Goal: Task Accomplishment & Management: Manage account settings

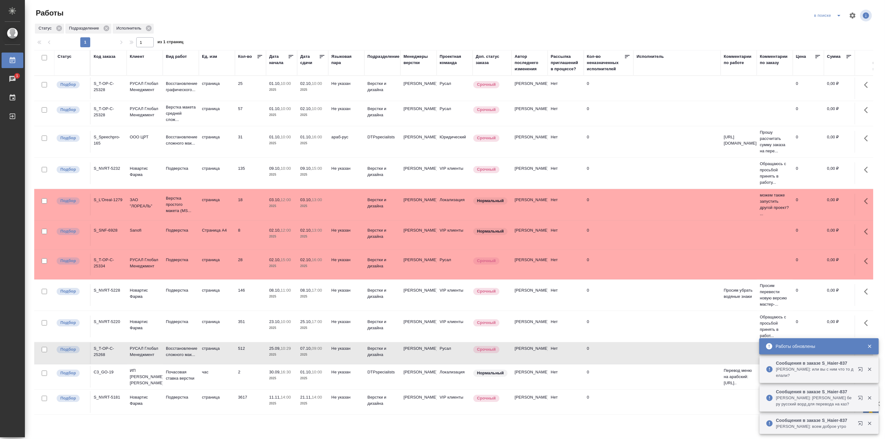
scroll to position [25, 0]
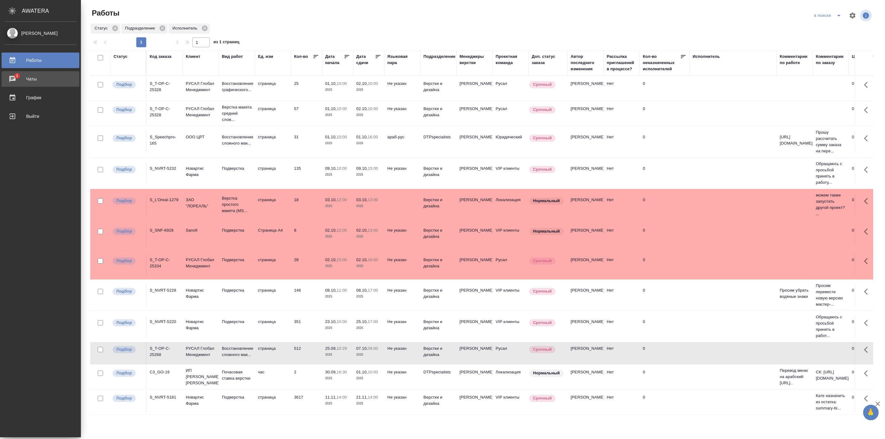
click at [14, 81] on div "Чаты" at bounding box center [41, 78] width 72 height 9
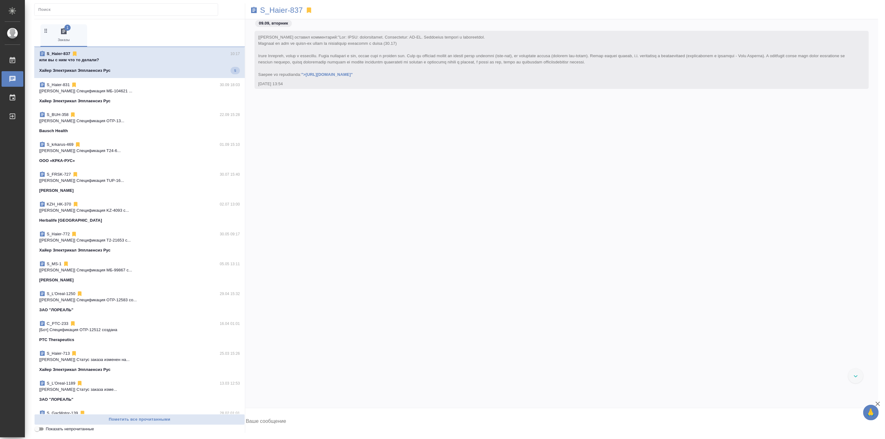
scroll to position [29870, 0]
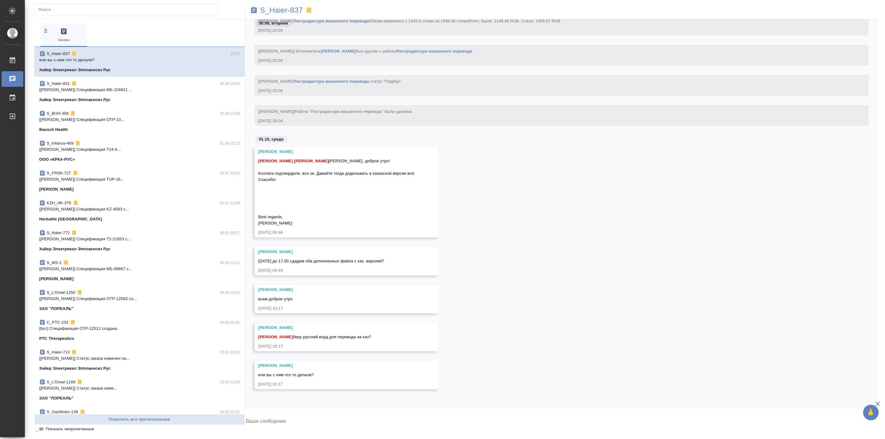
click at [285, 418] on textarea at bounding box center [561, 422] width 633 height 21
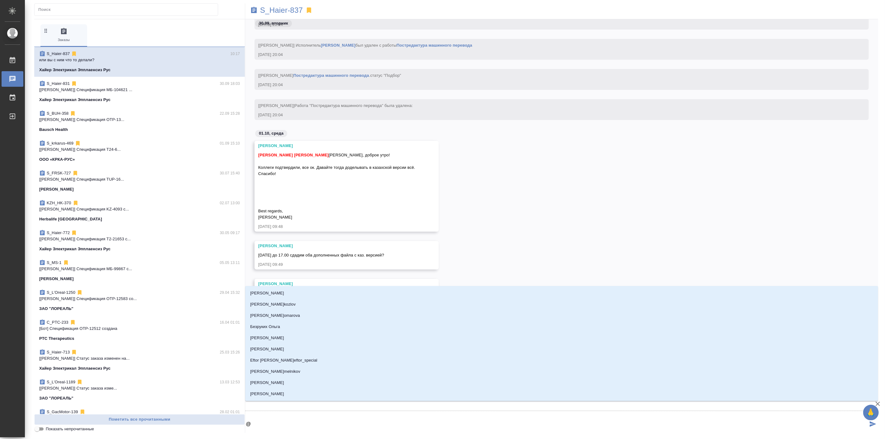
type textarea "@б"
type input "б"
type textarea "@бне"
type input "бне"
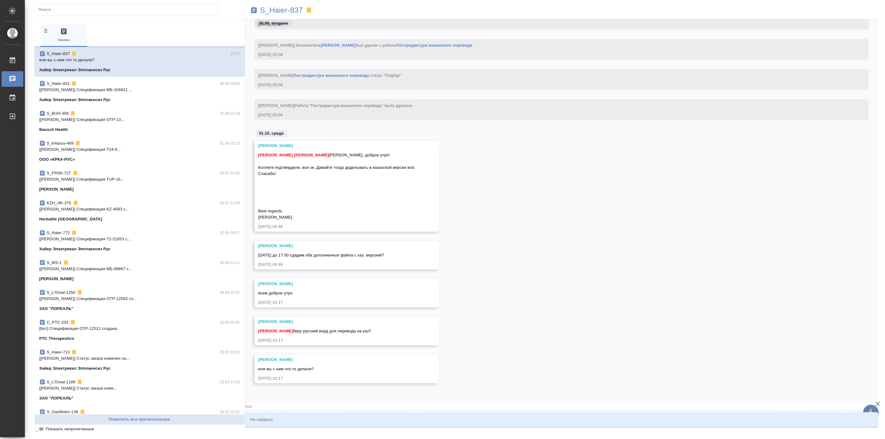
type textarea "@бнел"
type input "бнел"
type textarea "@бнел"
click at [284, 409] on input "бнел" at bounding box center [551, 407] width 613 height 8
click at [288, 405] on input "бнел" at bounding box center [551, 407] width 613 height 8
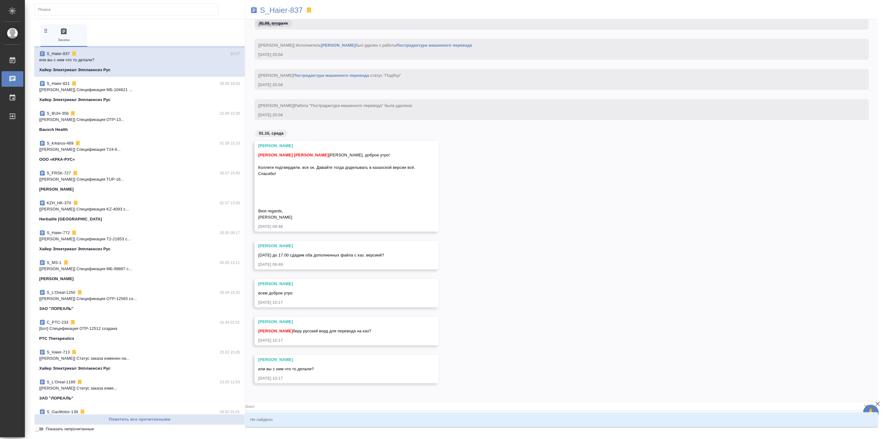
click at [309, 408] on input "бнел" at bounding box center [551, 407] width 613 height 8
click at [309, 407] on input "бнел" at bounding box center [551, 407] width 613 height 8
type input "бнел"
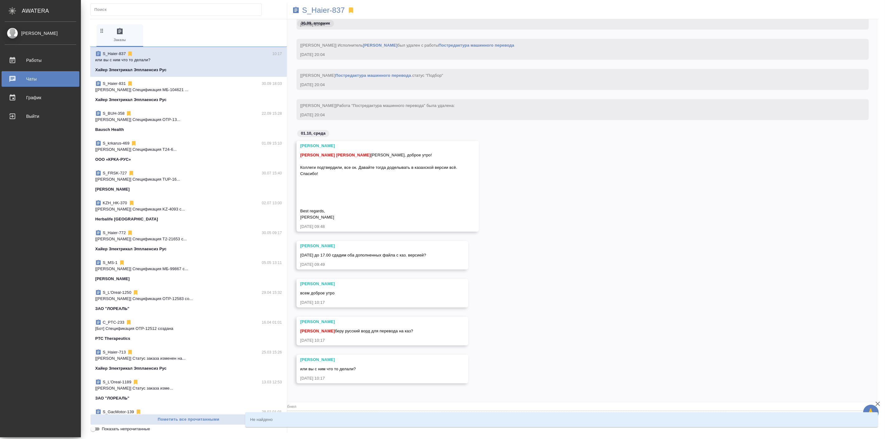
click at [8, 77] on div "Чаты" at bounding box center [41, 78] width 72 height 9
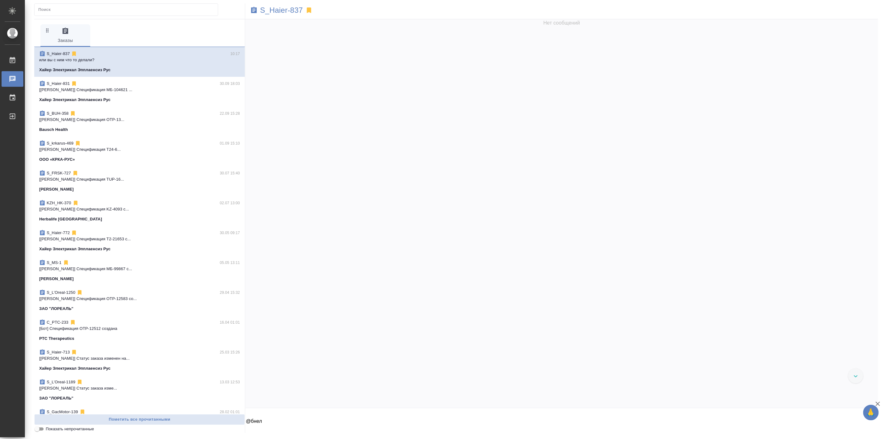
scroll to position [29870, 0]
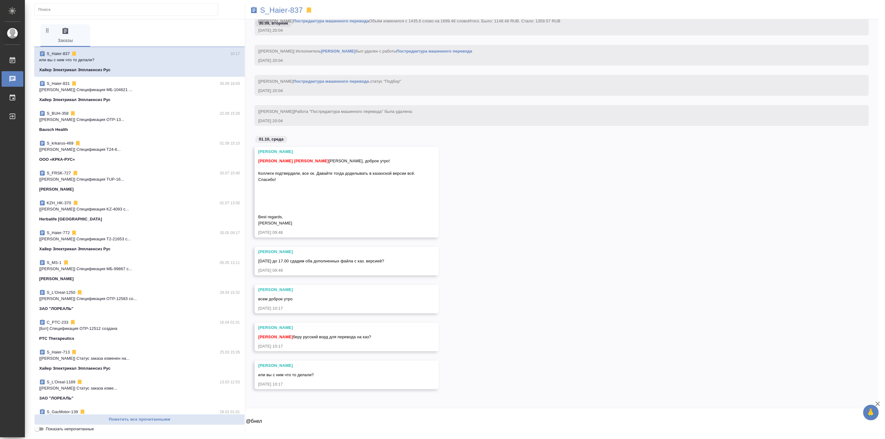
click at [284, 423] on textarea "@бнел" at bounding box center [561, 422] width 633 height 21
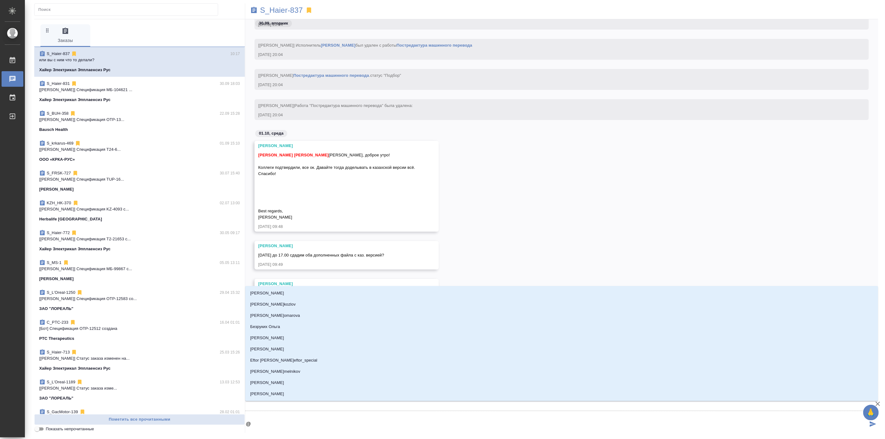
type textarea "@б"
type input "б"
type textarea "@бе"
type input "бе"
type textarea "@бел"
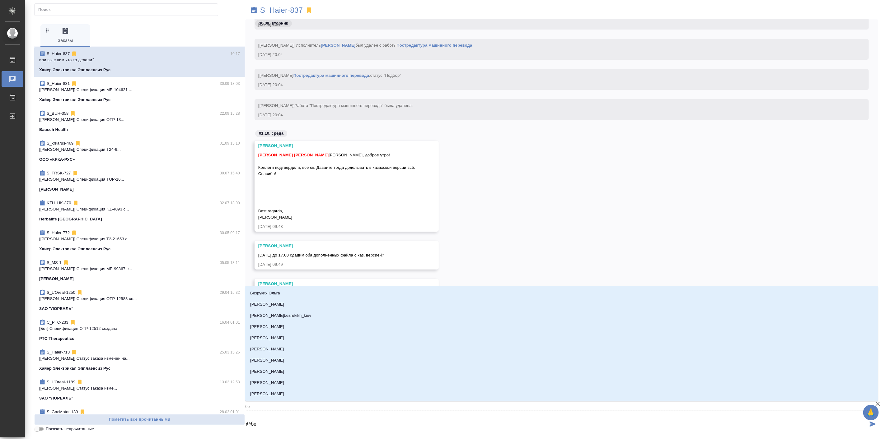
type input "бел"
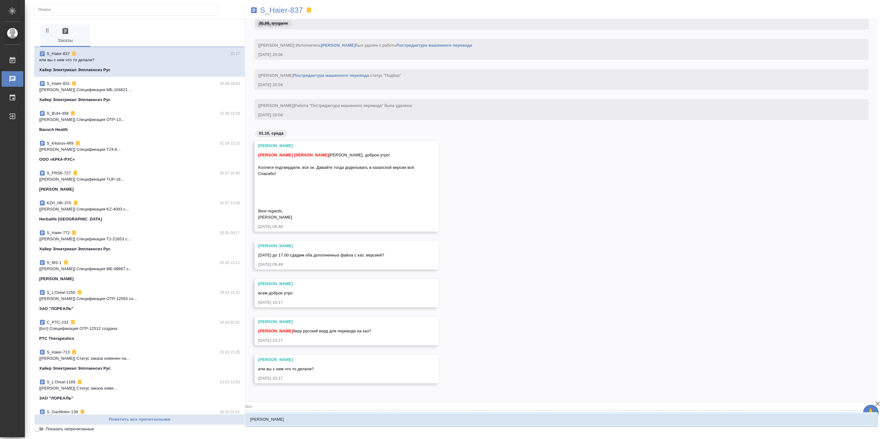
type textarea "@беля"
type input "беля"
type textarea "@беляк"
type input "беляк"
type textarea "@беляко"
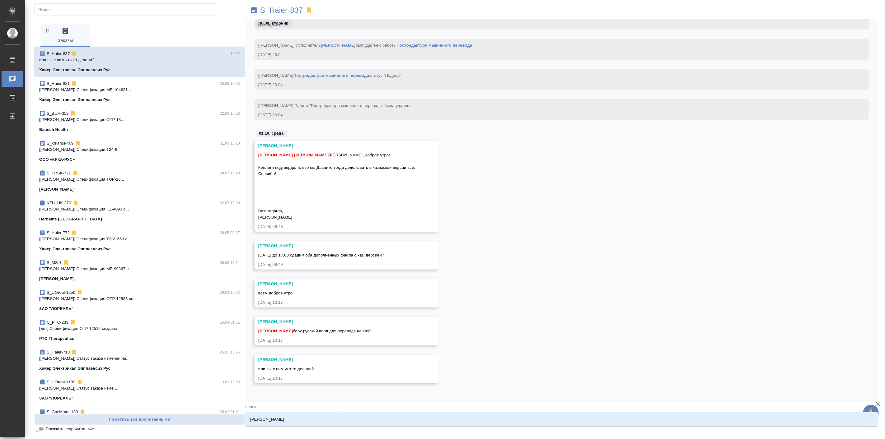
type input "беляко"
click at [292, 414] on li "[PERSON_NAME]" at bounding box center [561, 419] width 633 height 11
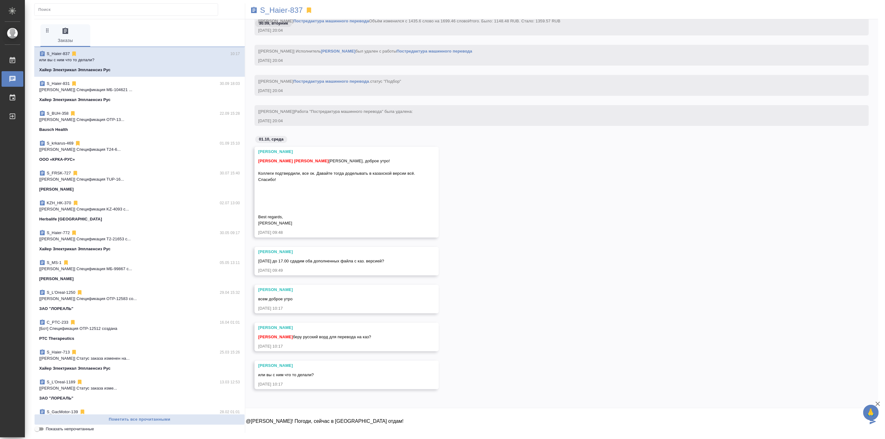
type textarea "@Белякова Юлия Привет! Погоди, сейчас в индизе отдам!"
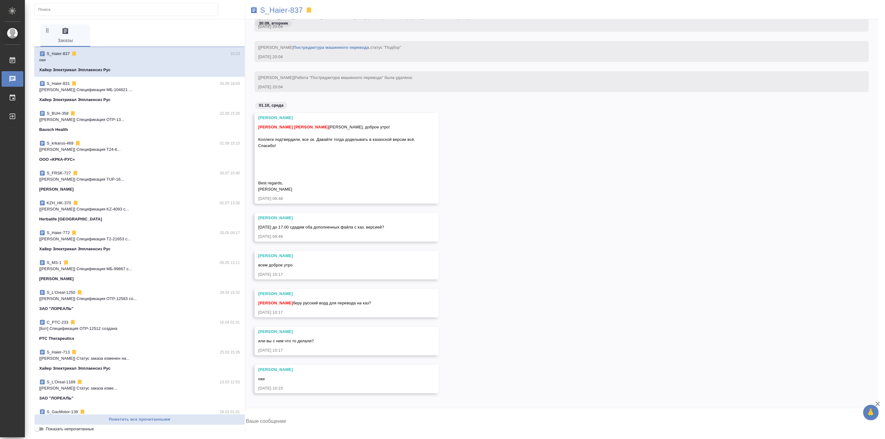
scroll to position [29908, 0]
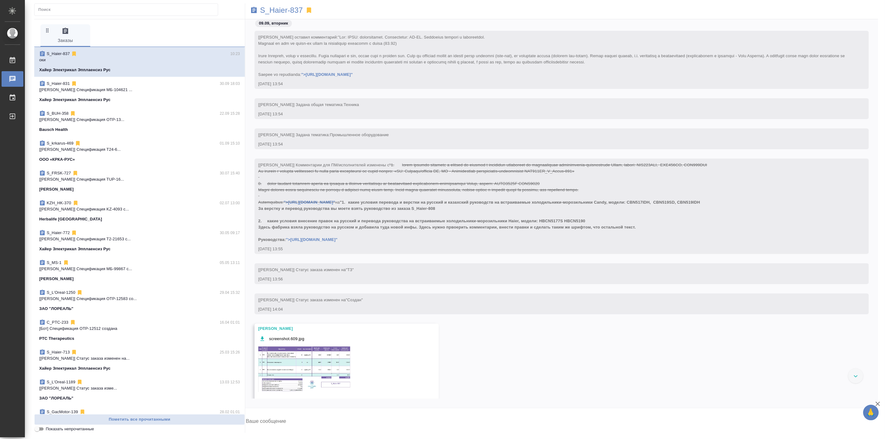
click at [656, 344] on div "Арсеньева Вера screenshot.609.jpg 09.09.25, 14:35" at bounding box center [561, 372] width 633 height 97
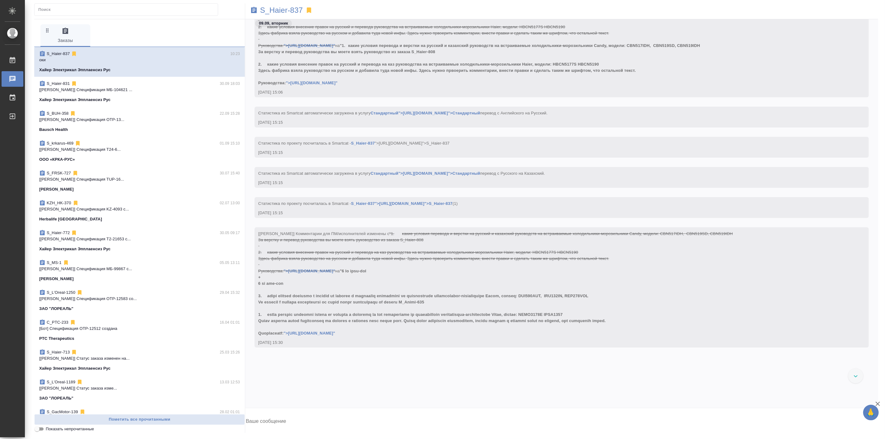
scroll to position [576, 0]
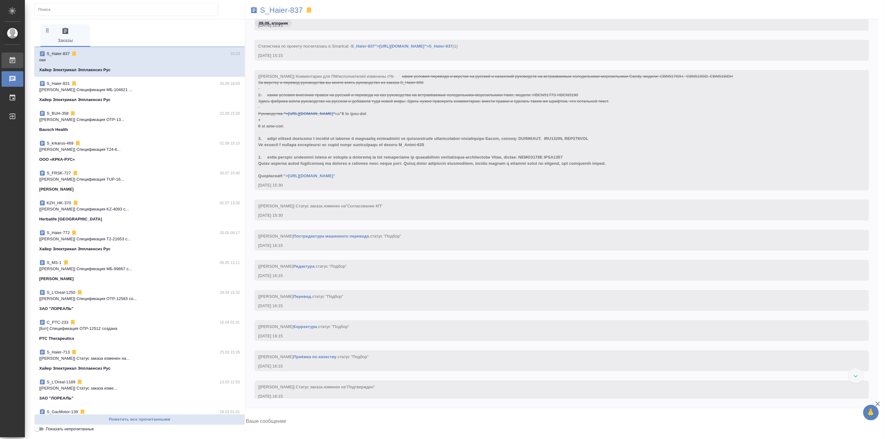
click at [12, 58] on div "Работы" at bounding box center [5, 60] width 16 height 9
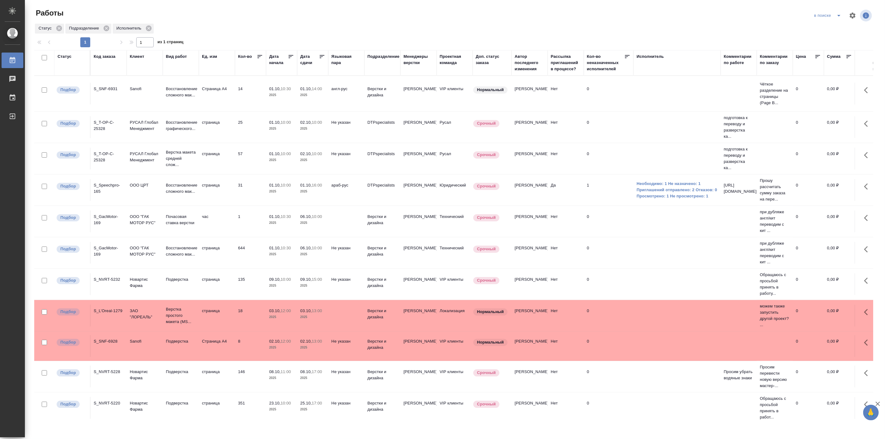
click at [269, 255] on td "01.10, 10:30 2025" at bounding box center [281, 253] width 31 height 22
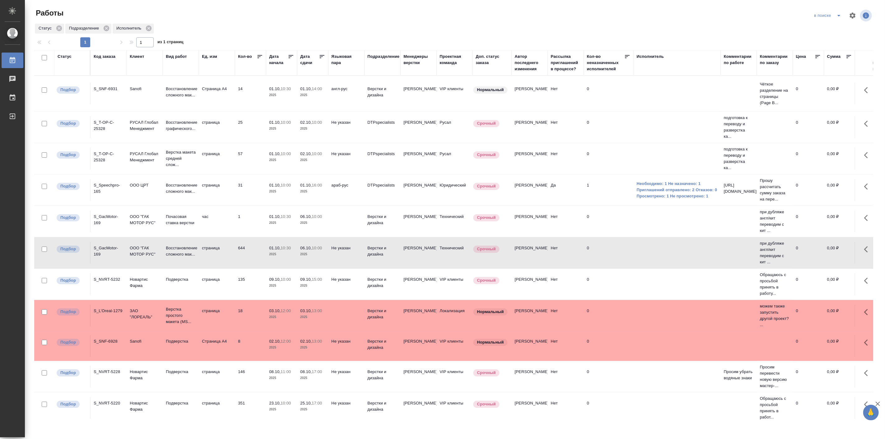
click at [269, 255] on td "01.10, 10:30 2025" at bounding box center [281, 253] width 31 height 22
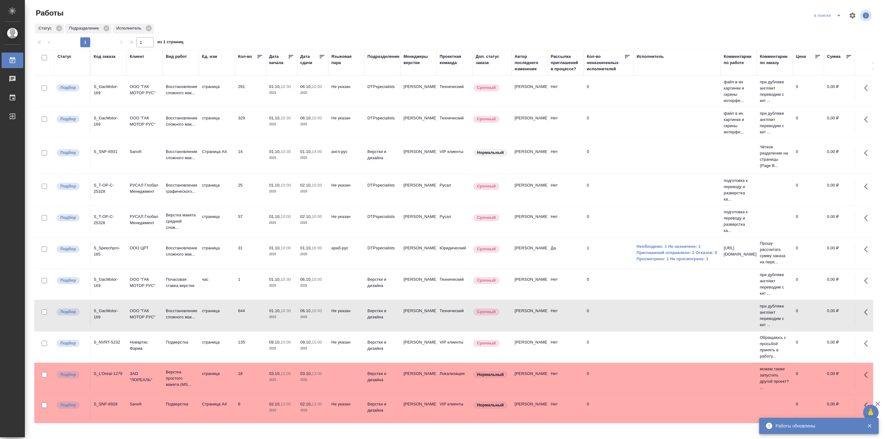
click at [836, 19] on icon "split button" at bounding box center [838, 15] width 7 height 7
click at [831, 29] on li "Актуальные" at bounding box center [828, 28] width 37 height 10
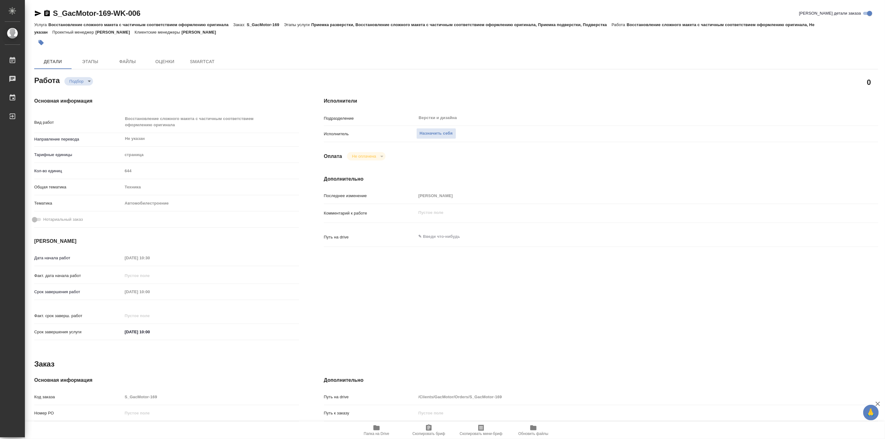
type textarea "x"
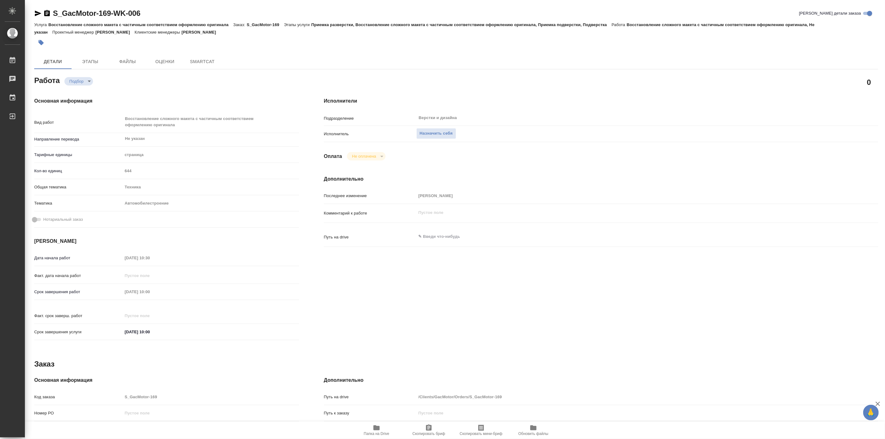
type textarea "x"
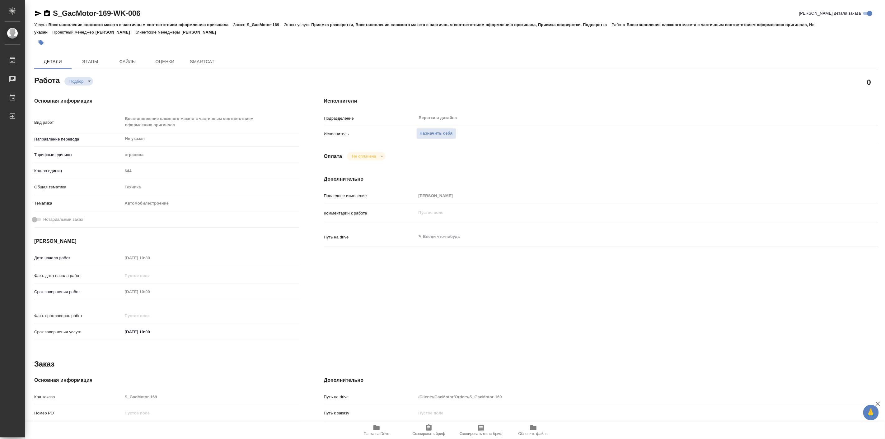
type textarea "x"
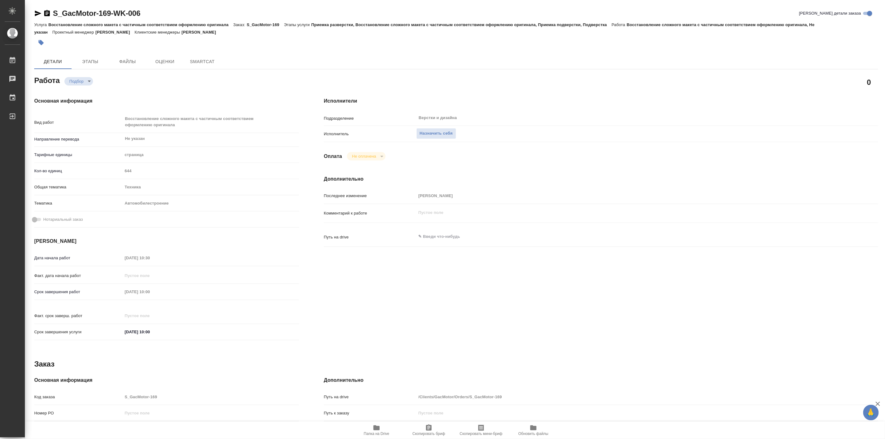
type textarea "x"
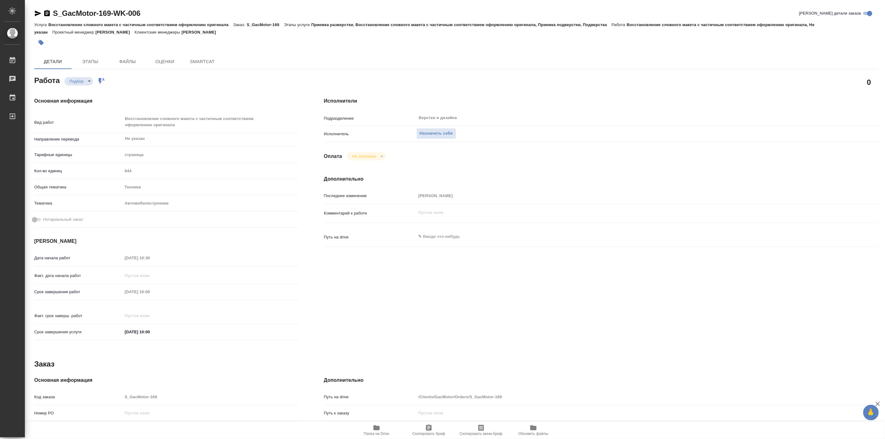
type textarea "x"
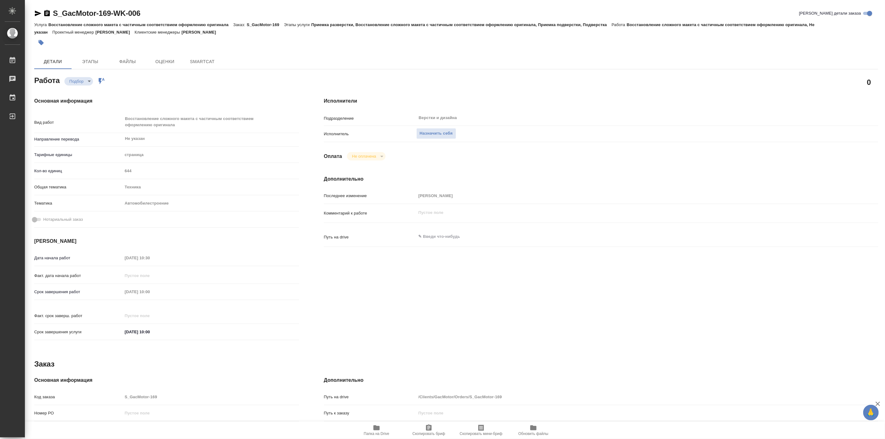
type textarea "x"
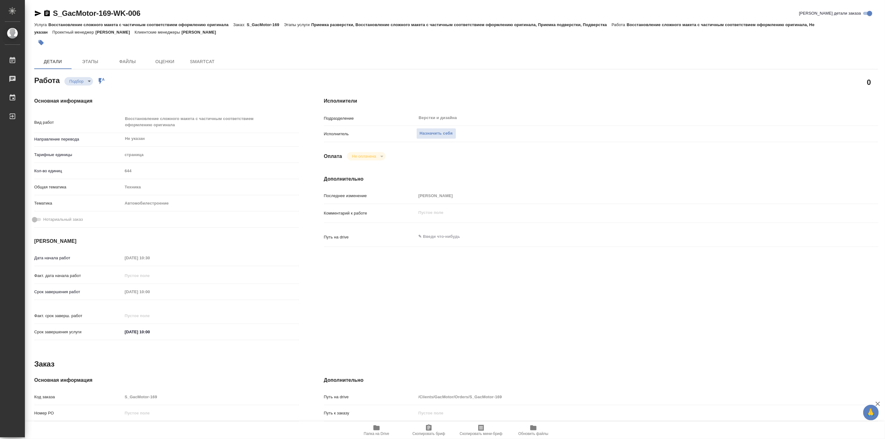
type textarea "x"
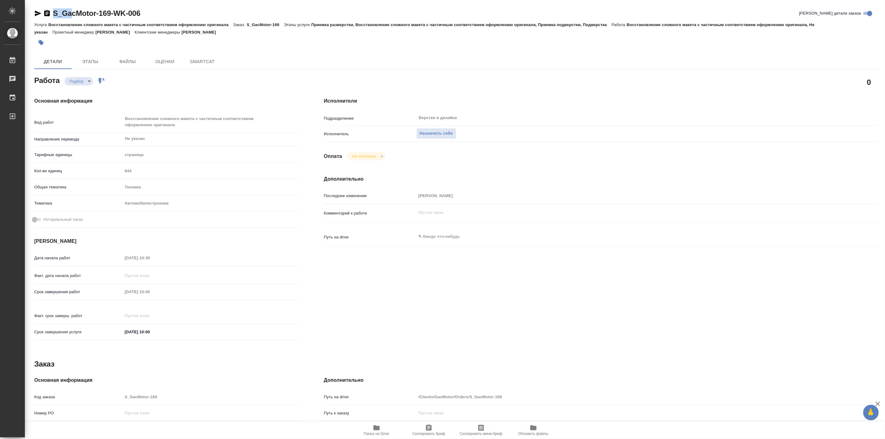
type textarea "x"
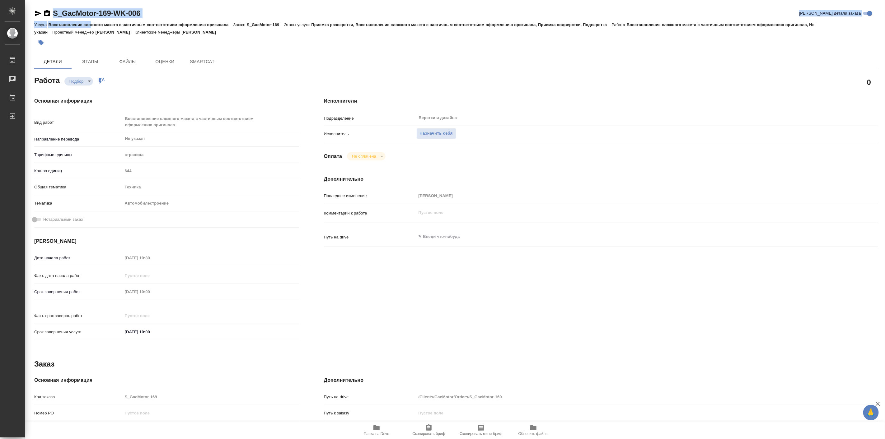
type textarea "x"
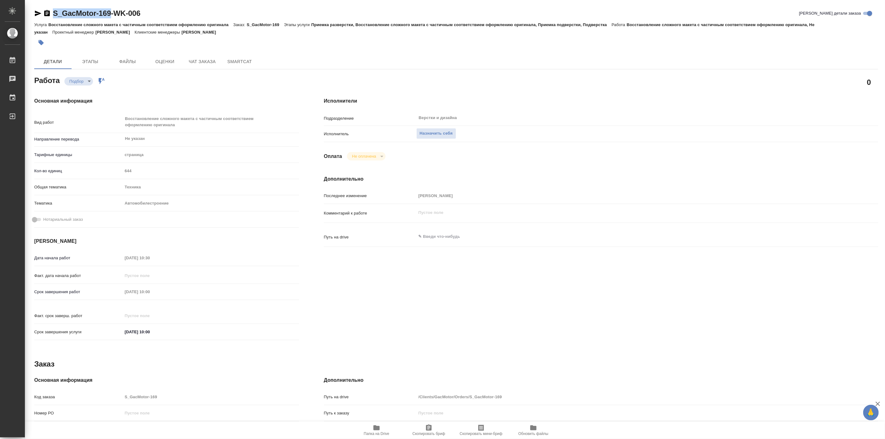
type textarea "x"
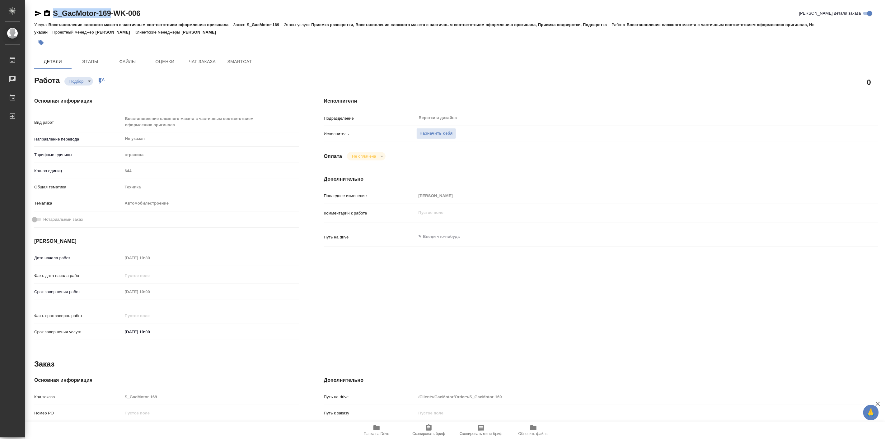
drag, startPoint x: 51, startPoint y: 6, endPoint x: 110, endPoint y: 13, distance: 59.0
click at [110, 13] on div "S_GacMotor-169-WK-006 Кратко детали заказа Услуга Восстановление сложного макет…" at bounding box center [456, 271] width 851 height 543
copy link "S_GacMotor-169"
click at [380, 429] on icon "button" at bounding box center [376, 428] width 6 height 5
type textarea "x"
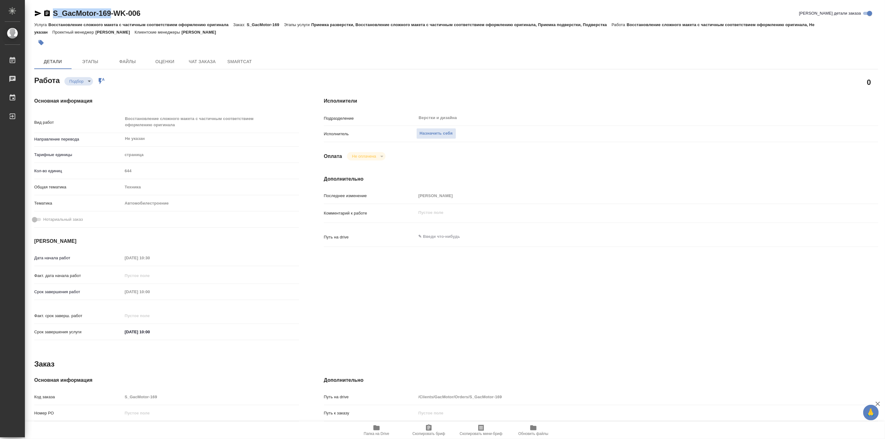
type textarea "x"
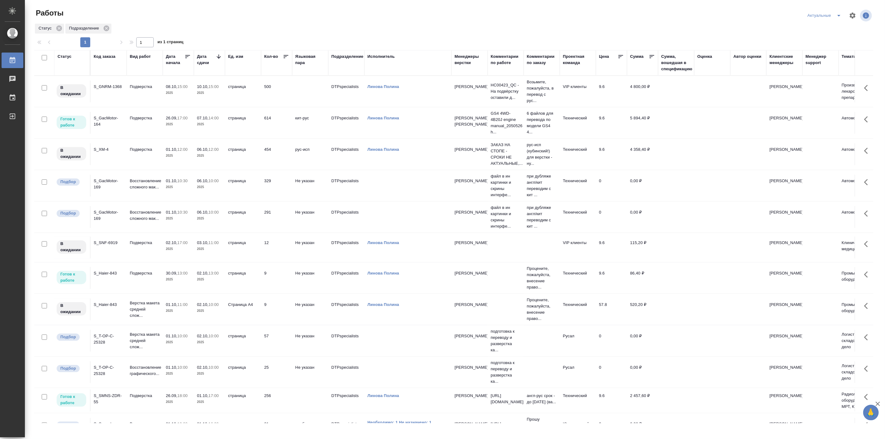
click at [172, 223] on td "01.10, 10:30 2025" at bounding box center [178, 217] width 31 height 22
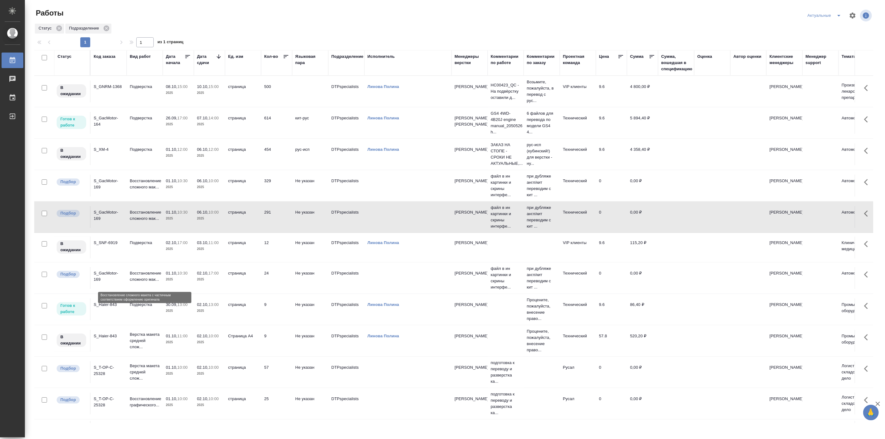
click at [157, 276] on p "Восстановление сложного мак..." at bounding box center [145, 276] width 30 height 12
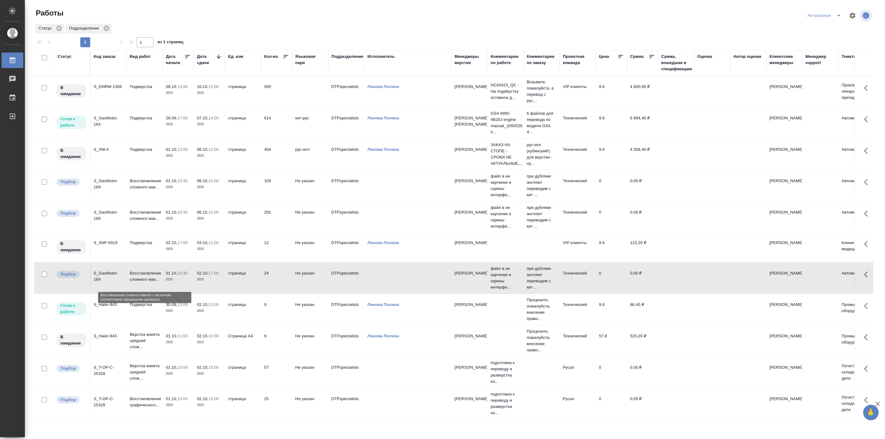
click at [157, 276] on p "Восстановление сложного мак..." at bounding box center [145, 276] width 30 height 12
click at [168, 187] on p "2025" at bounding box center [178, 187] width 25 height 6
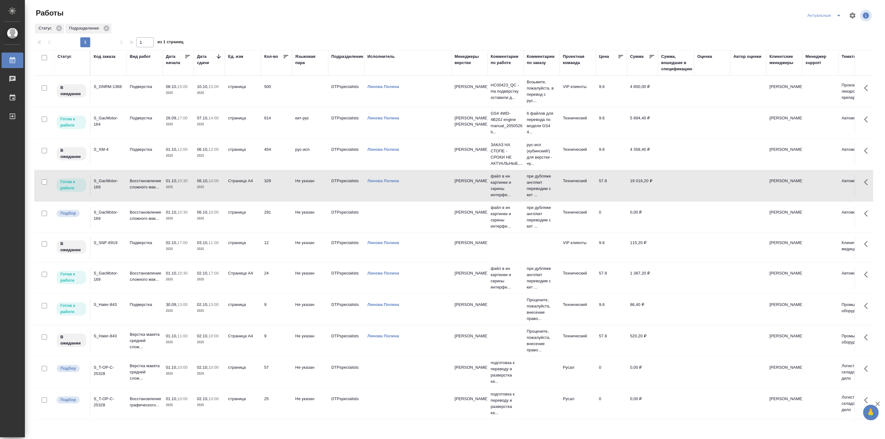
click at [184, 305] on p "13:00" at bounding box center [182, 304] width 10 height 5
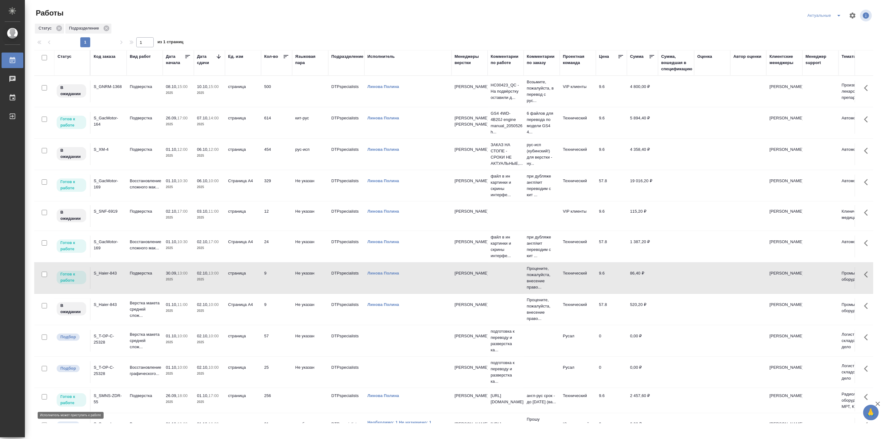
click at [86, 400] on span "Готов к работе" at bounding box center [72, 400] width 30 height 12
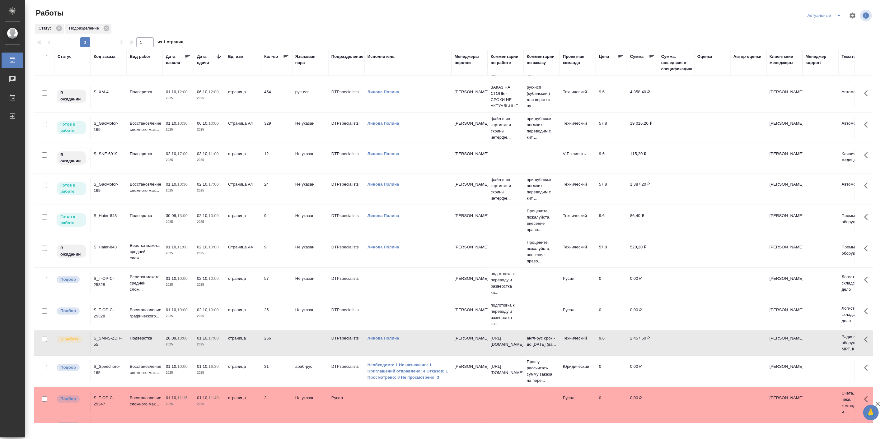
scroll to position [57, 0]
click at [839, 19] on icon "split button" at bounding box center [838, 15] width 7 height 7
click at [824, 47] on li "Мои" at bounding box center [824, 48] width 41 height 10
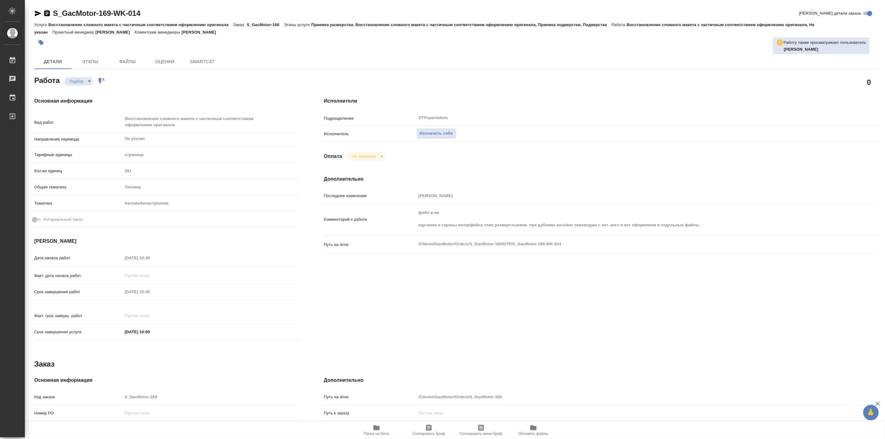
type textarea "x"
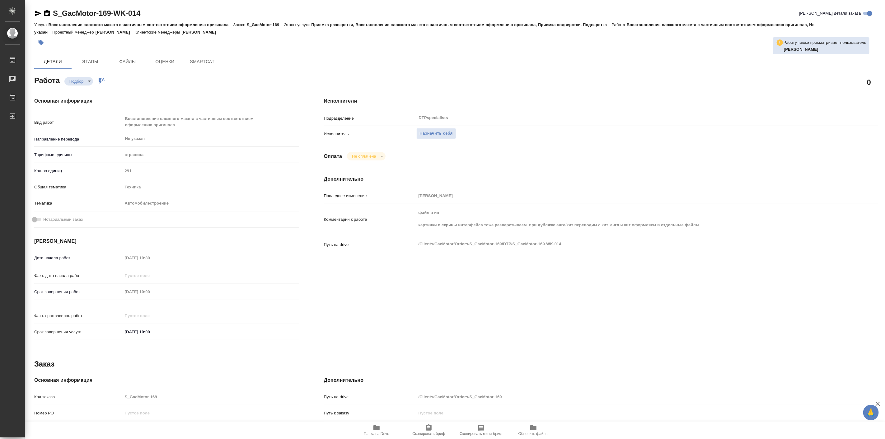
type textarea "x"
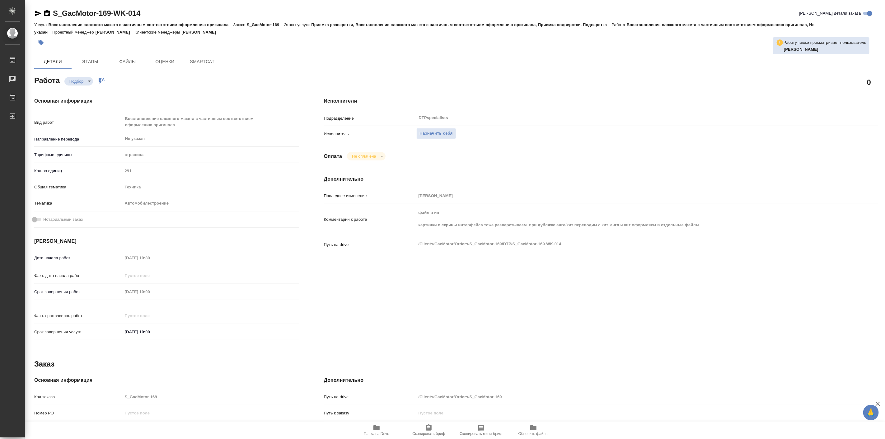
type textarea "x"
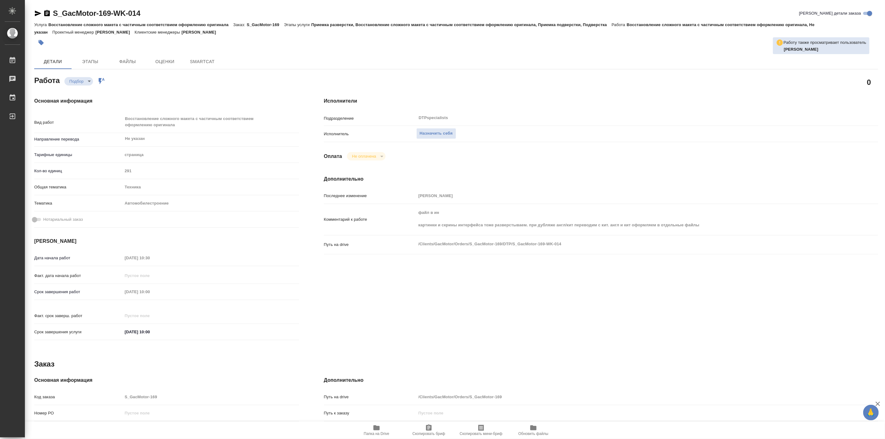
type textarea "x"
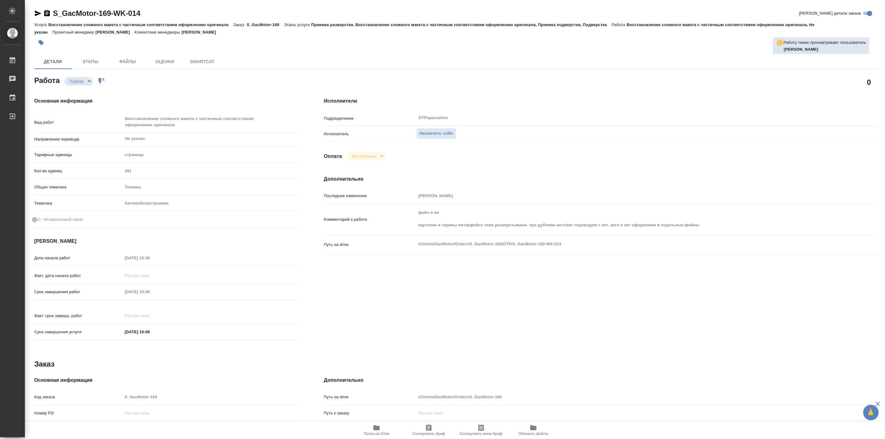
type textarea "x"
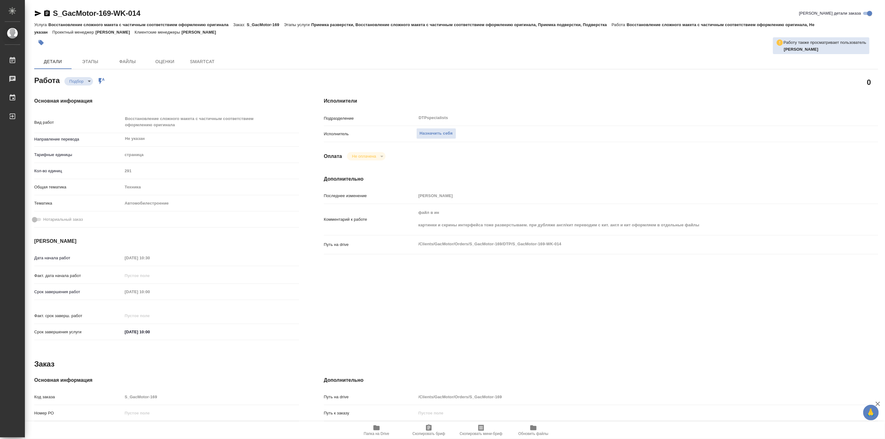
type textarea "x"
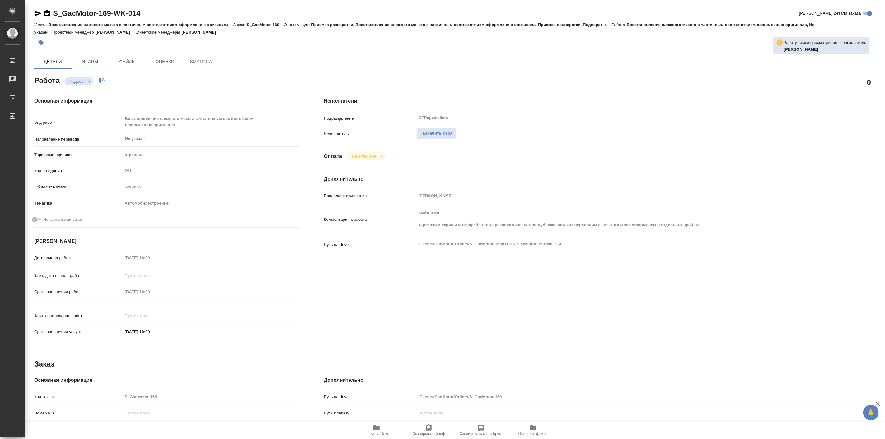
type textarea "x"
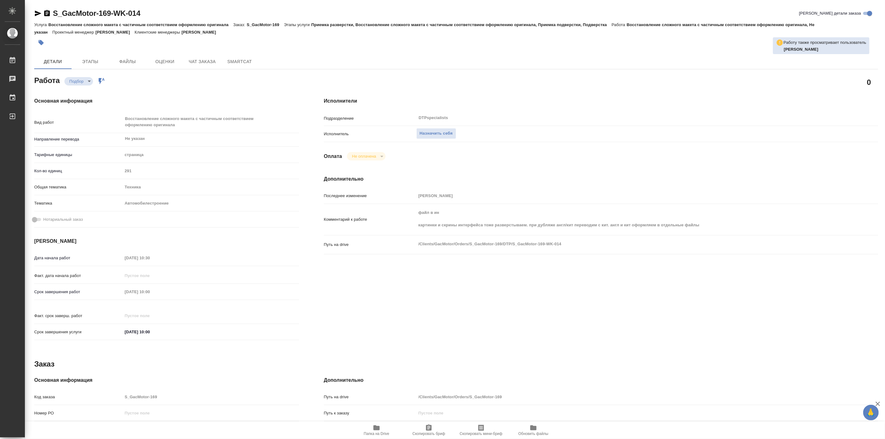
type textarea "x"
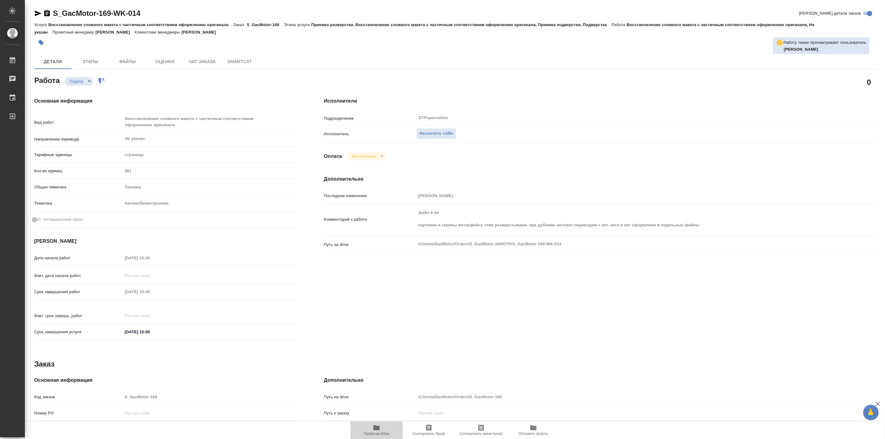
click at [373, 427] on icon "button" at bounding box center [376, 427] width 7 height 7
type textarea "x"
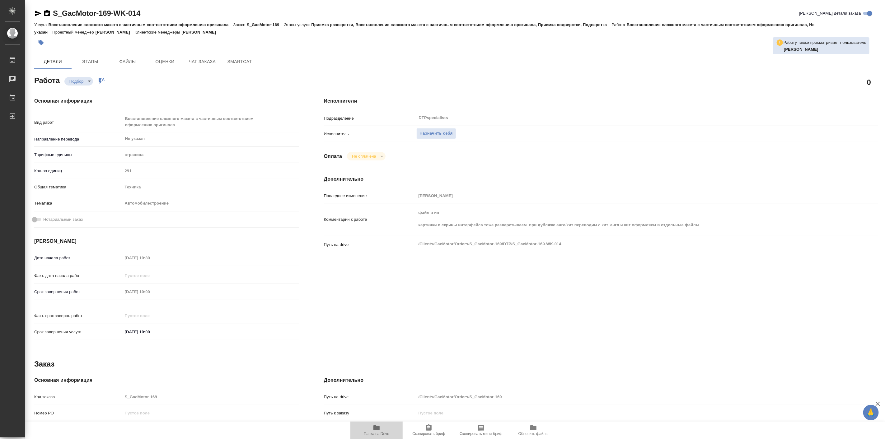
type textarea "x"
click at [378, 427] on icon "button" at bounding box center [376, 428] width 6 height 5
type textarea "x"
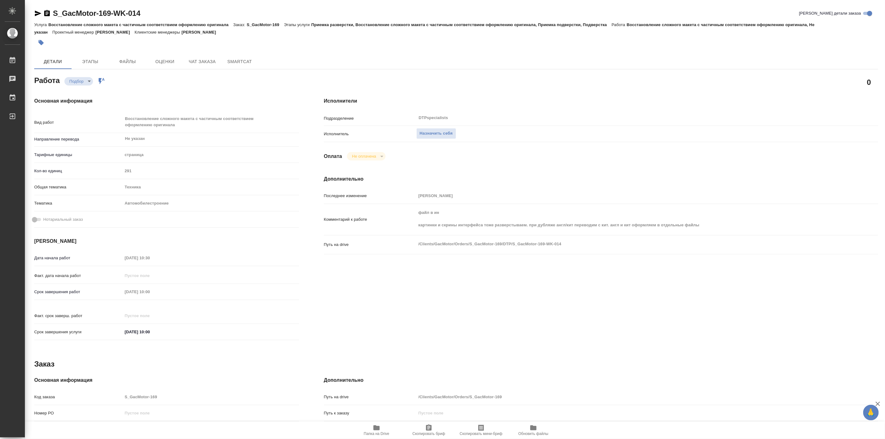
type textarea "x"
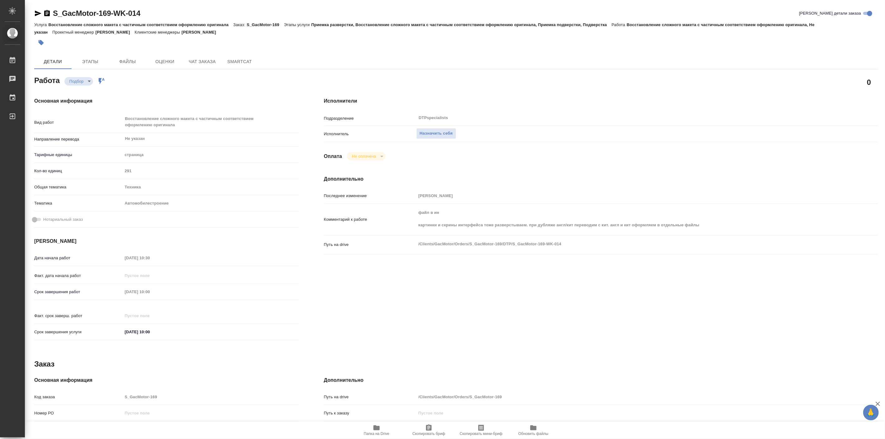
type textarea "x"
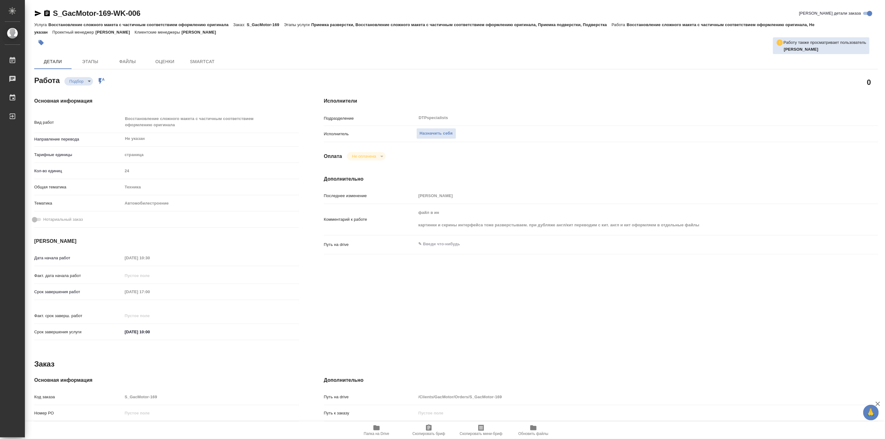
type textarea "x"
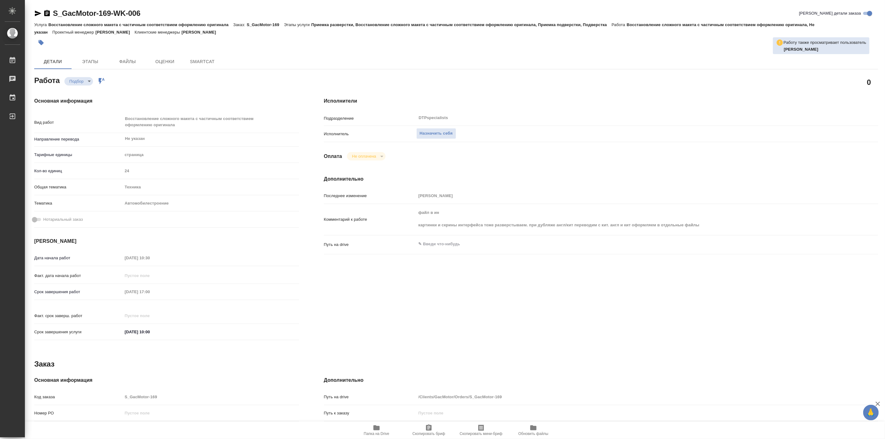
type textarea "x"
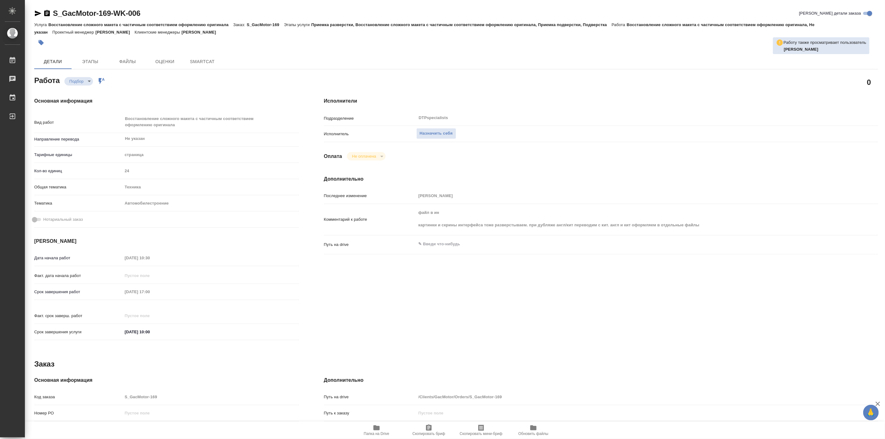
type textarea "x"
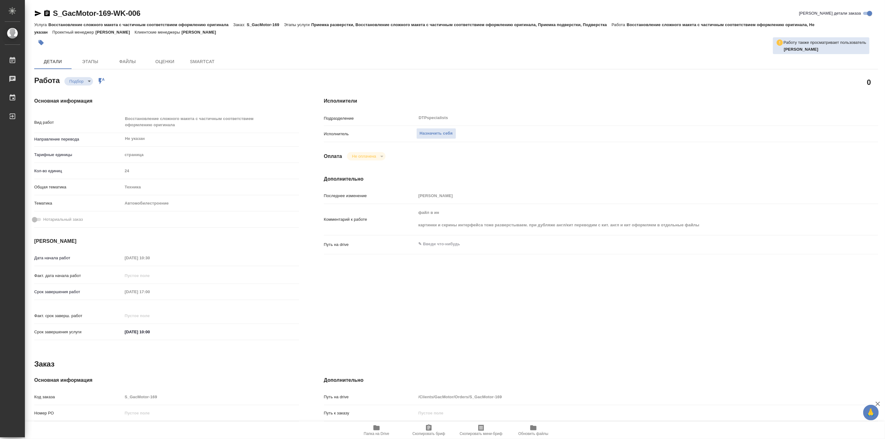
type textarea "x"
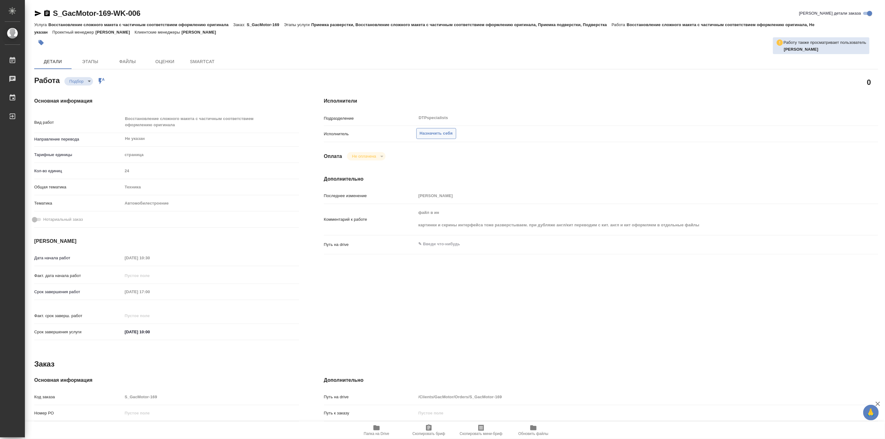
type textarea "x"
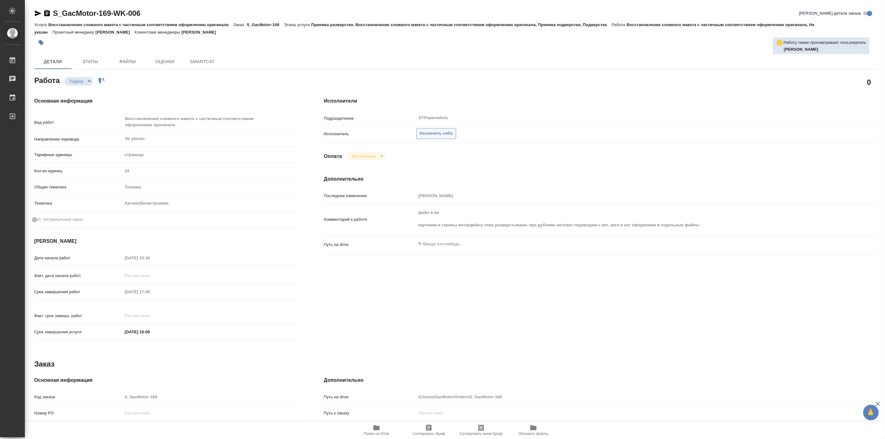
type textarea "x"
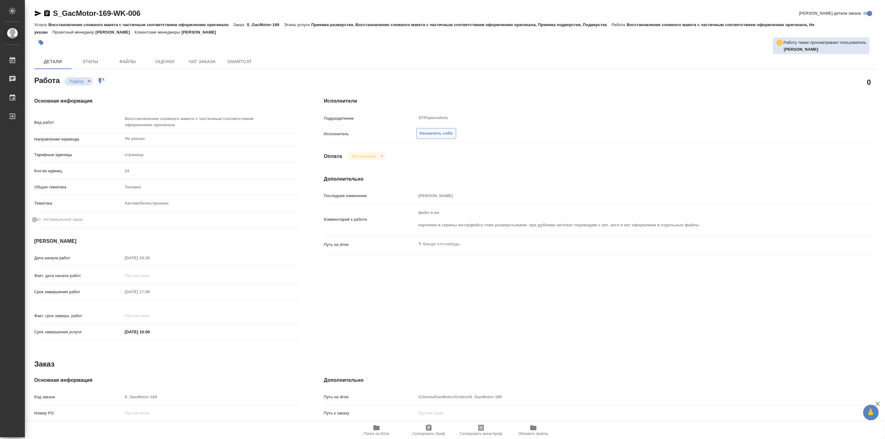
type textarea "x"
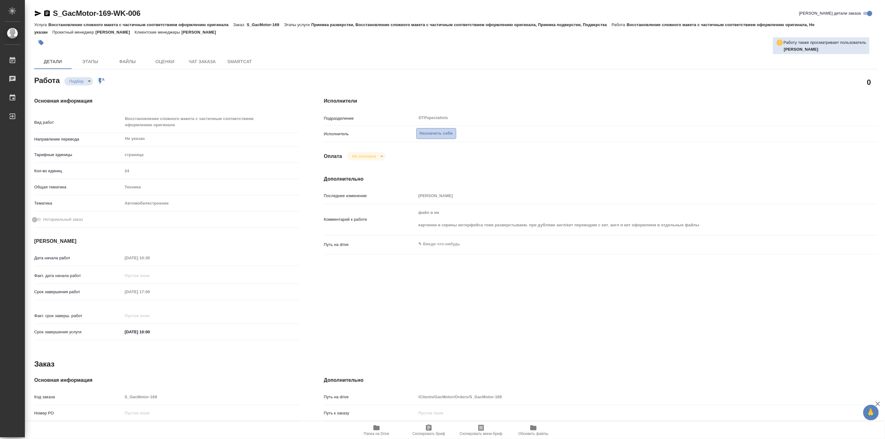
type textarea "x"
click at [439, 135] on span "Назначить себя" at bounding box center [436, 133] width 33 height 7
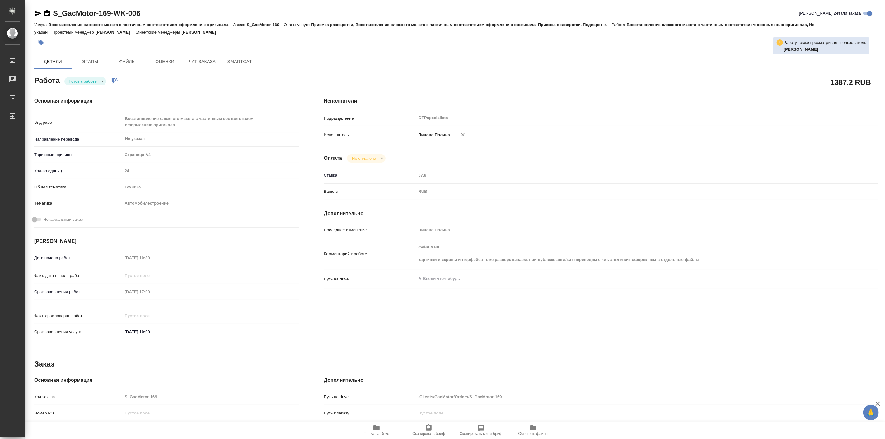
type textarea "x"
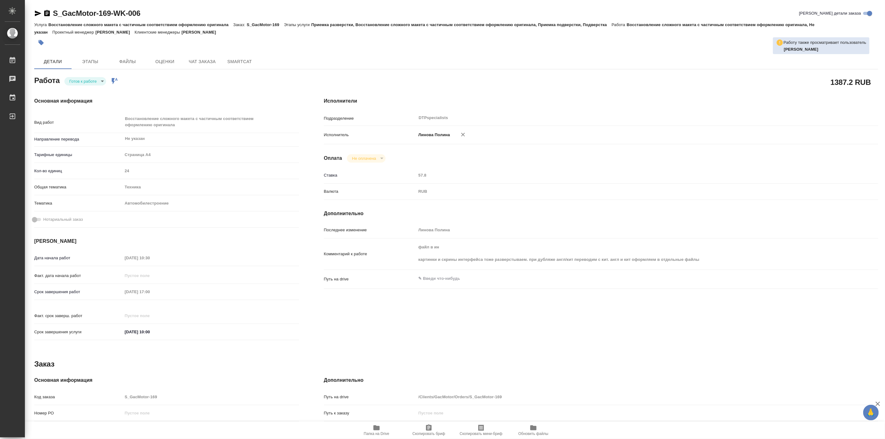
type textarea "x"
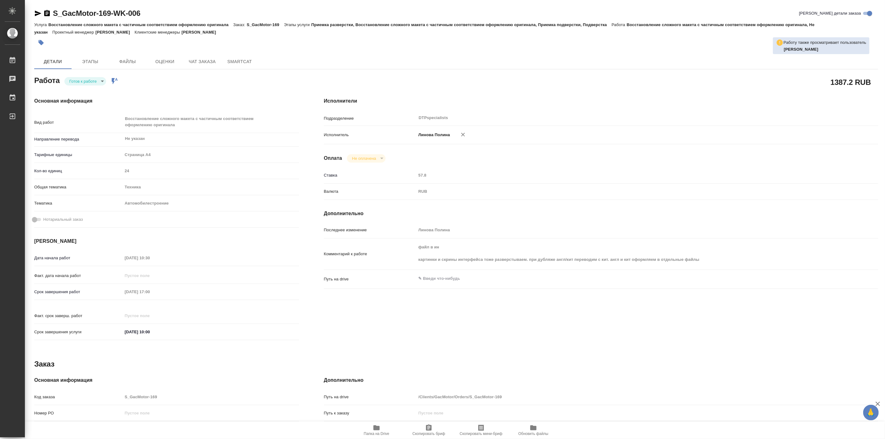
type textarea "x"
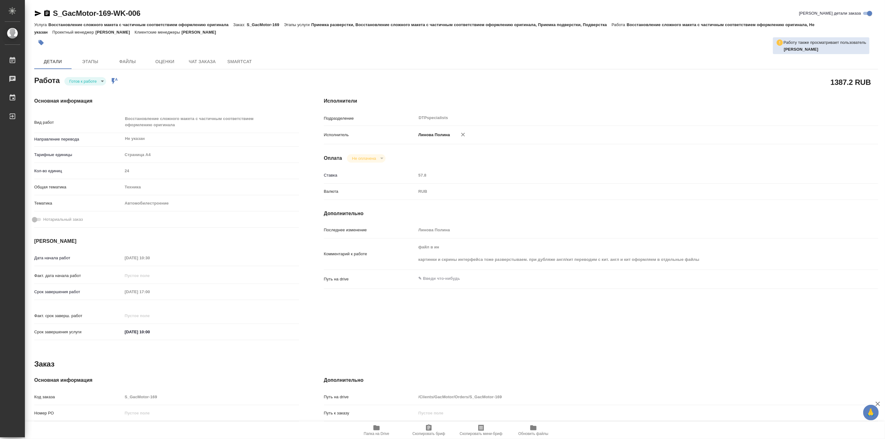
type textarea "x"
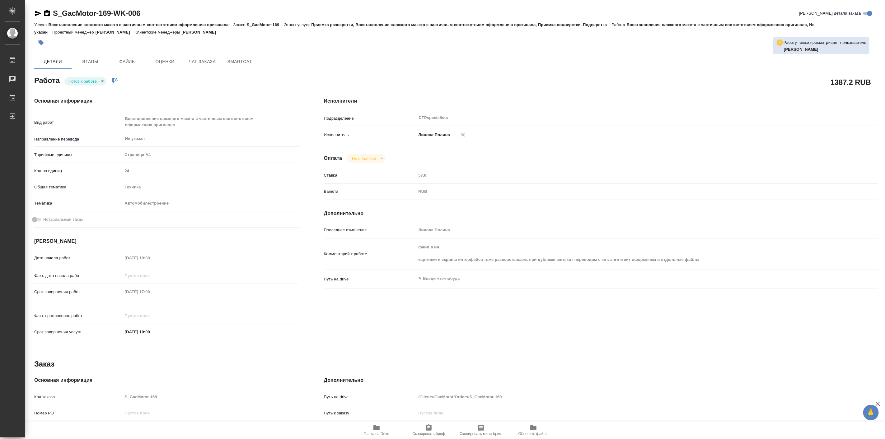
type textarea "x"
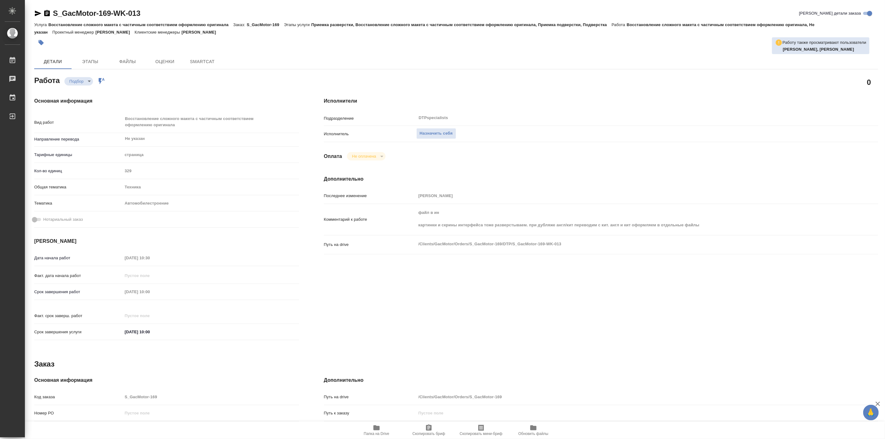
type textarea "x"
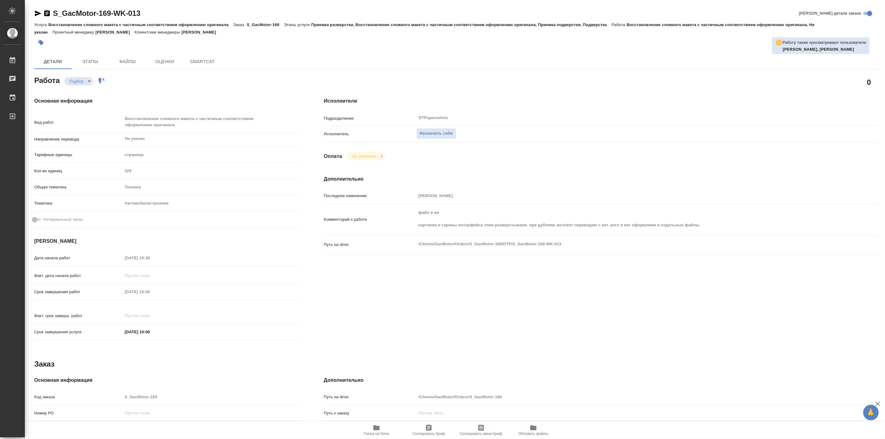
type textarea "x"
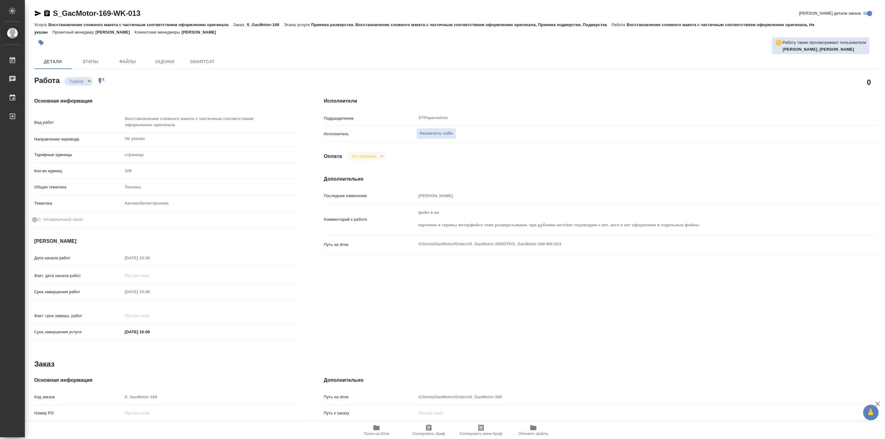
type textarea "x"
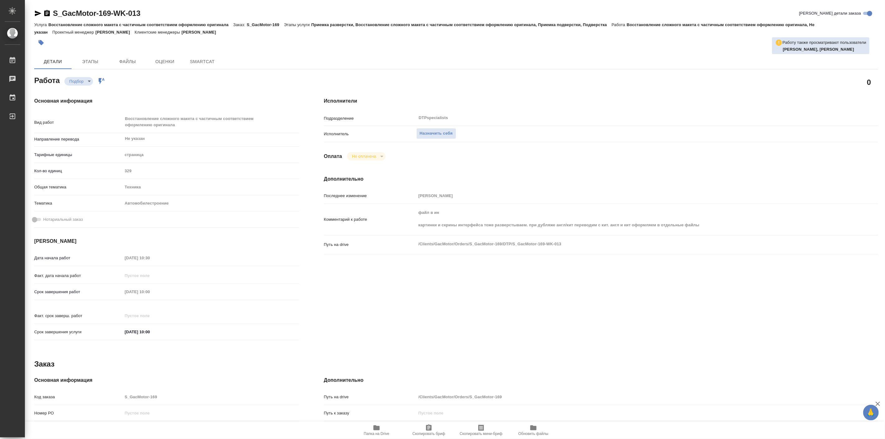
type textarea "x"
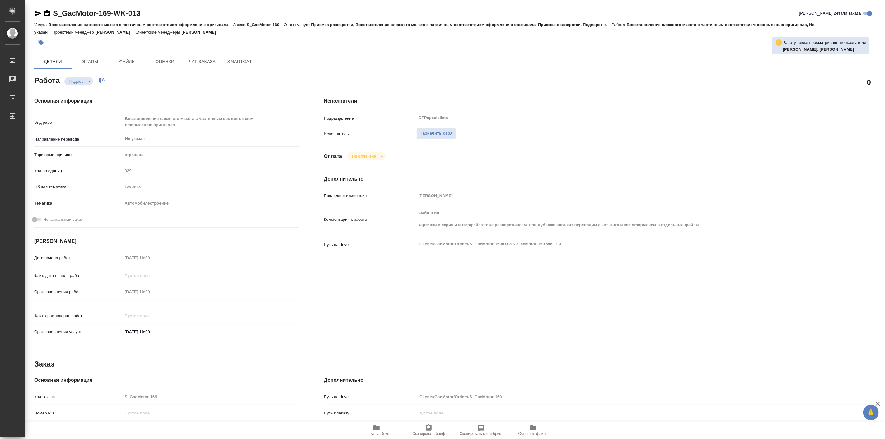
type textarea "x"
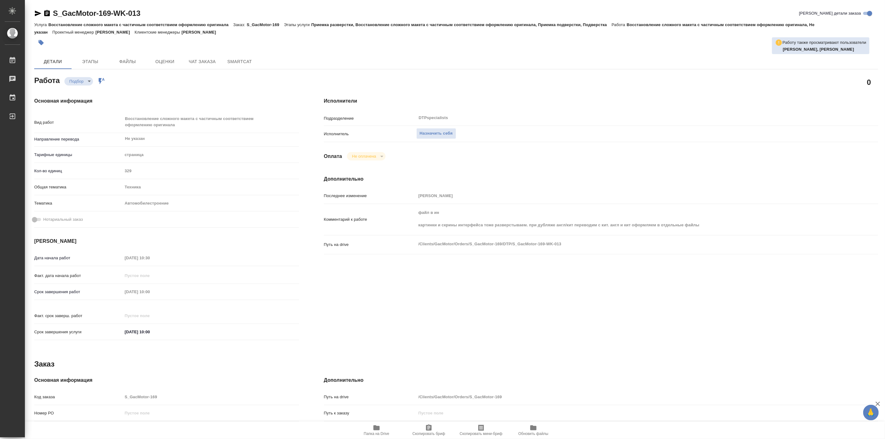
type textarea "x"
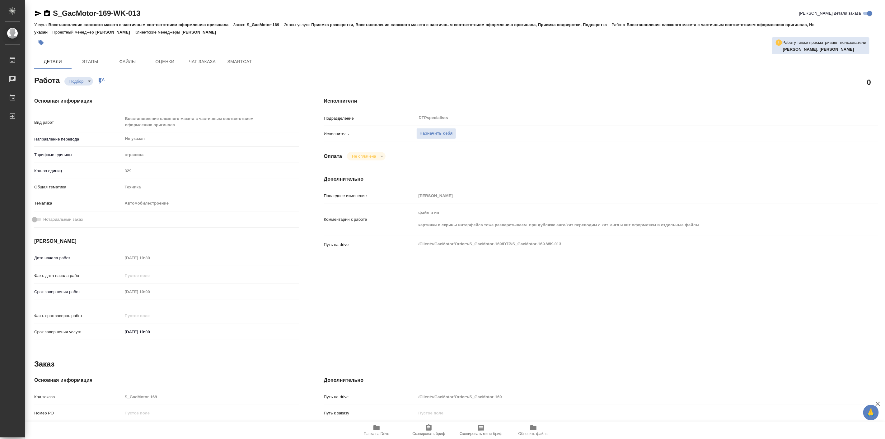
type textarea "x"
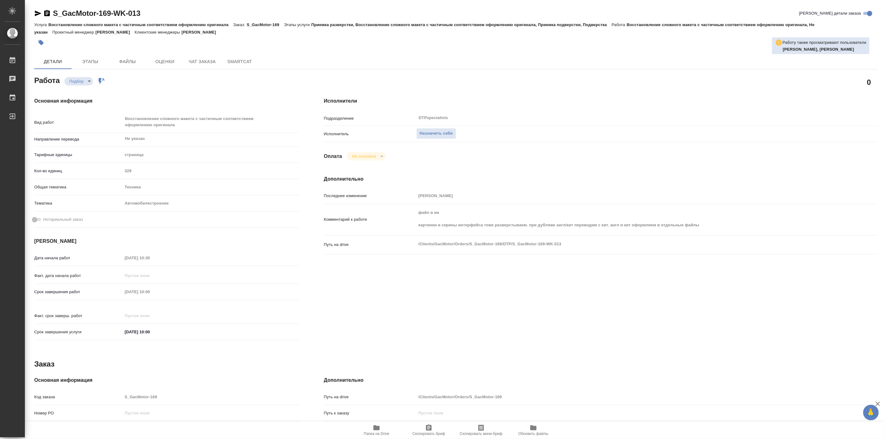
click at [374, 431] on icon "button" at bounding box center [376, 427] width 7 height 7
click at [427, 137] on span "Назначить себя" at bounding box center [436, 133] width 33 height 7
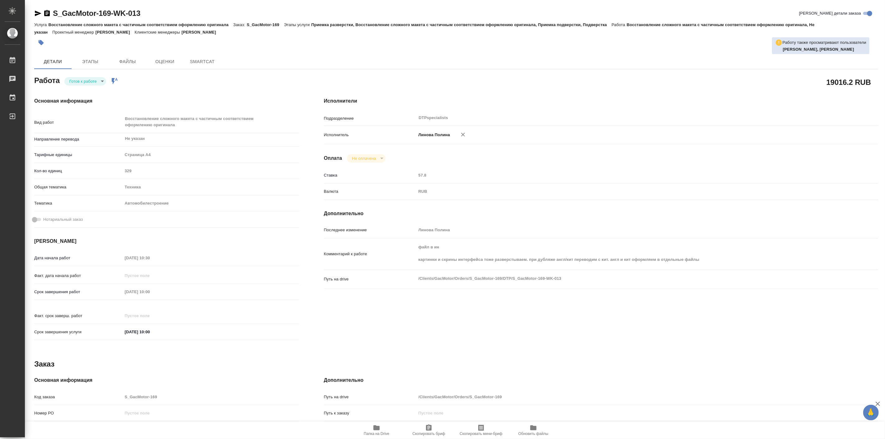
type textarea "x"
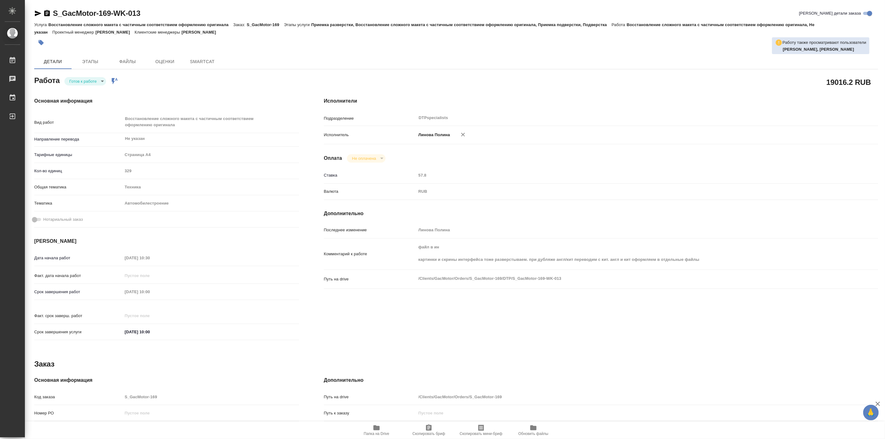
type textarea "x"
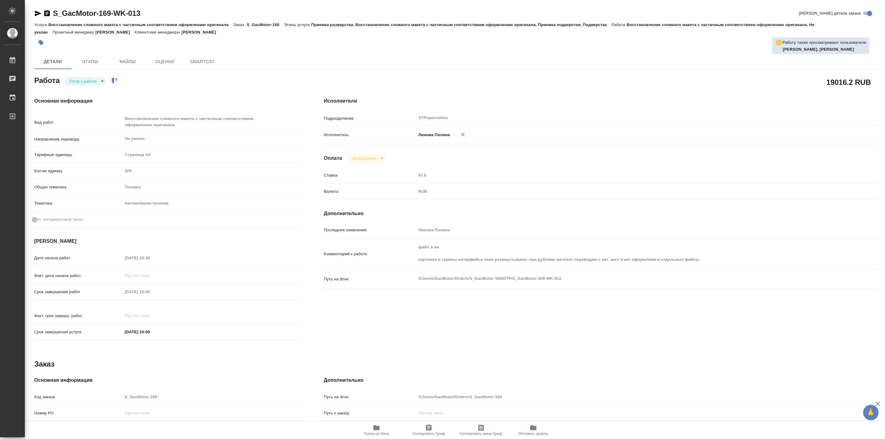
type textarea "x"
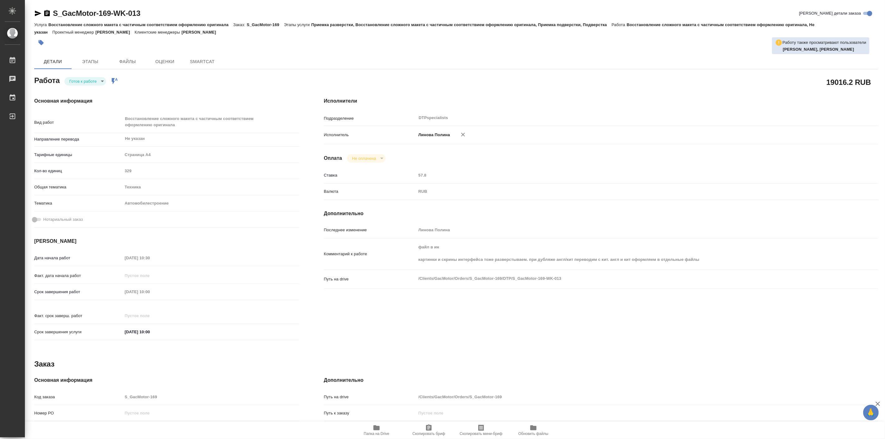
type textarea "x"
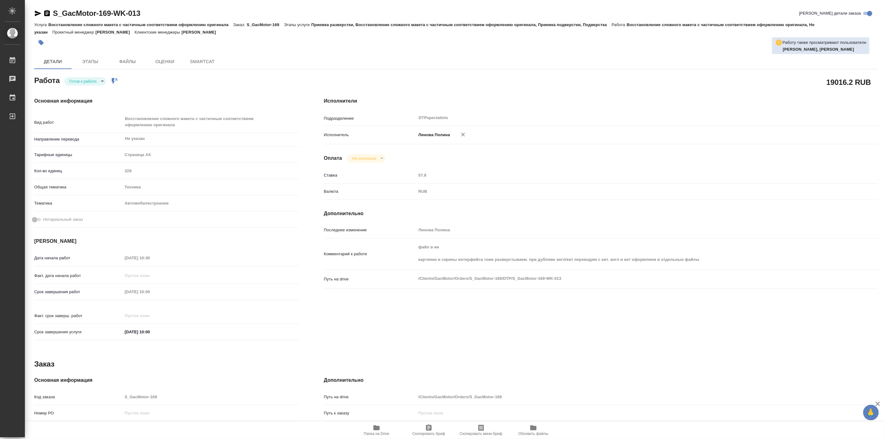
type textarea "x"
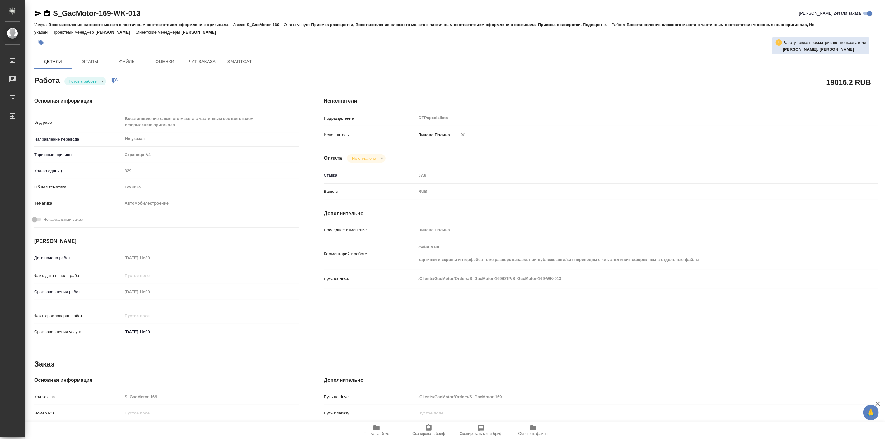
type textarea "x"
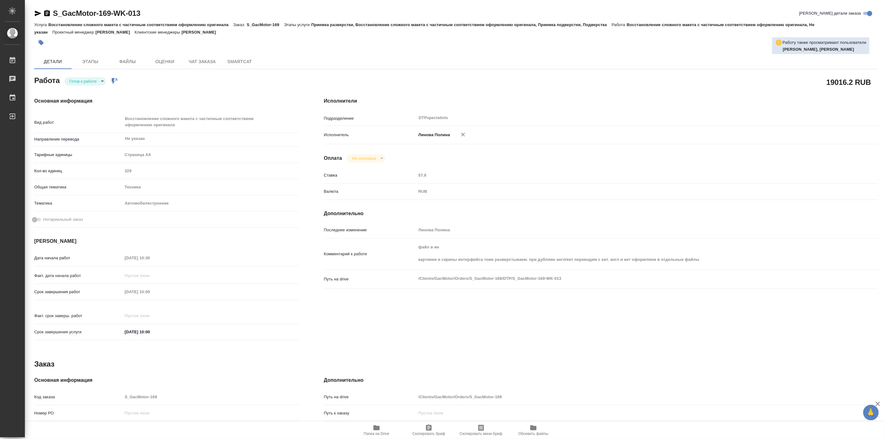
type textarea "x"
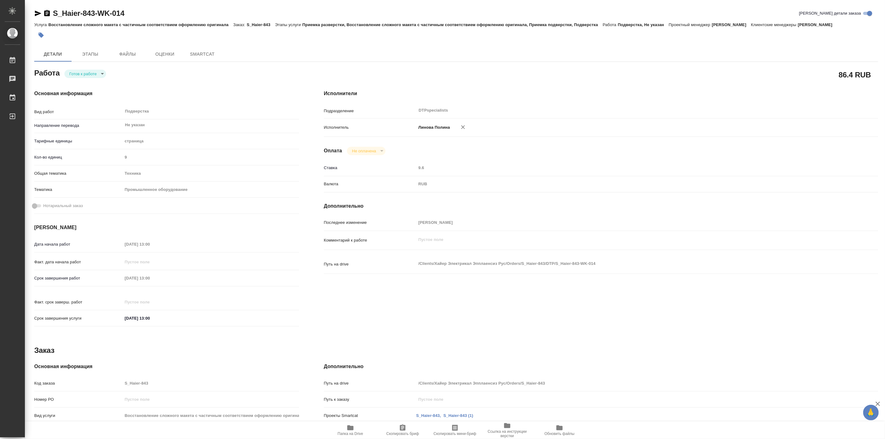
type textarea "x"
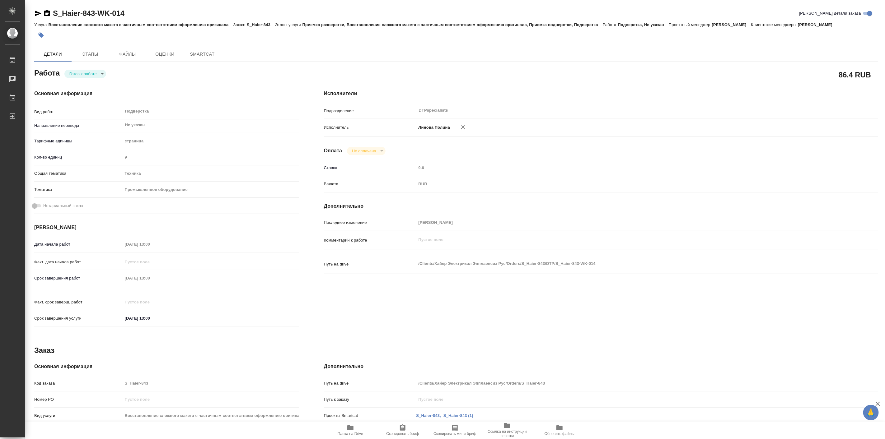
type textarea "x"
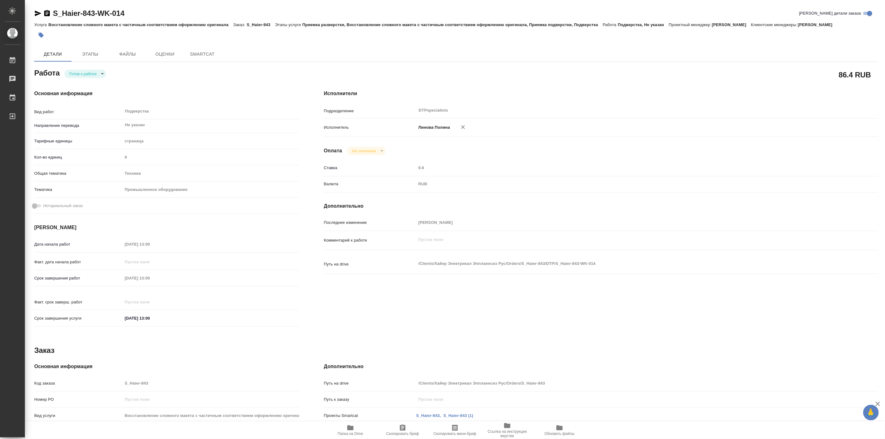
type textarea "x"
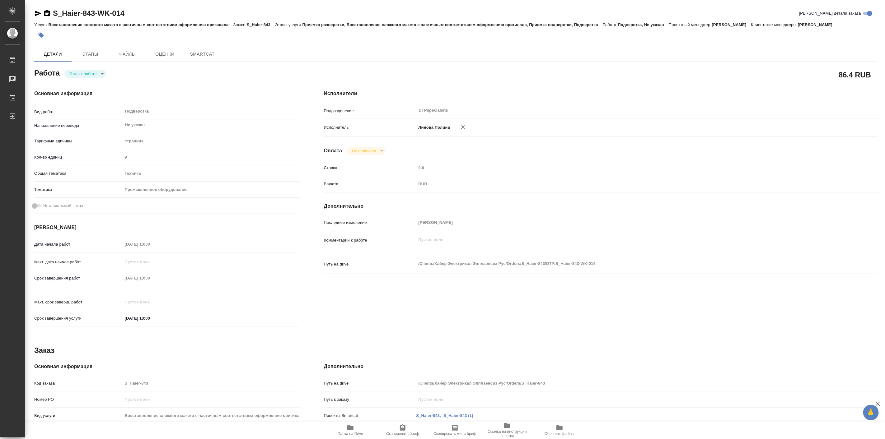
type textarea "x"
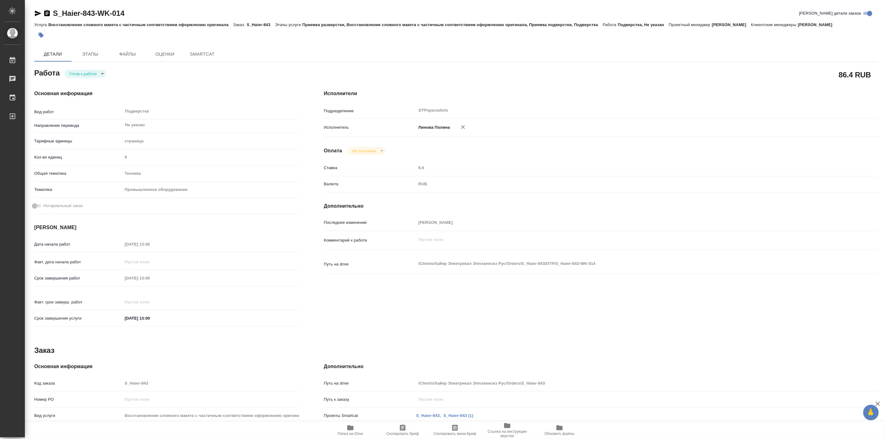
type textarea "x"
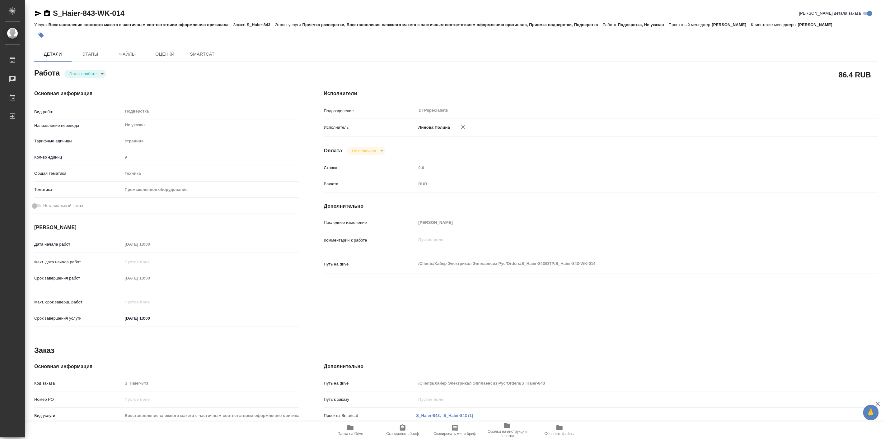
type textarea "x"
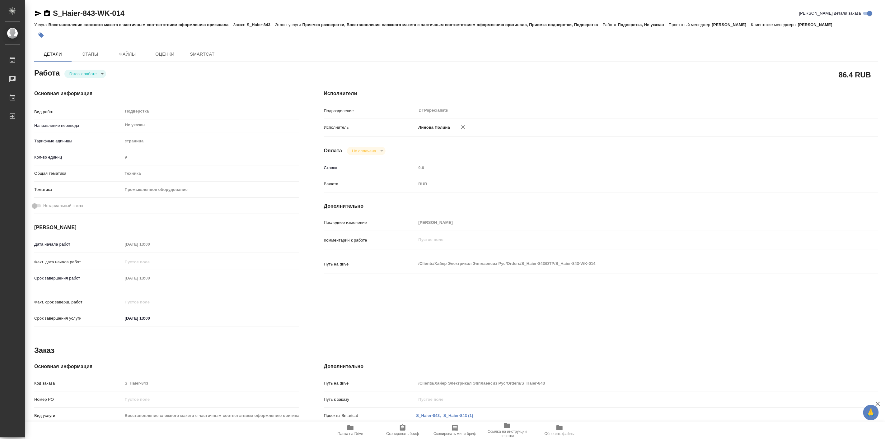
type textarea "x"
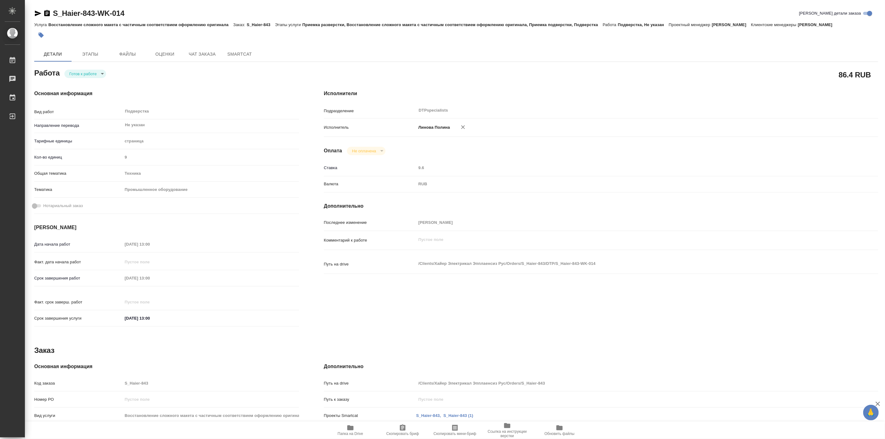
type textarea "x"
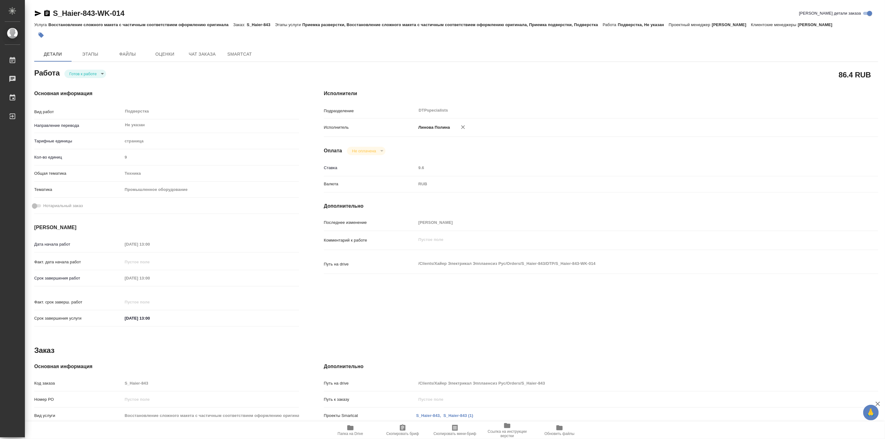
type textarea "x"
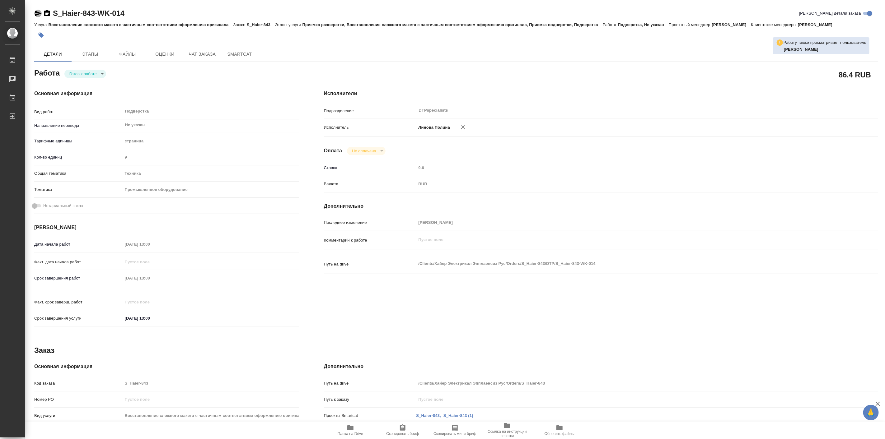
click at [34, 11] on icon "button" at bounding box center [37, 13] width 7 height 7
click at [627, 97] on div "Исполнители Подразделение DTPspecialists ​ Исполнитель Линова Полина Оплата Не …" at bounding box center [600, 210] width 579 height 266
click at [357, 427] on span "Папка на Drive" at bounding box center [350, 430] width 45 height 12
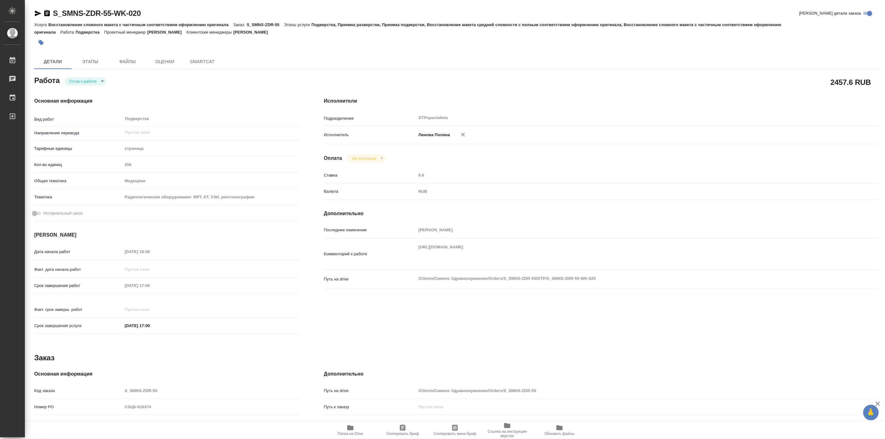
type textarea "x"
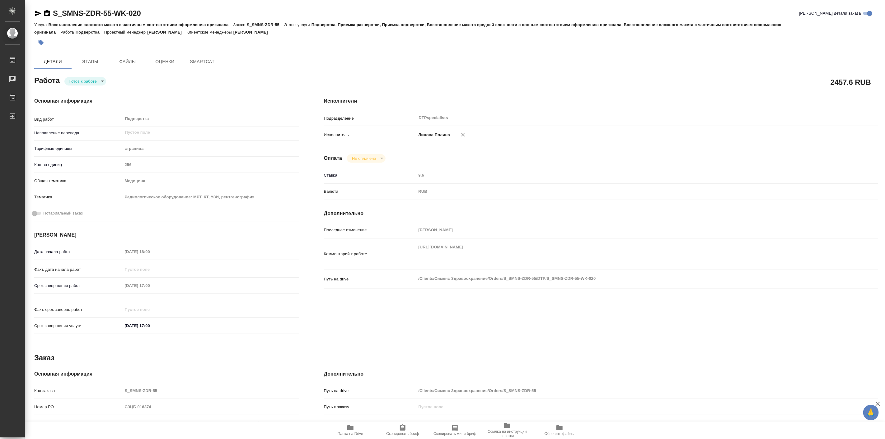
type textarea "x"
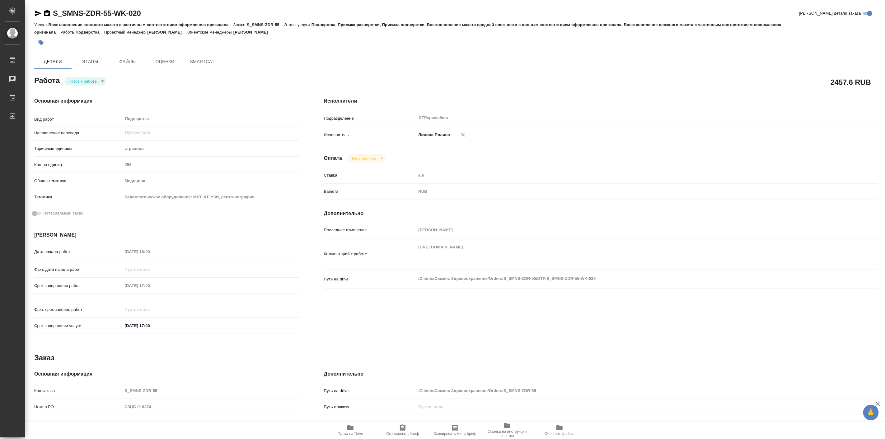
type textarea "x"
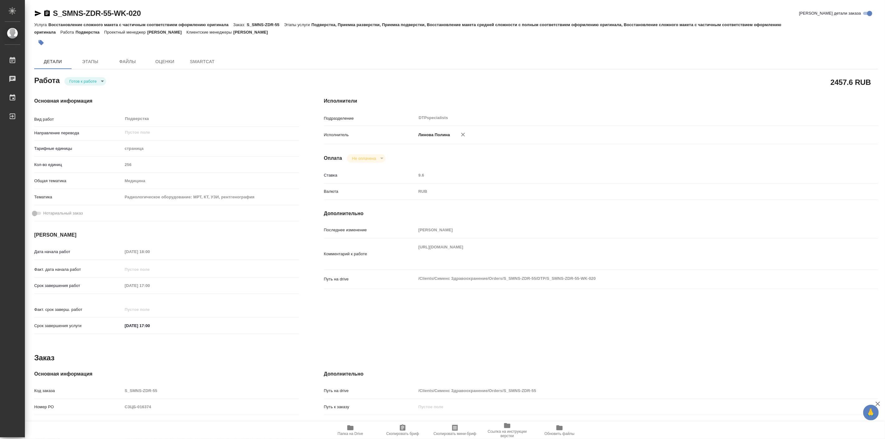
type textarea "x"
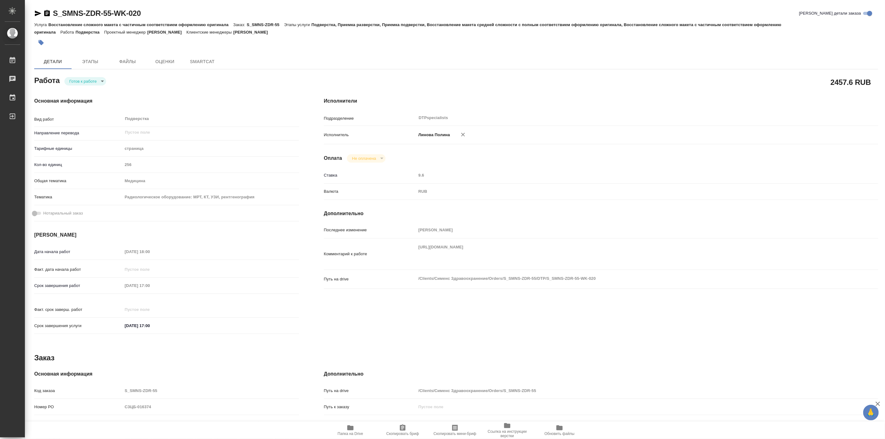
click at [71, 79] on body "🙏 .cls-1 fill:#fff; AWATERA Linova Polina Работы Чаты График Выйти S_SMNS-ZDR-5…" at bounding box center [442, 219] width 885 height 439
type textarea "x"
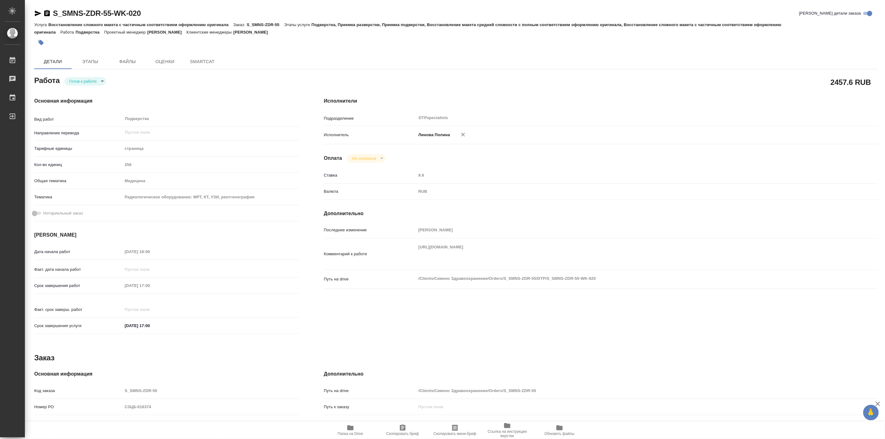
type textarea "x"
click at [83, 82] on button "В работе" at bounding box center [79, 81] width 21 height 7
type textarea "x"
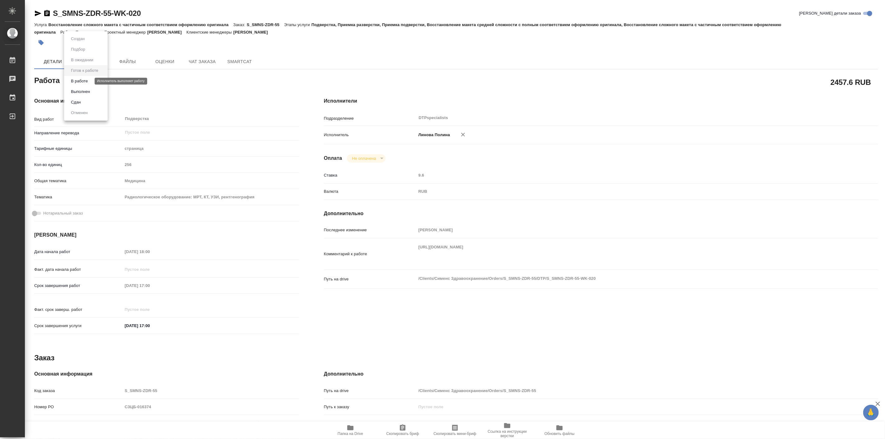
type textarea "x"
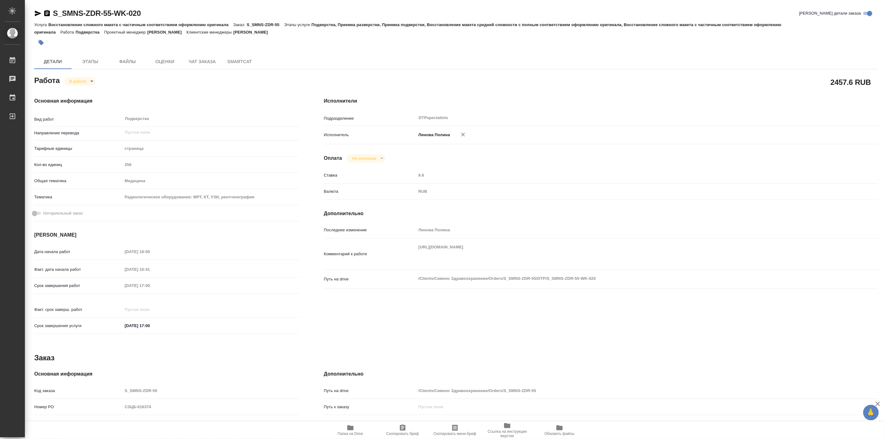
type textarea "x"
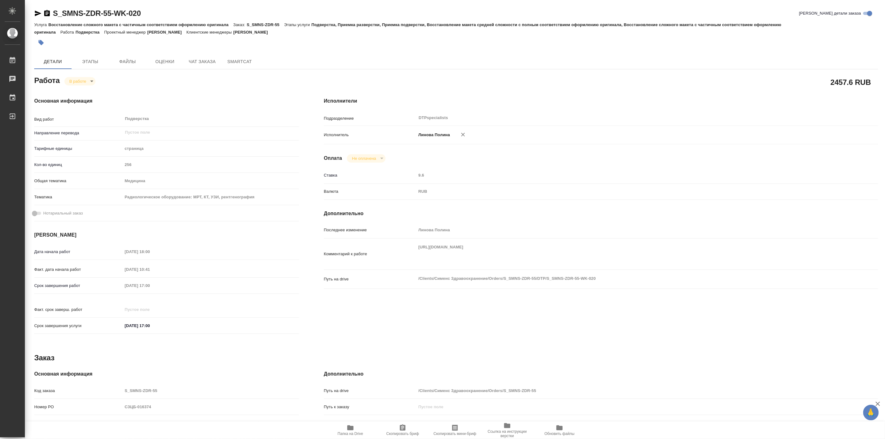
type textarea "x"
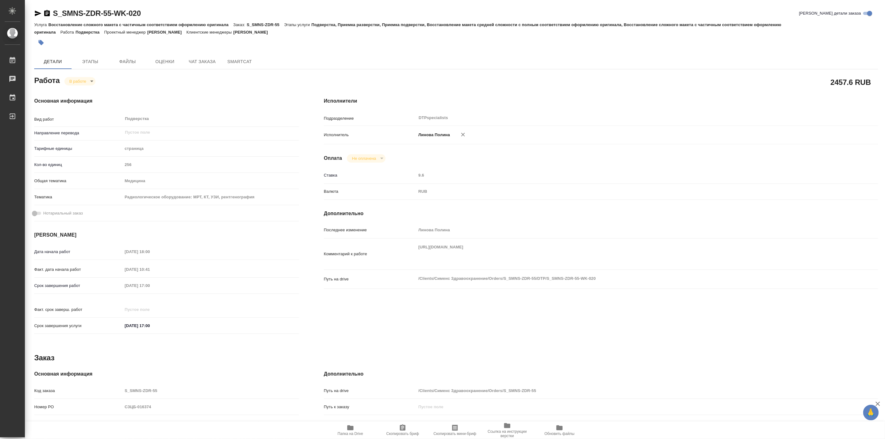
type textarea "x"
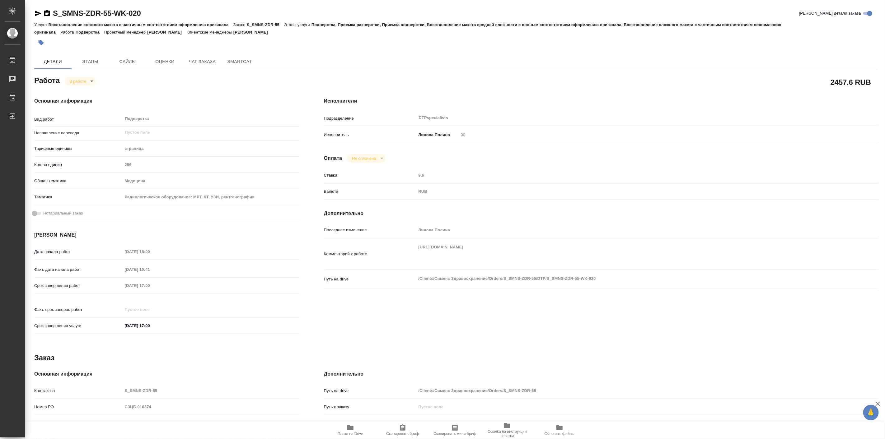
type textarea "x"
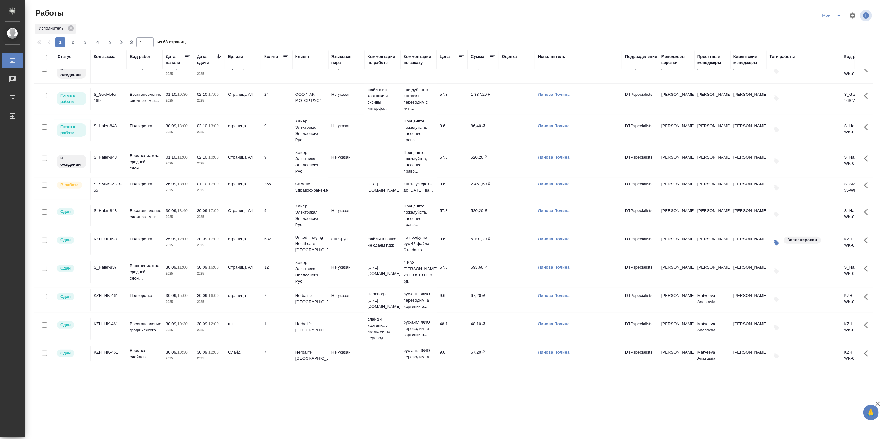
scroll to position [173, 0]
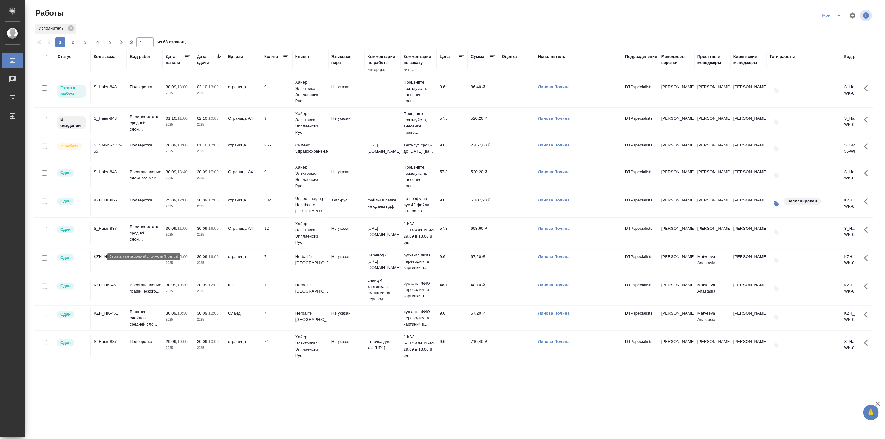
click at [152, 235] on p "Верстка макета средней слож..." at bounding box center [145, 233] width 30 height 19
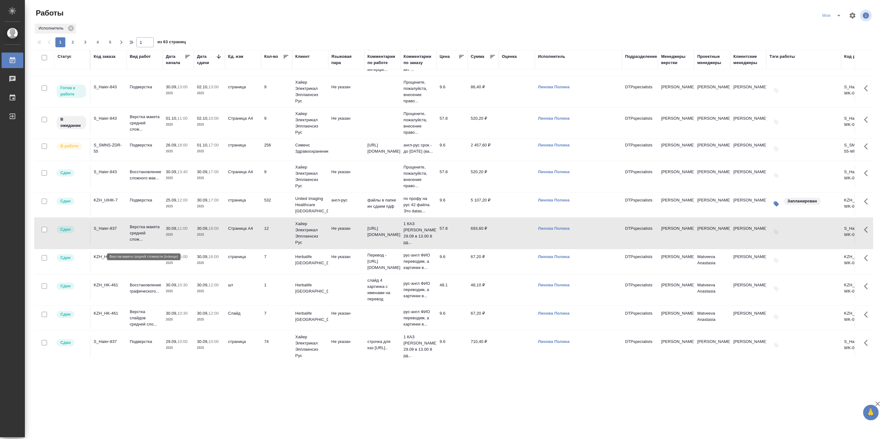
click at [152, 235] on p "Верстка макета средней слож..." at bounding box center [145, 233] width 30 height 19
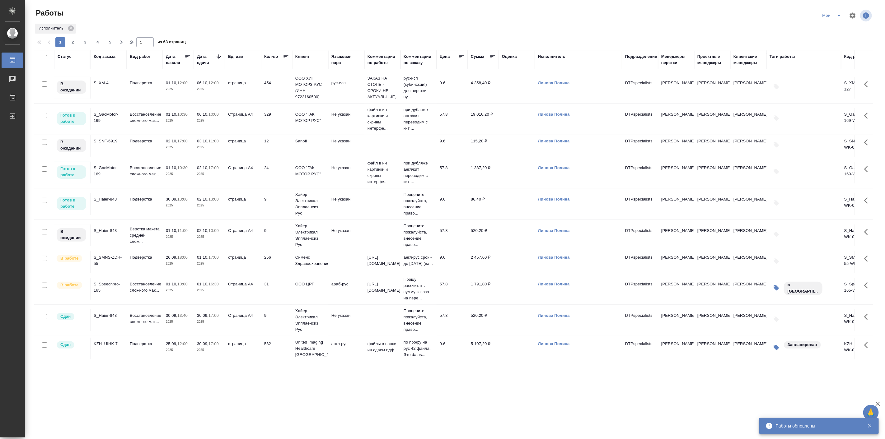
scroll to position [58, 0]
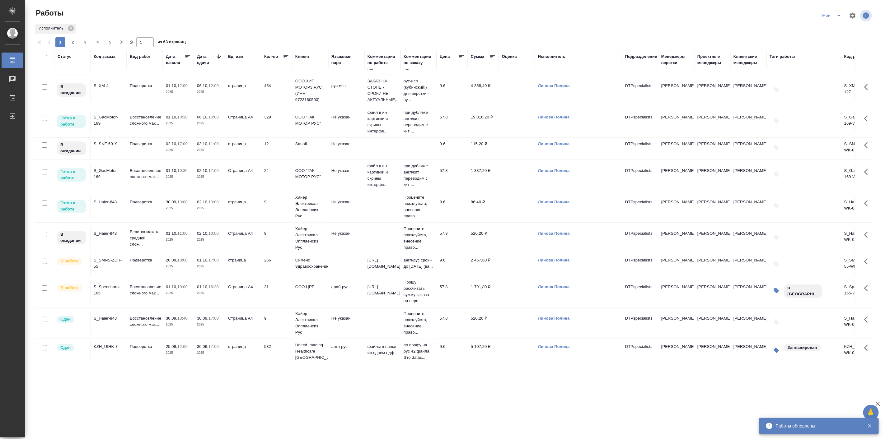
click at [172, 269] on p "2025" at bounding box center [178, 267] width 25 height 6
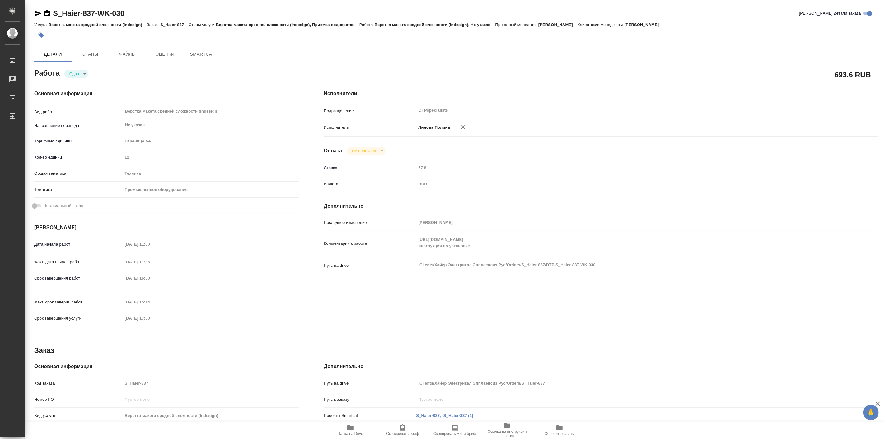
type textarea "x"
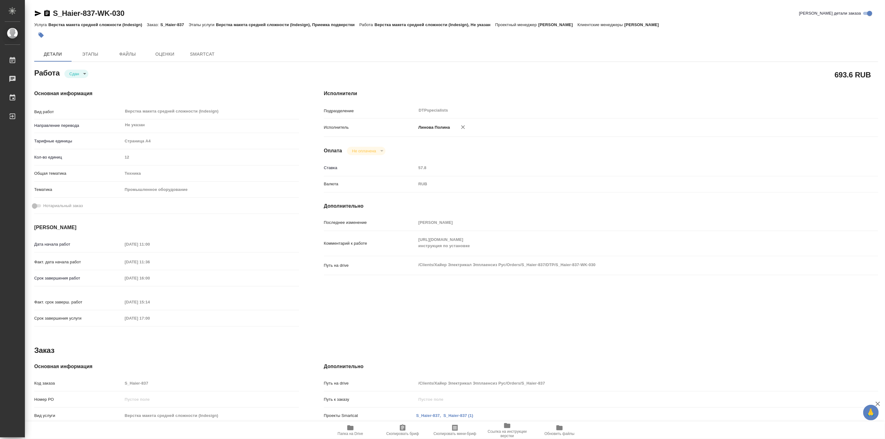
type textarea "x"
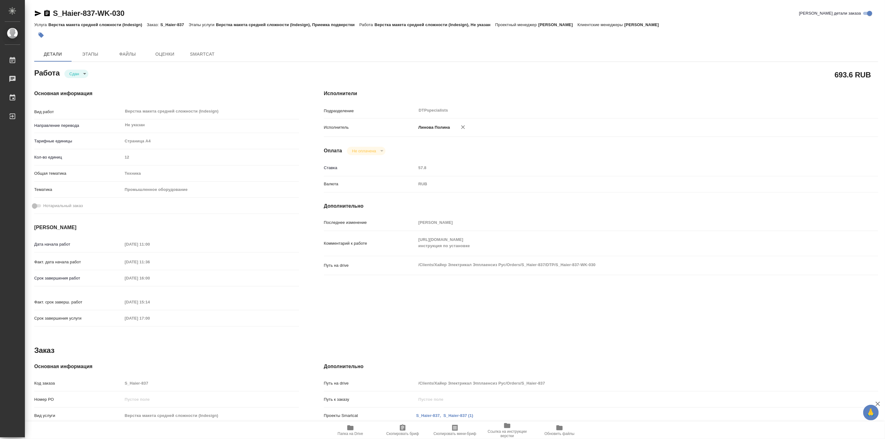
type textarea "x"
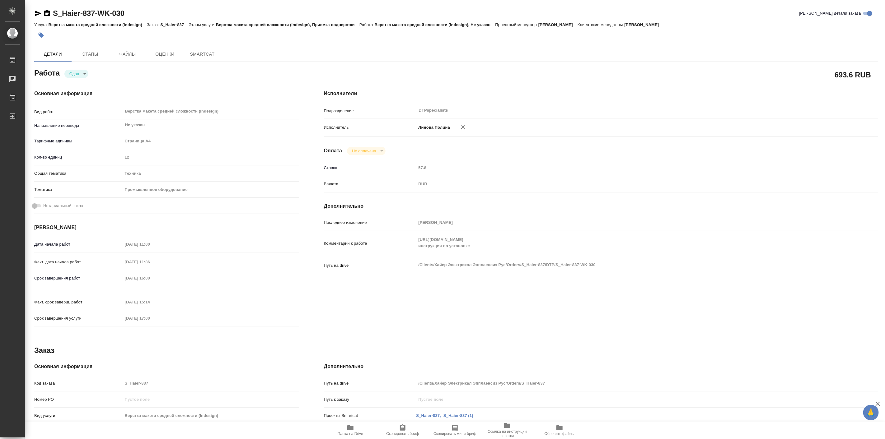
type textarea "x"
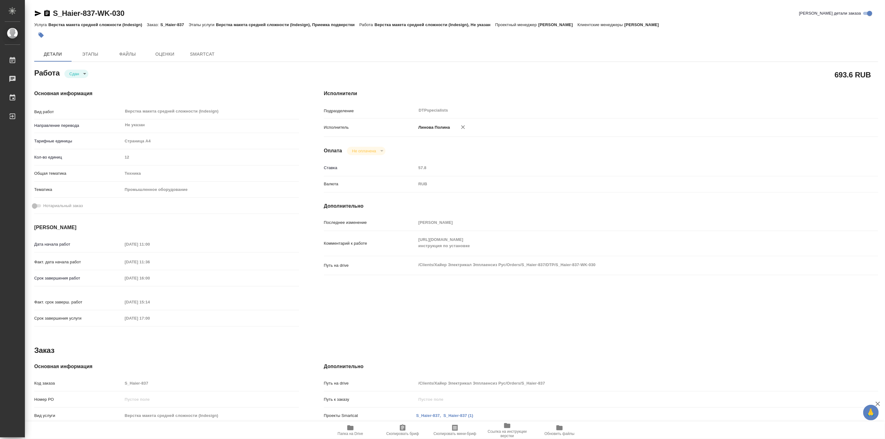
type textarea "x"
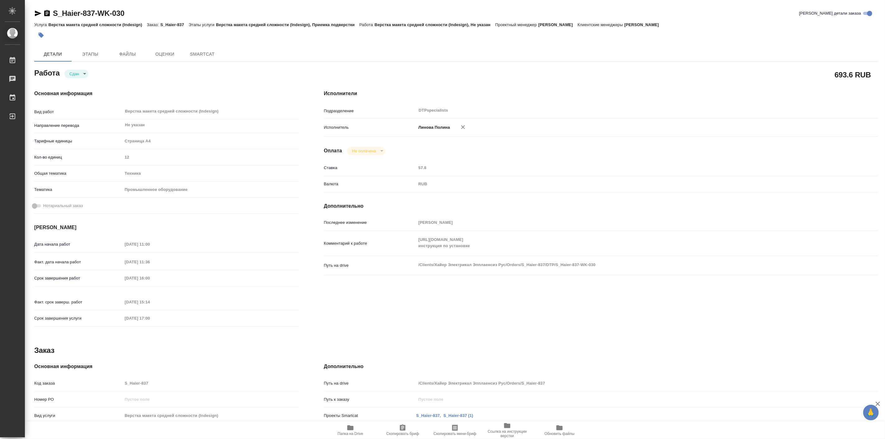
type textarea "x"
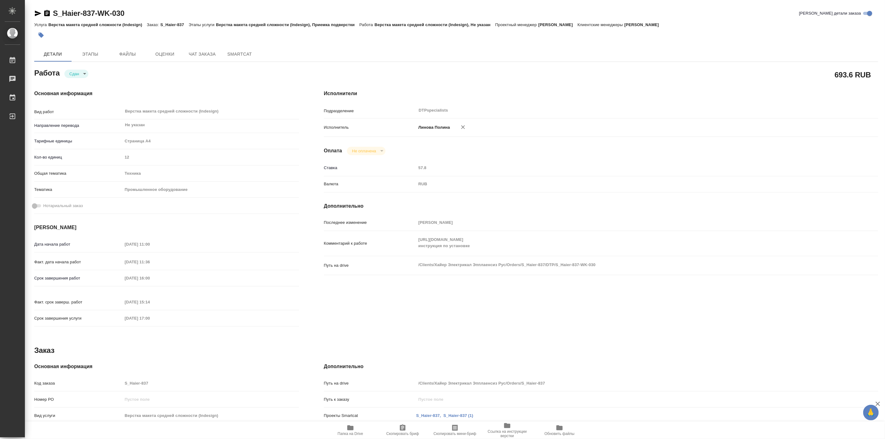
type textarea "x"
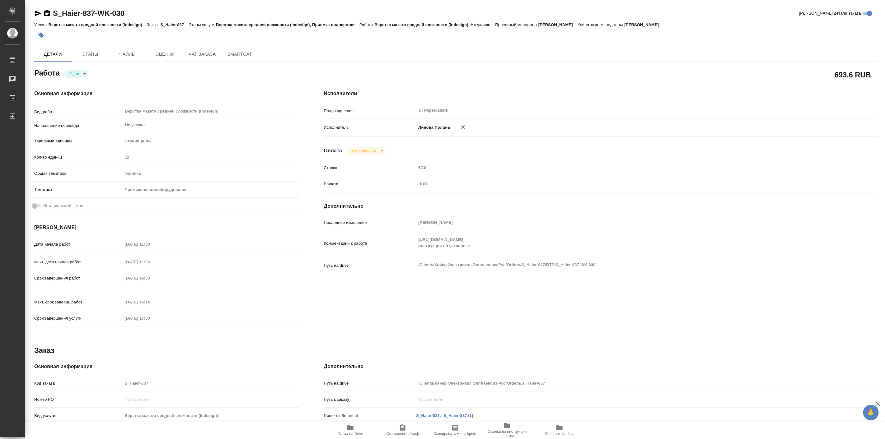
click at [355, 428] on span "Папка на Drive" at bounding box center [350, 430] width 45 height 12
type textarea "x"
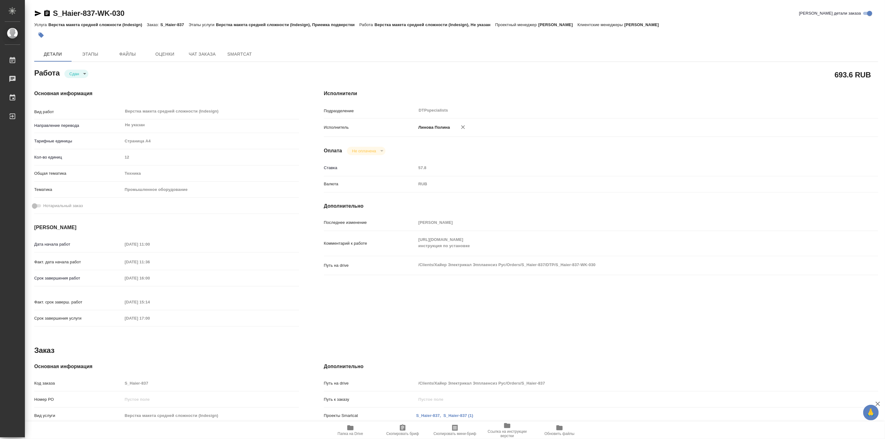
type textarea "x"
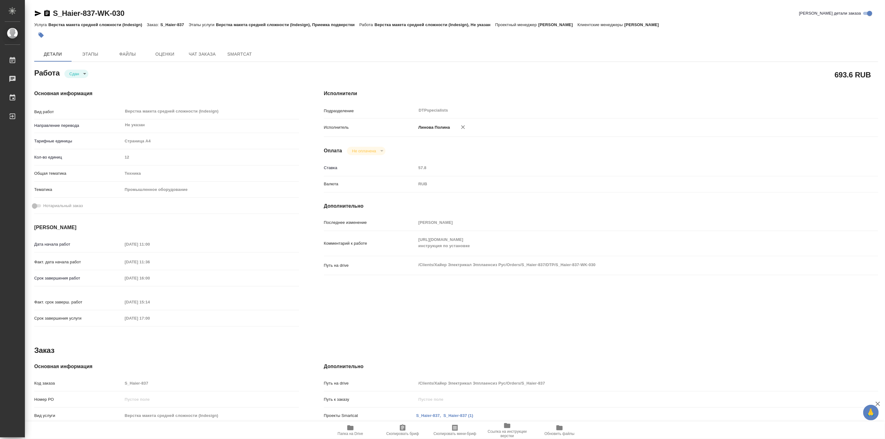
type textarea "x"
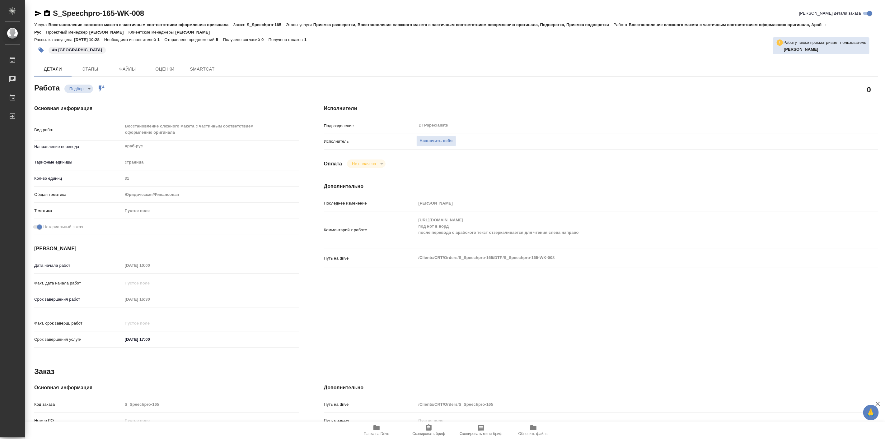
type textarea "x"
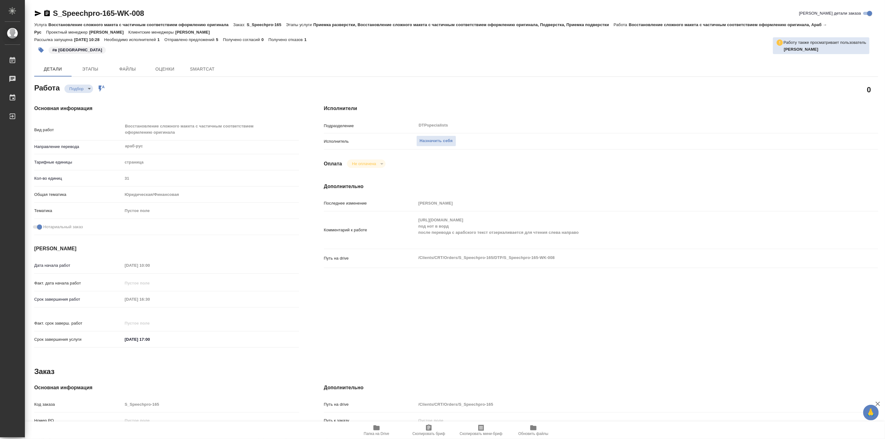
type textarea "x"
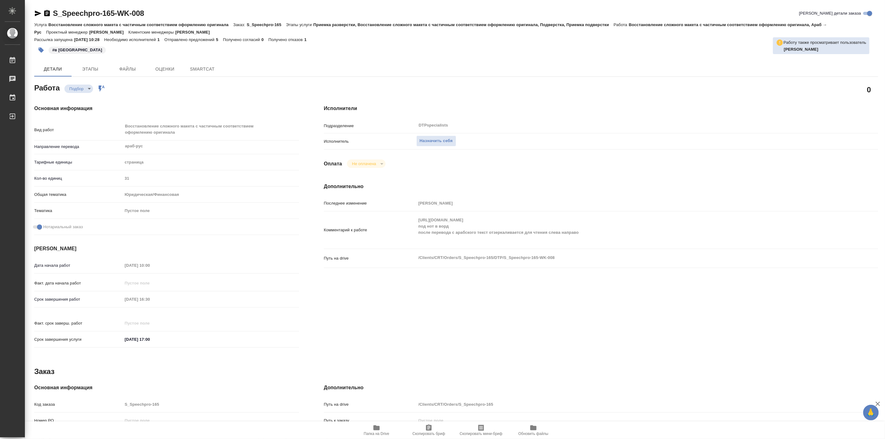
type textarea "x"
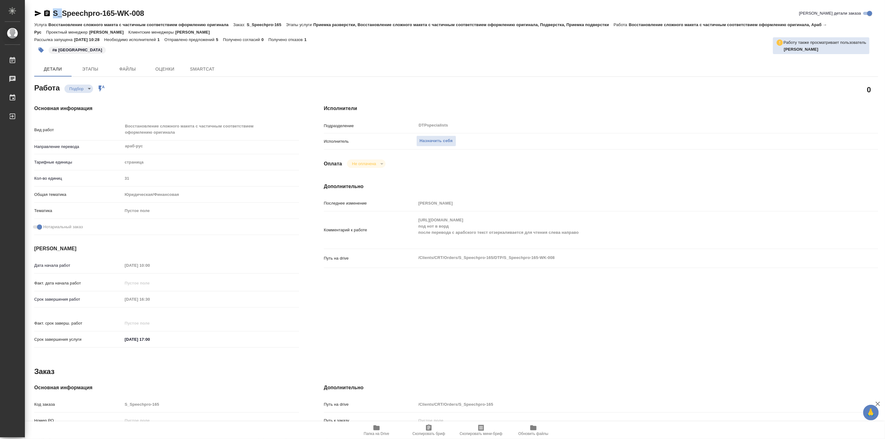
type textarea "x"
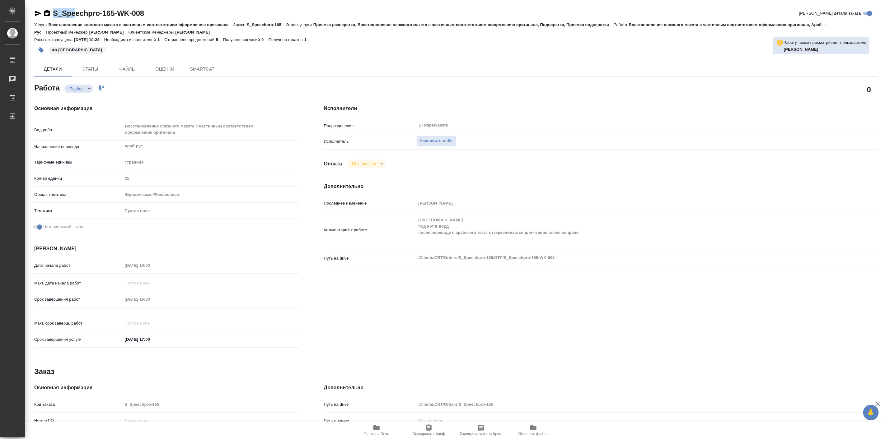
type textarea "x"
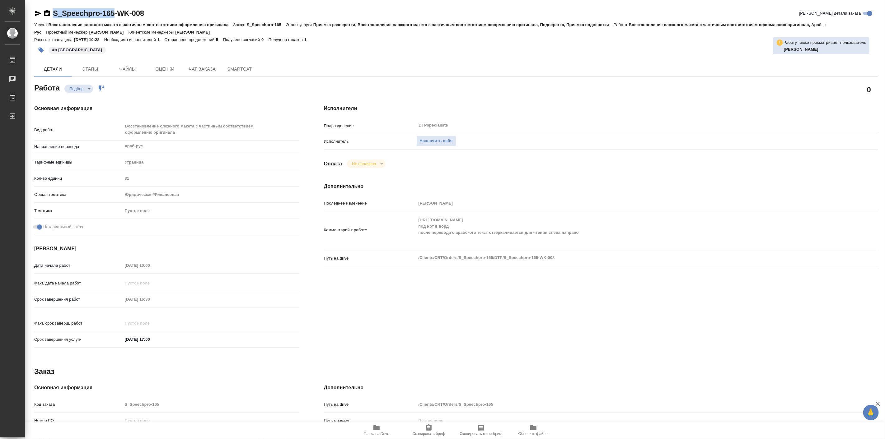
type textarea "x"
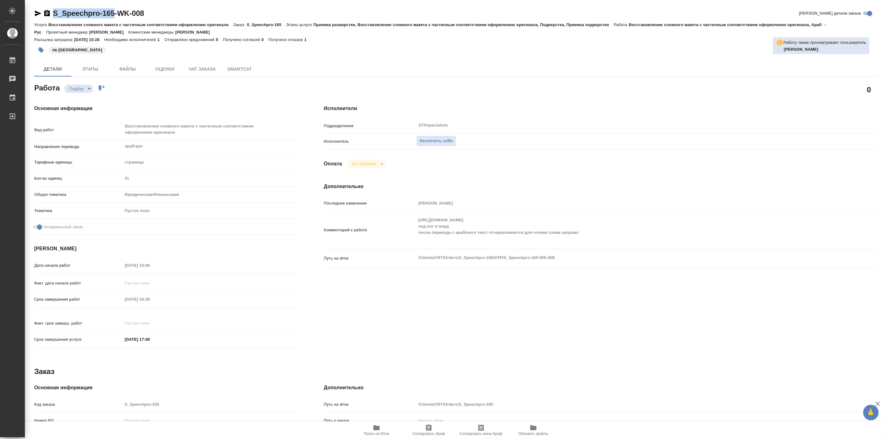
drag, startPoint x: 51, startPoint y: 5, endPoint x: 114, endPoint y: 8, distance: 62.9
click at [114, 8] on div "S_Speechpro-165-WK-008 Кратко детали заказа Услуга Восстановление сложного маке…" at bounding box center [456, 275] width 851 height 551
copy link "S_Speechpro-165"
type textarea "x"
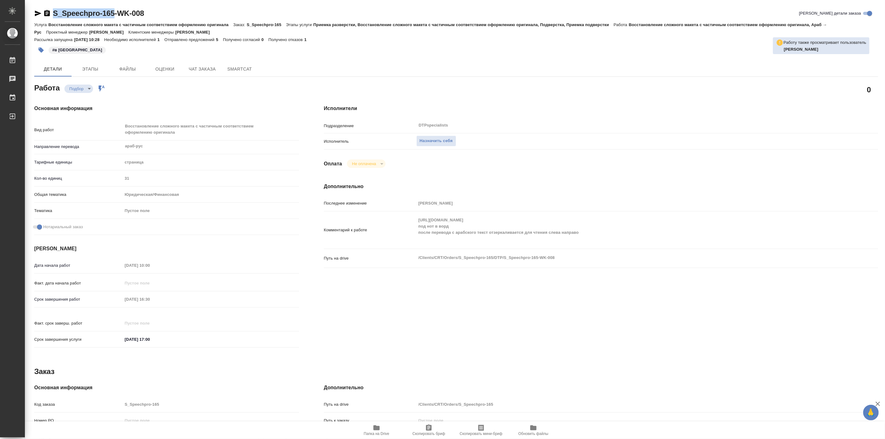
type textarea "x"
click at [440, 139] on span "Назначить себя" at bounding box center [436, 141] width 33 height 7
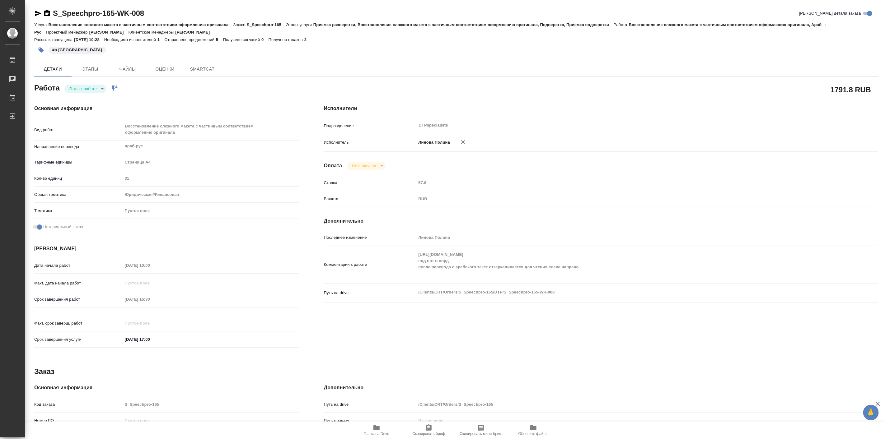
type textarea "x"
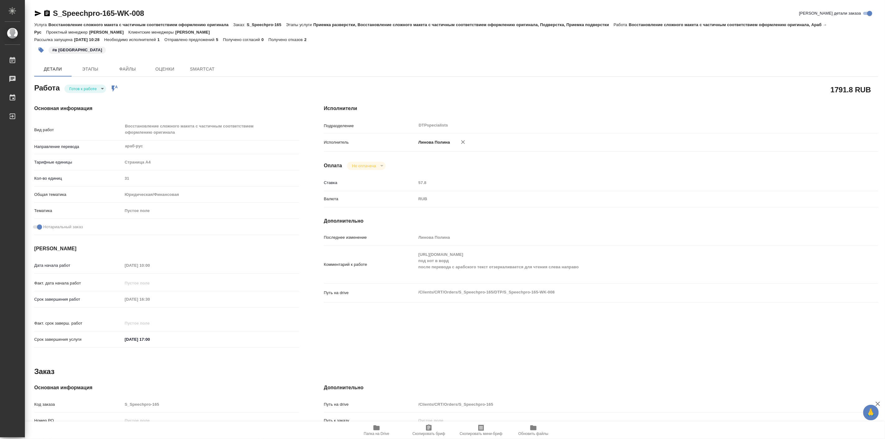
type textarea "x"
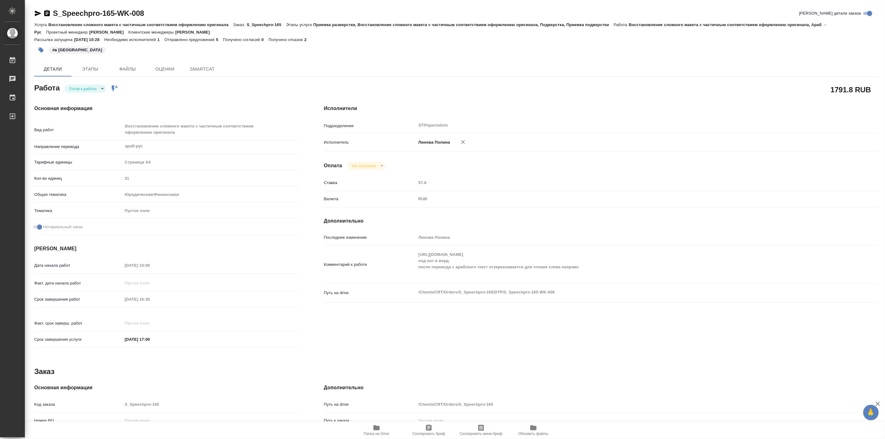
type textarea "x"
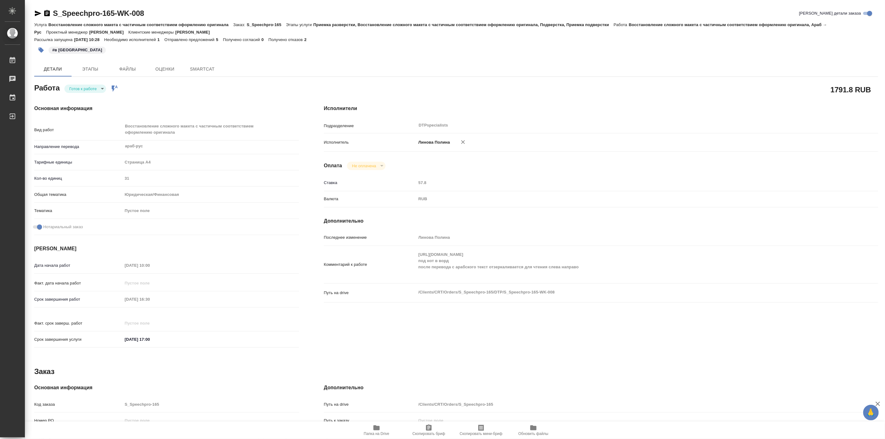
type textarea "x"
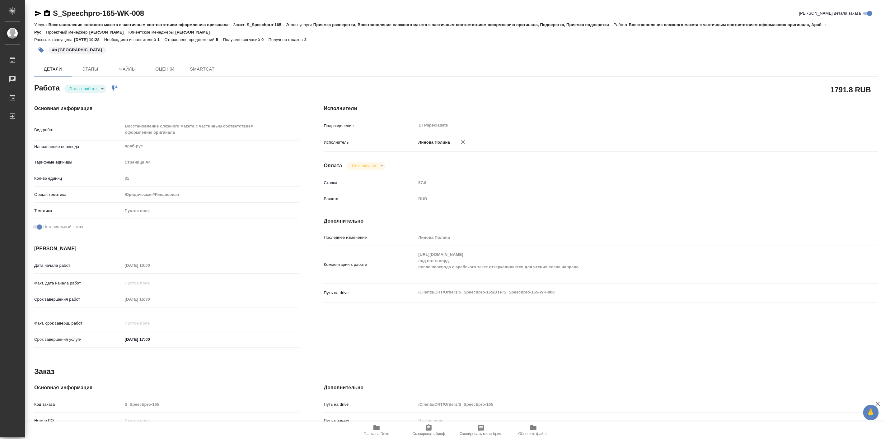
type textarea "x"
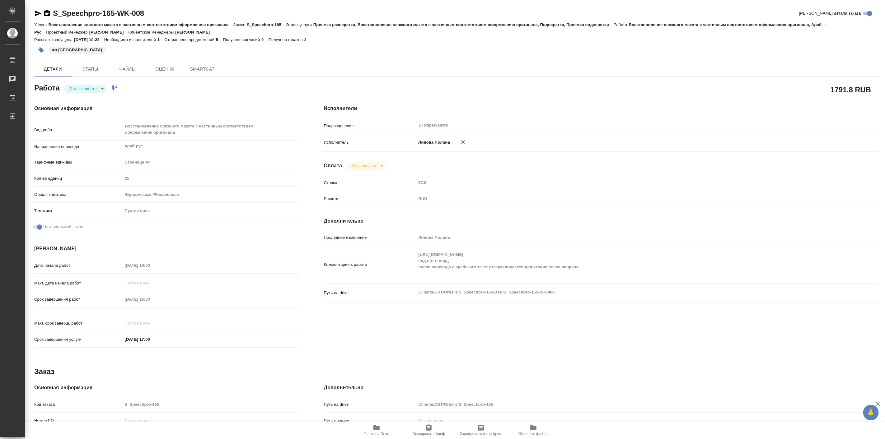
type textarea "x"
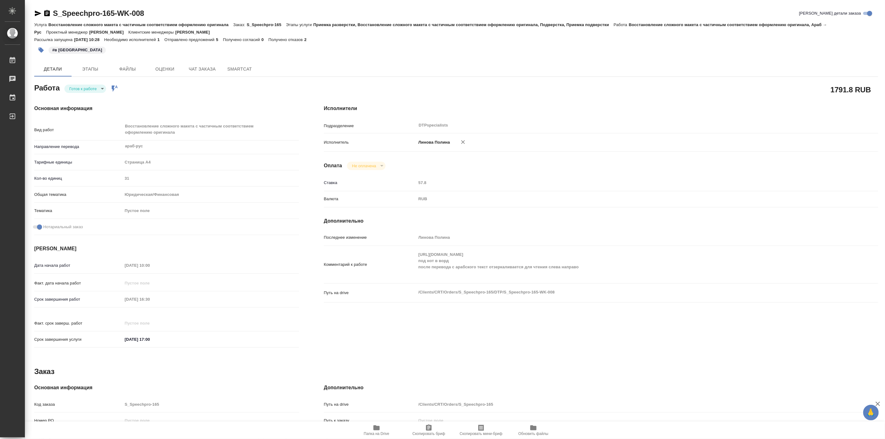
type textarea "x"
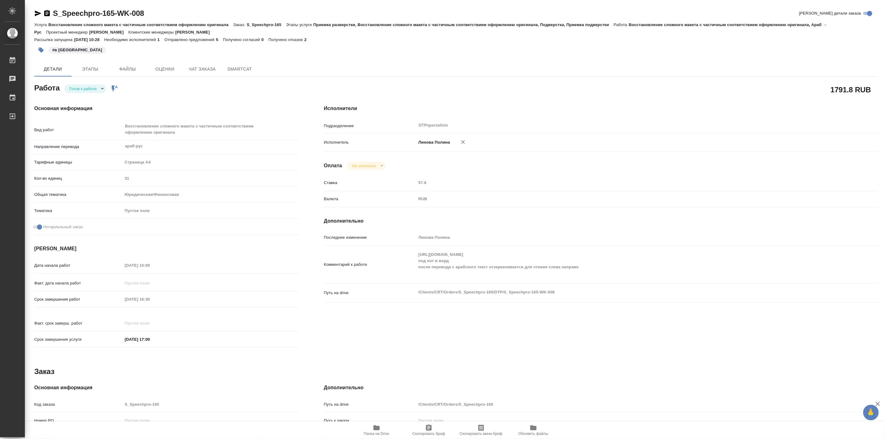
type textarea "x"
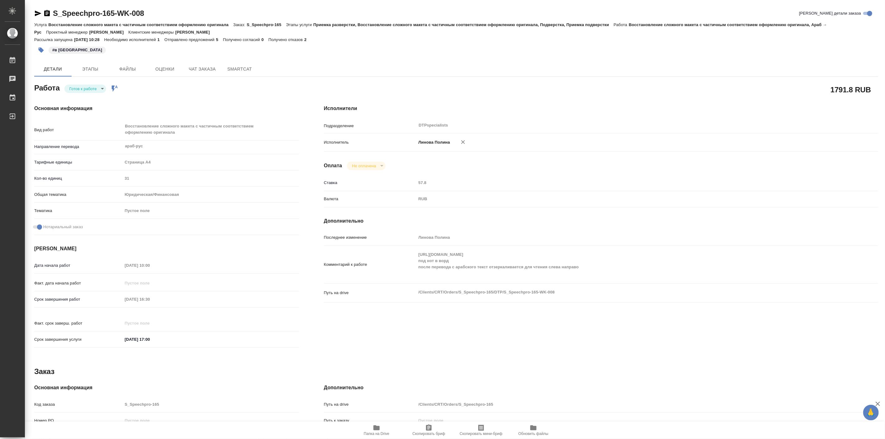
click at [86, 86] on body "🙏 .cls-1 fill:#fff; AWATERA Linova Polina Работы 0 Чаты График Выйти S_Speechpr…" at bounding box center [442, 219] width 885 height 439
click at [86, 91] on button "В работе" at bounding box center [79, 88] width 21 height 7
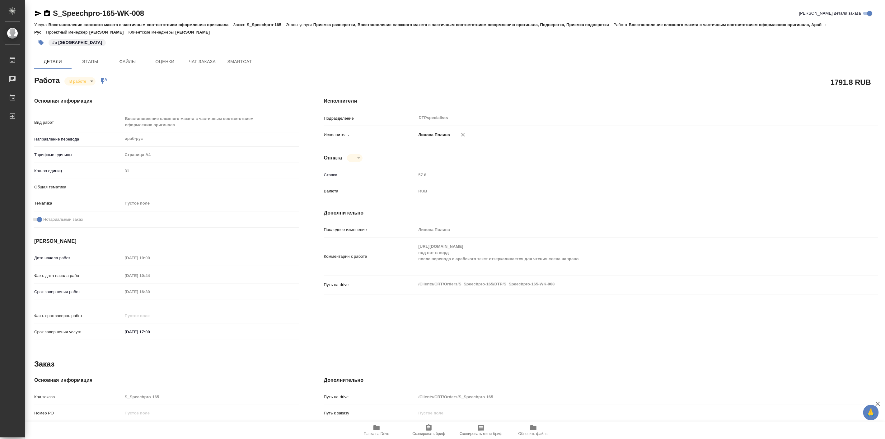
type textarea "x"
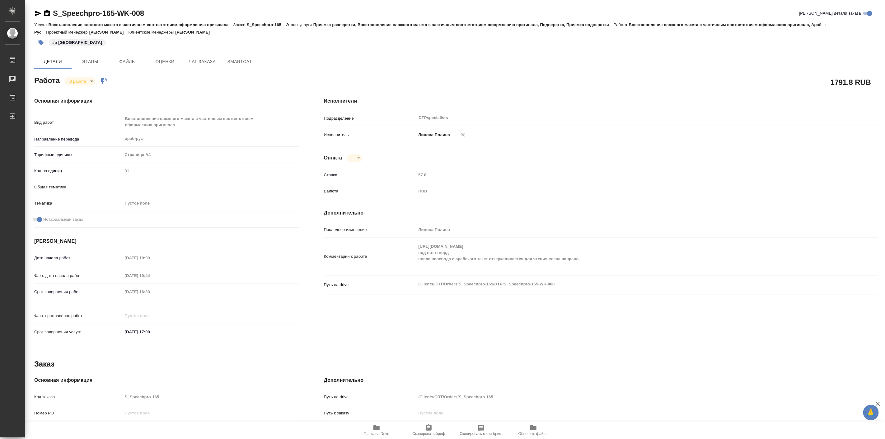
type textarea "x"
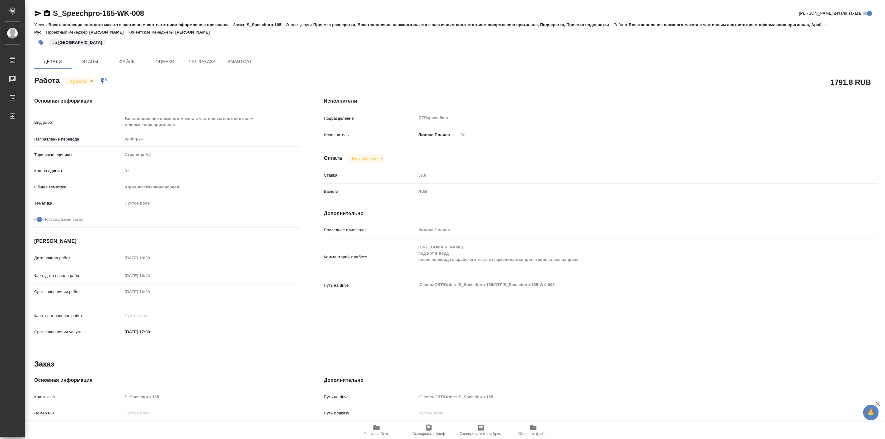
type textarea "x"
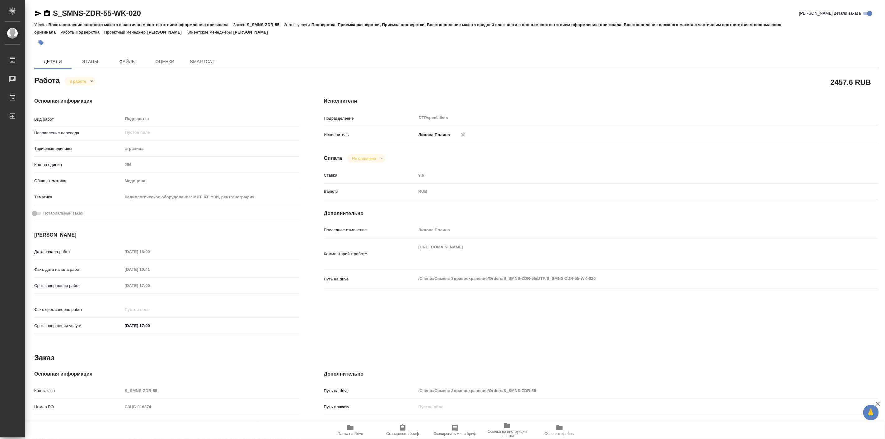
type textarea "x"
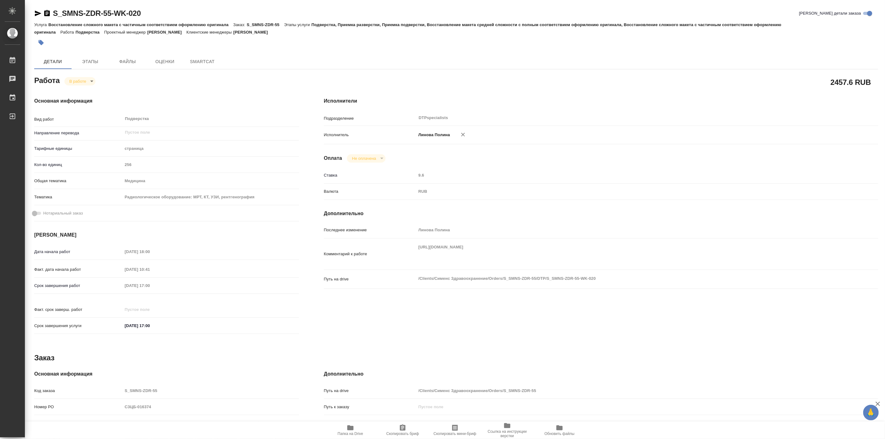
type textarea "x"
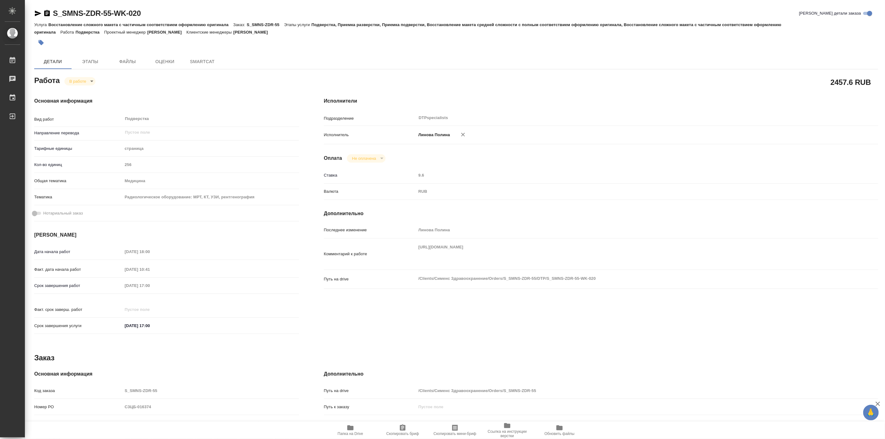
type textarea "x"
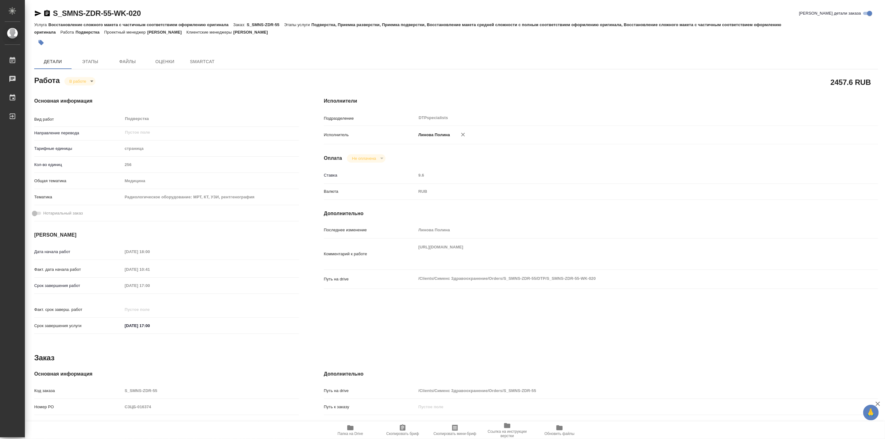
type textarea "x"
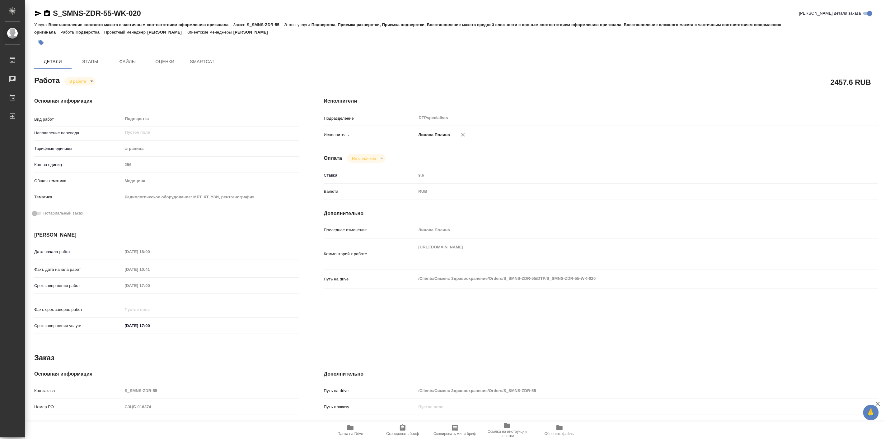
type textarea "x"
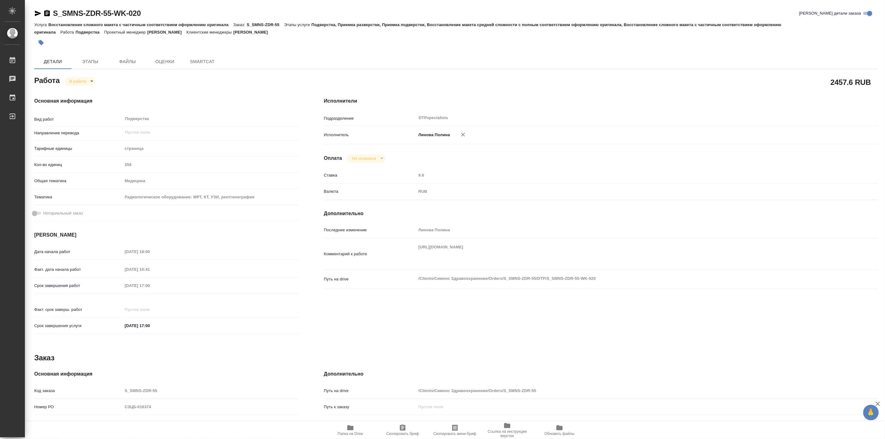
type textarea "x"
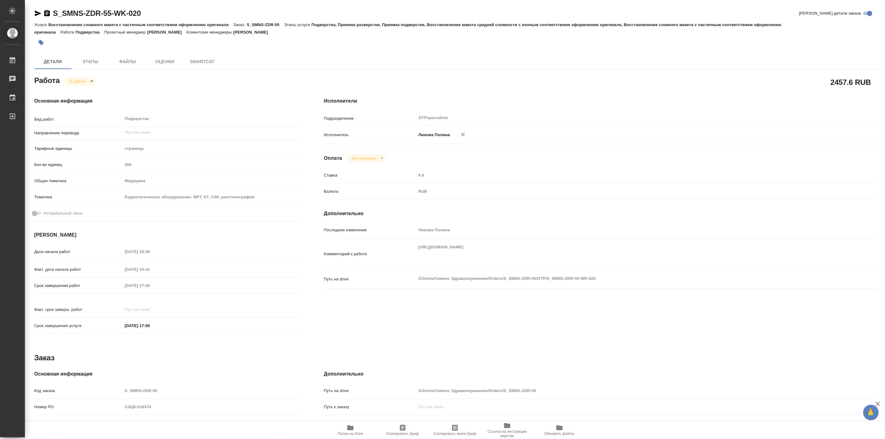
type textarea "x"
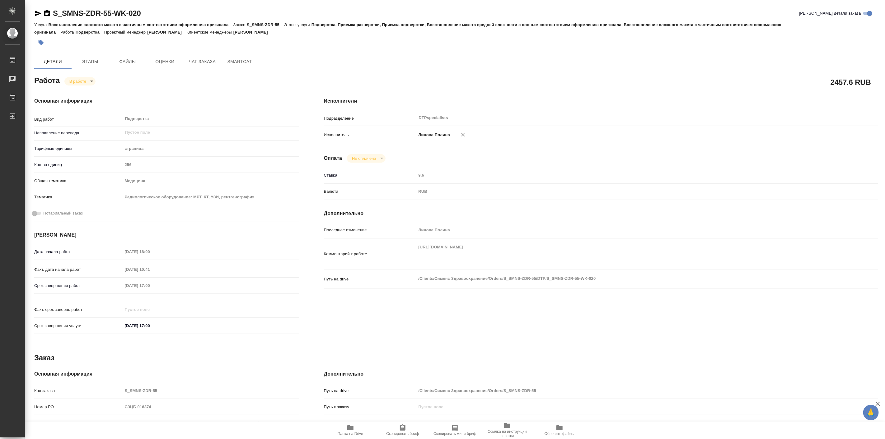
type textarea "x"
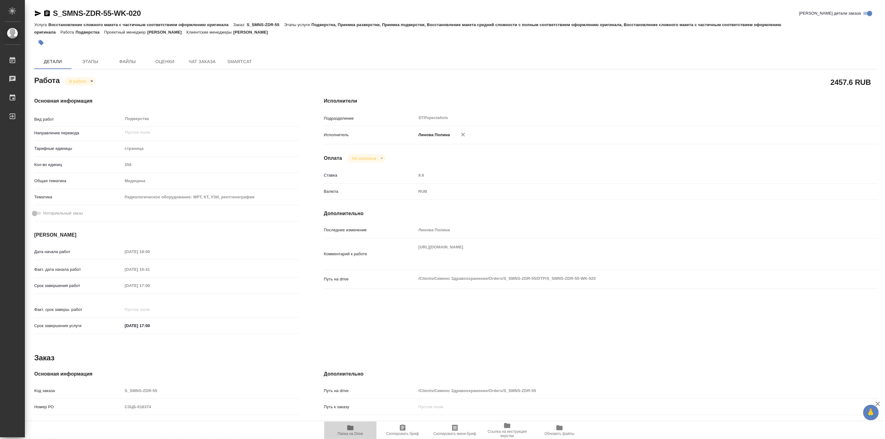
type textarea "x"
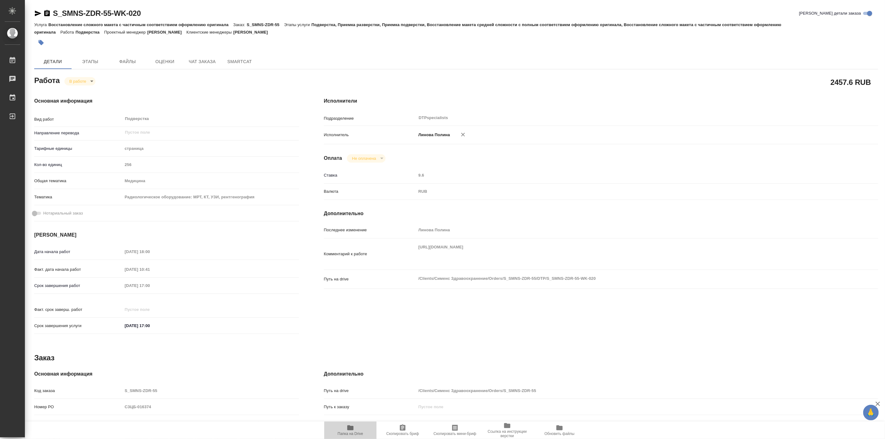
click at [348, 432] on span "Папка на Drive" at bounding box center [351, 434] width 26 height 4
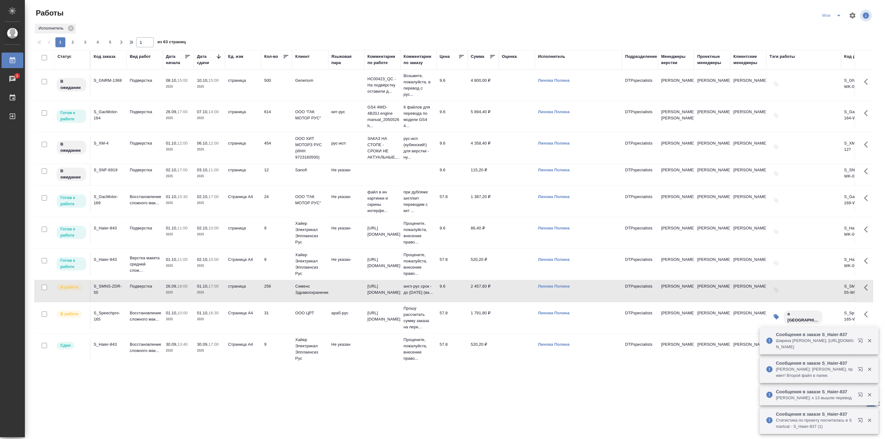
click at [184, 148] on p "2025" at bounding box center [178, 150] width 25 height 6
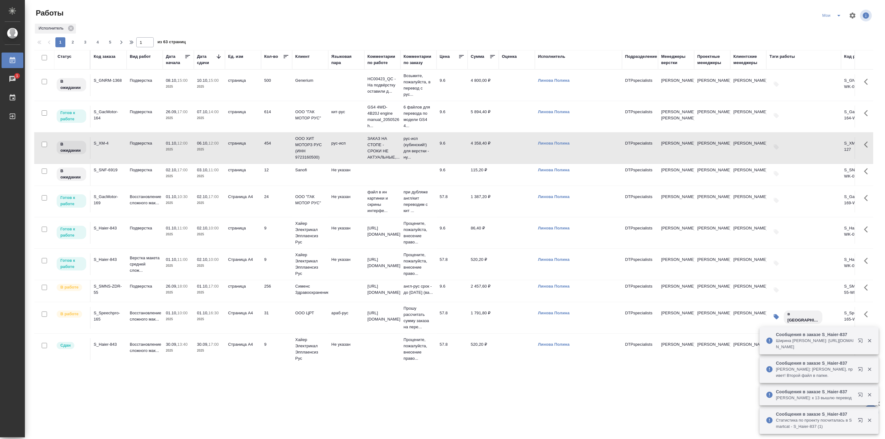
click at [184, 148] on p "2025" at bounding box center [178, 150] width 25 height 6
click at [231, 116] on td "страница" at bounding box center [243, 117] width 36 height 22
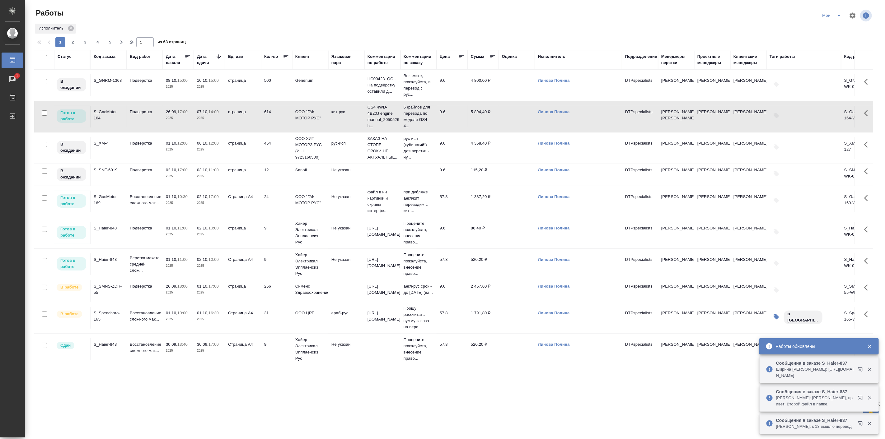
click at [231, 116] on td "страница" at bounding box center [243, 117] width 36 height 22
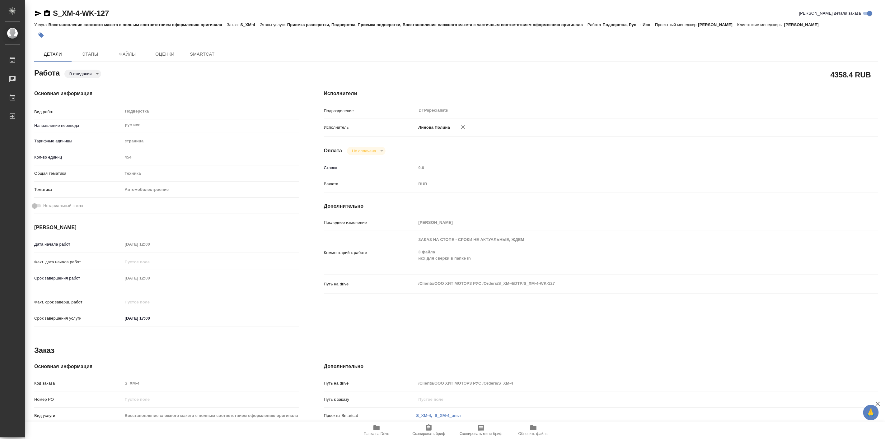
type textarea "x"
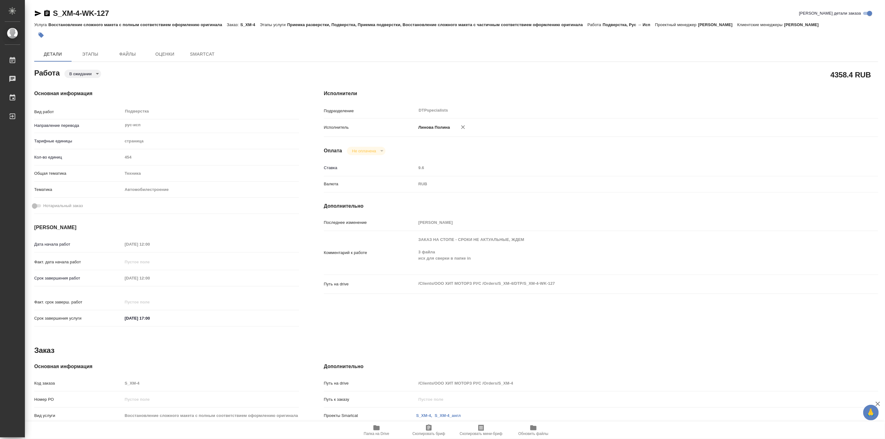
type textarea "x"
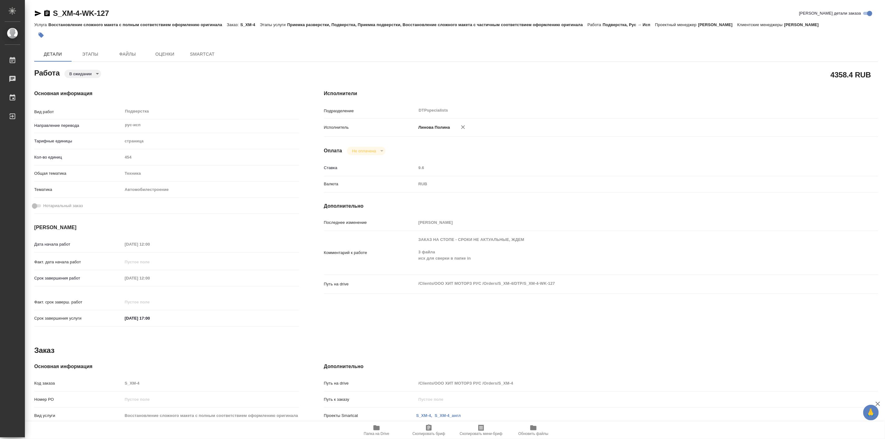
type textarea "x"
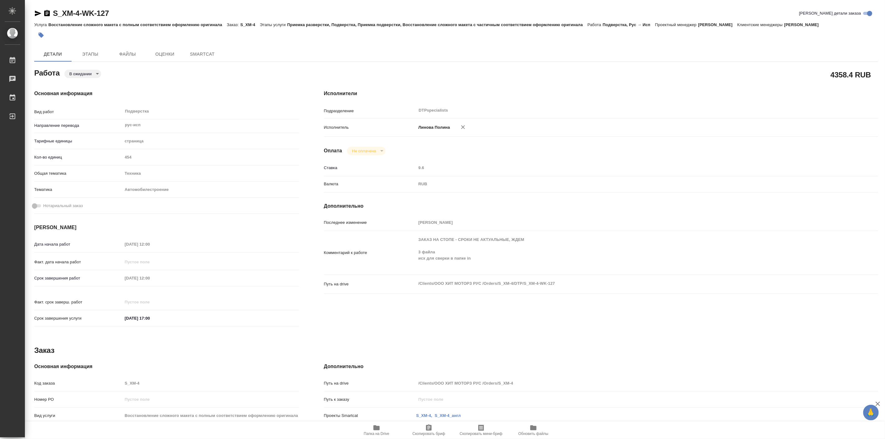
type textarea "x"
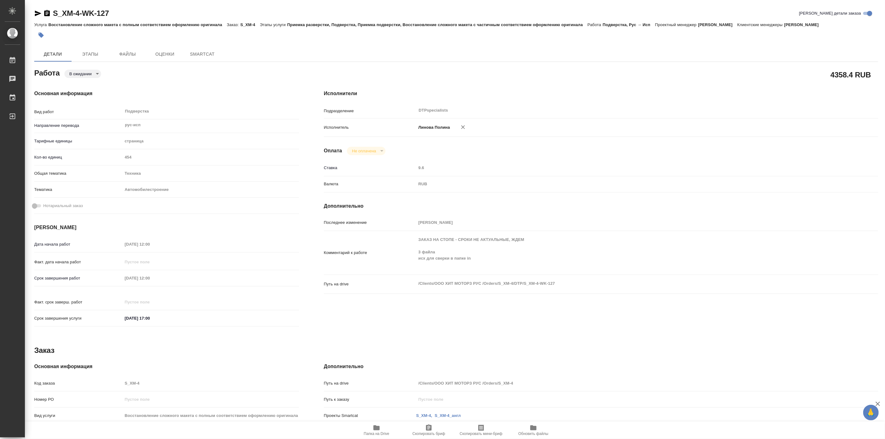
type textarea "x"
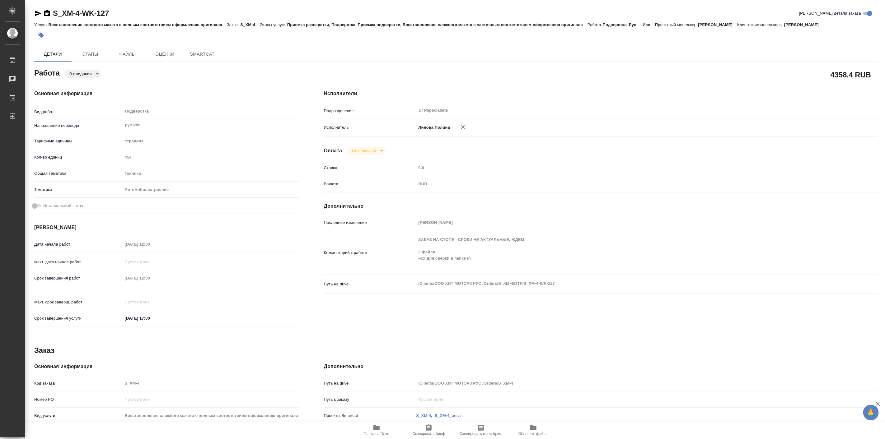
type textarea "x"
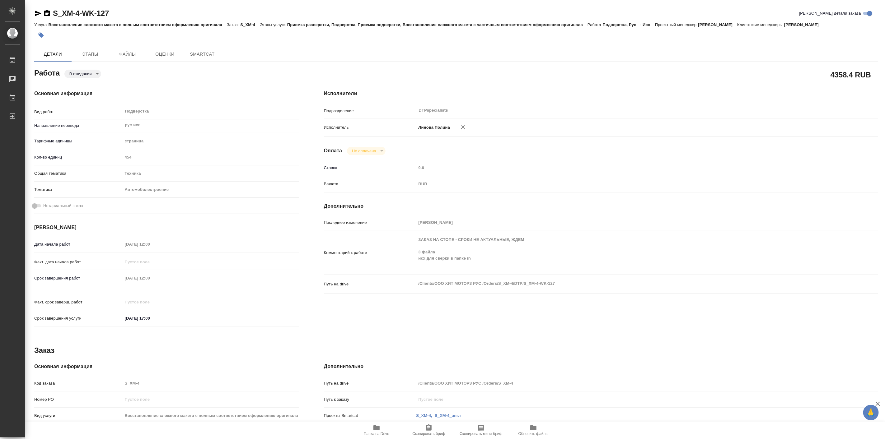
type textarea "x"
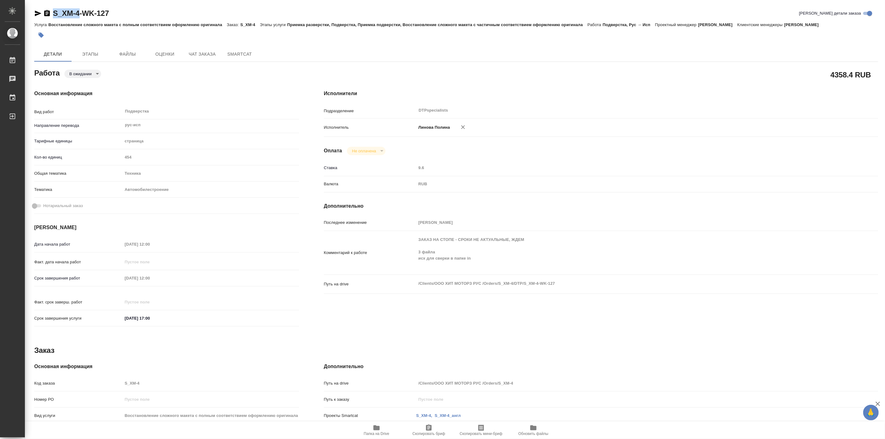
type textarea "x"
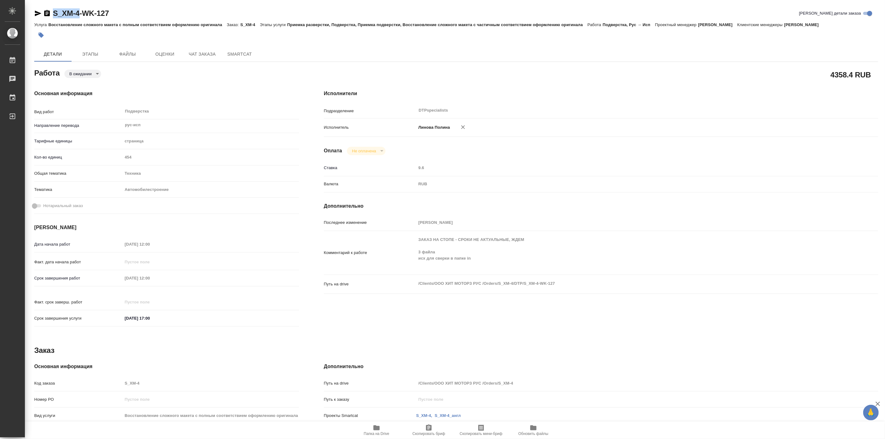
drag, startPoint x: 54, startPoint y: 5, endPoint x: 79, endPoint y: 11, distance: 25.5
click at [79, 11] on div "S_XM-4-WK-127 Кратко детали заказа Услуга Восстановление сложного макета с полн…" at bounding box center [456, 272] width 851 height 545
copy link "S_XM-4"
type textarea "x"
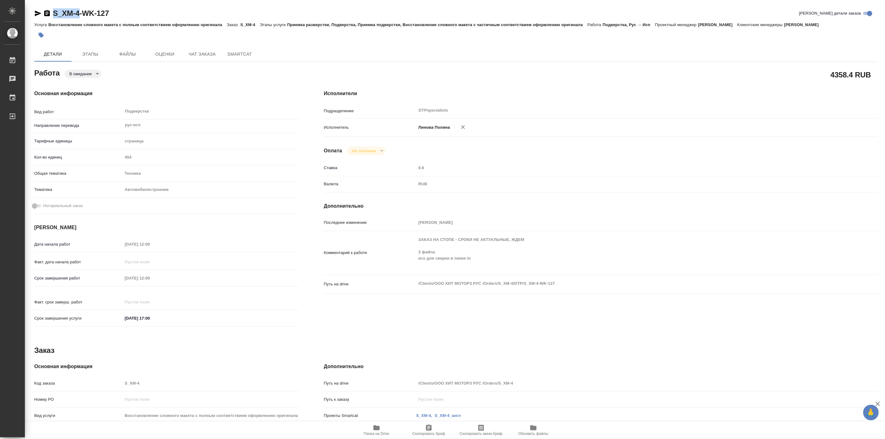
type textarea "x"
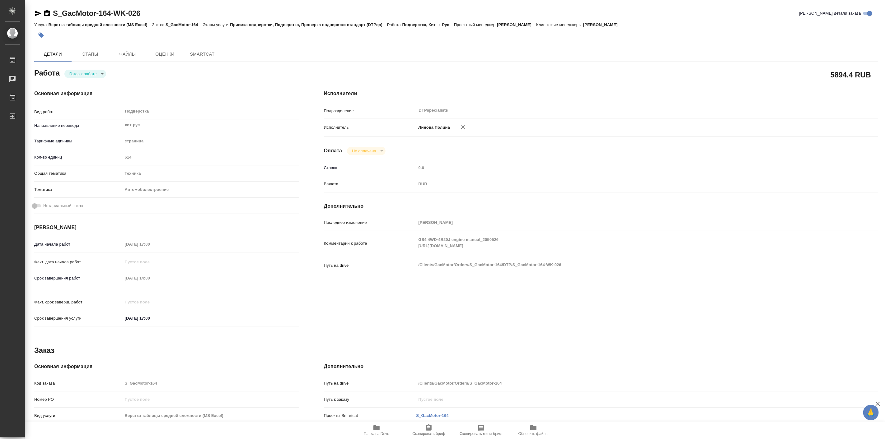
type textarea "x"
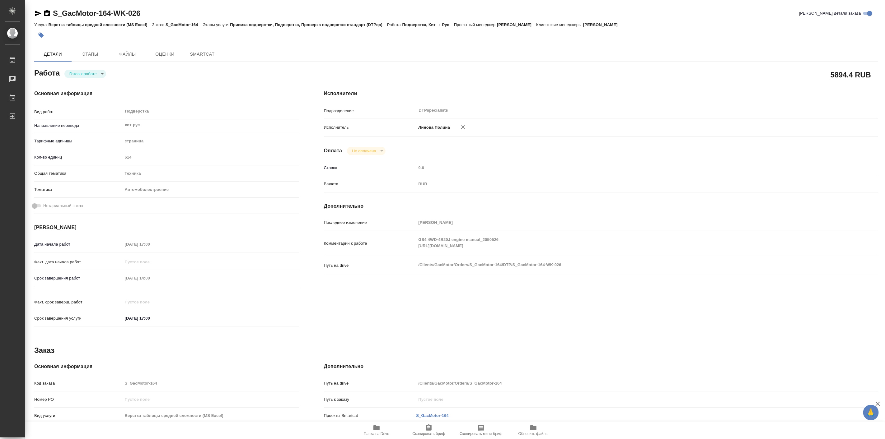
type textarea "x"
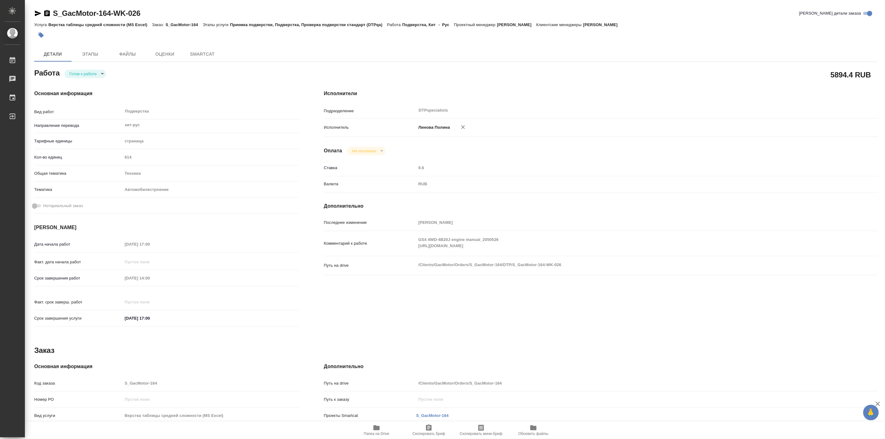
type textarea "x"
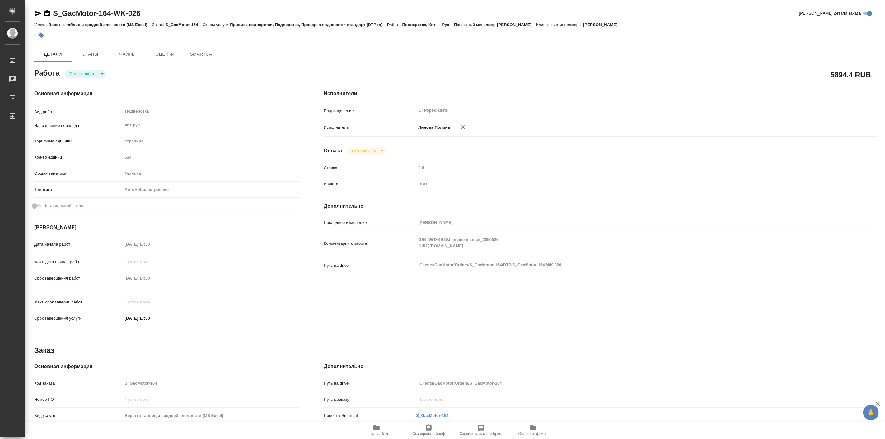
type textarea "x"
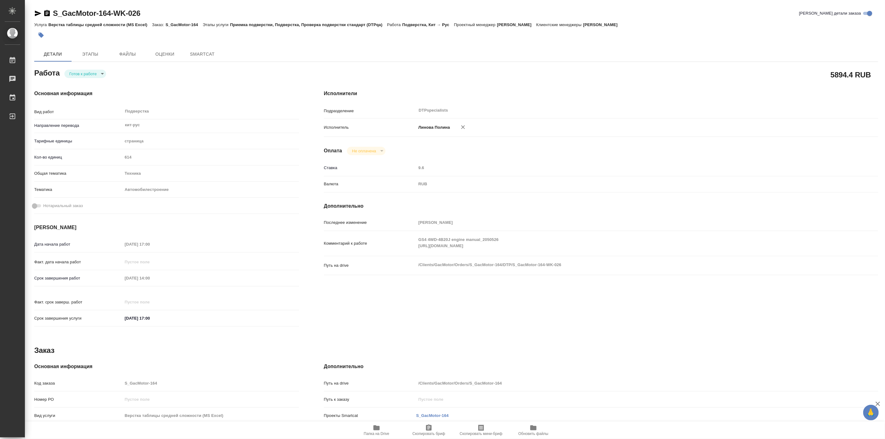
type textarea "x"
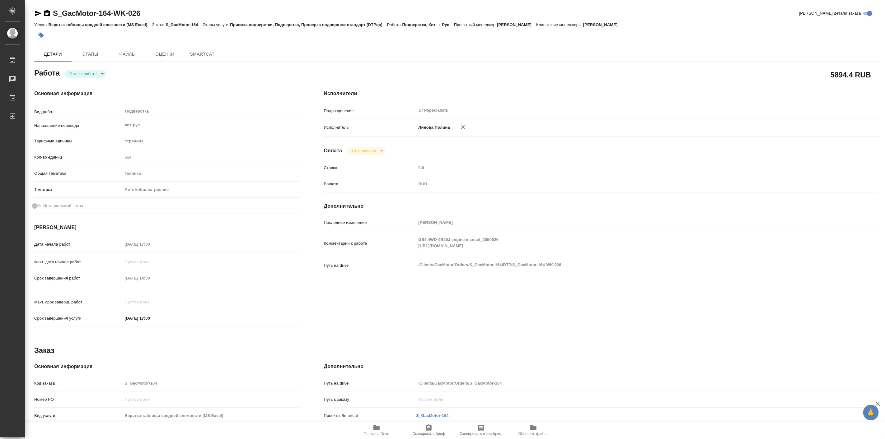
type textarea "x"
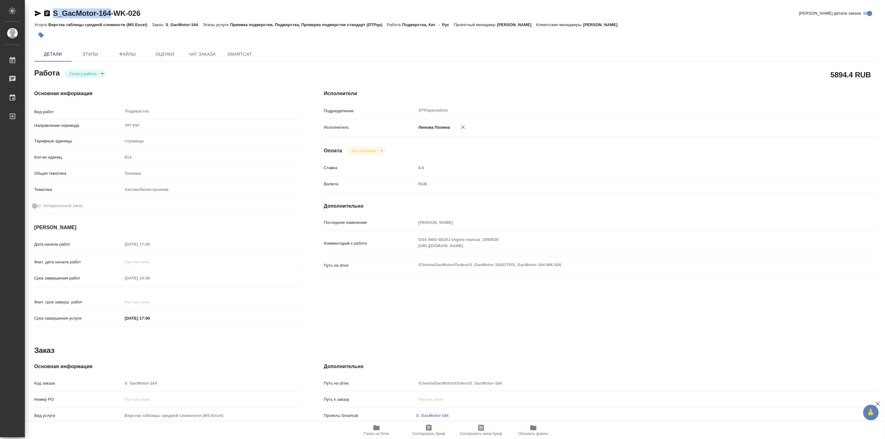
type textarea "x"
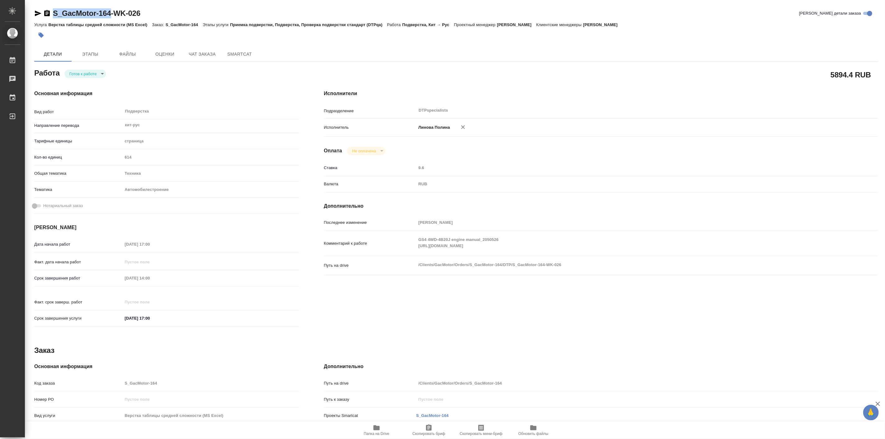
drag, startPoint x: 60, startPoint y: 8, endPoint x: 110, endPoint y: 14, distance: 50.4
click at [110, 14] on div "S_GacMotor-164-WK-026 Кратко детали заказа Услуга Верстка таблицы средней сложн…" at bounding box center [456, 303] width 851 height 607
copy link "S_GacMotor-164"
type textarea "x"
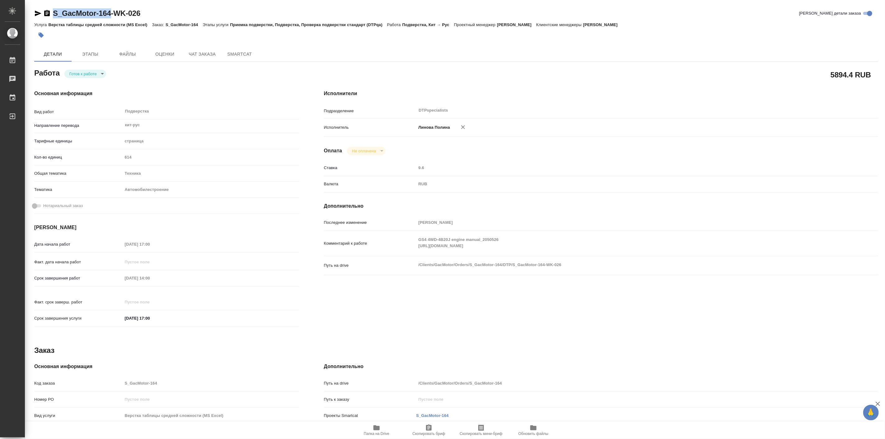
type textarea "x"
click at [38, 12] on icon "button" at bounding box center [38, 14] width 7 height 6
click at [94, 53] on span "Этапы" at bounding box center [90, 54] width 30 height 8
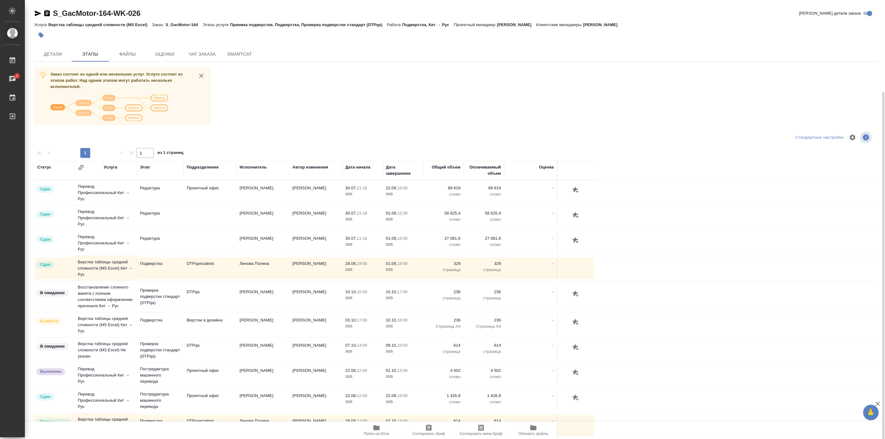
scroll to position [48, 0]
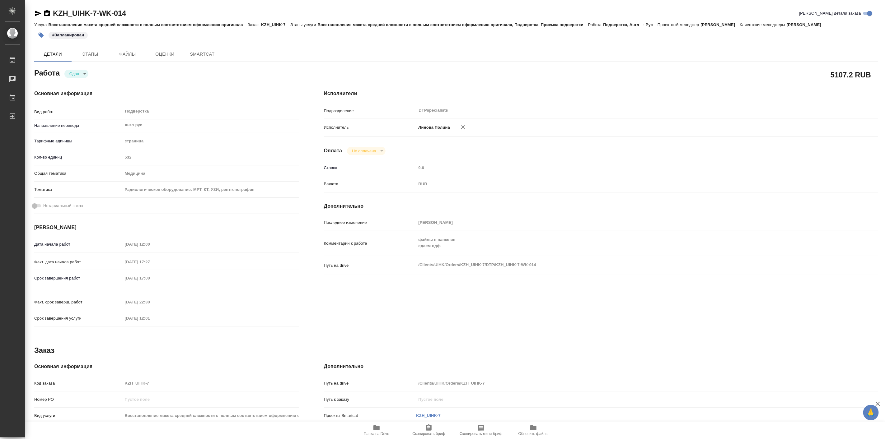
type textarea "x"
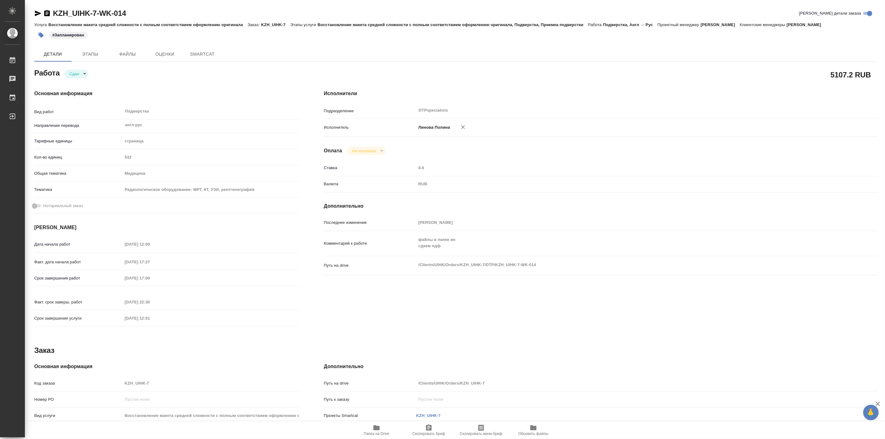
type textarea "x"
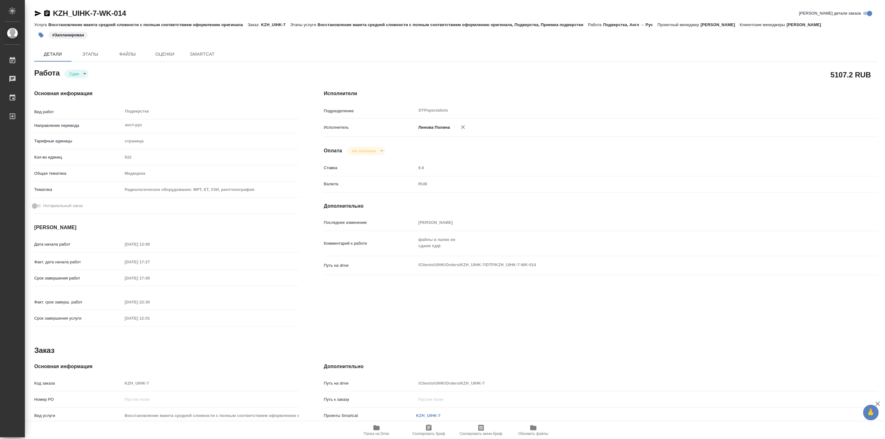
type textarea "x"
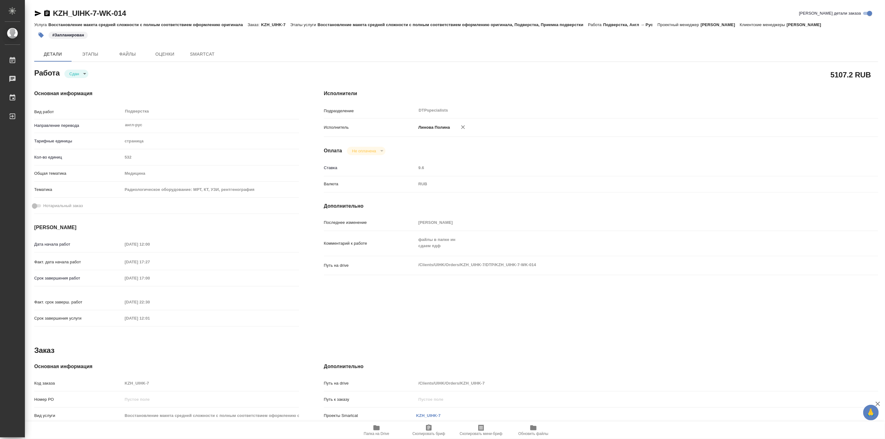
type textarea "x"
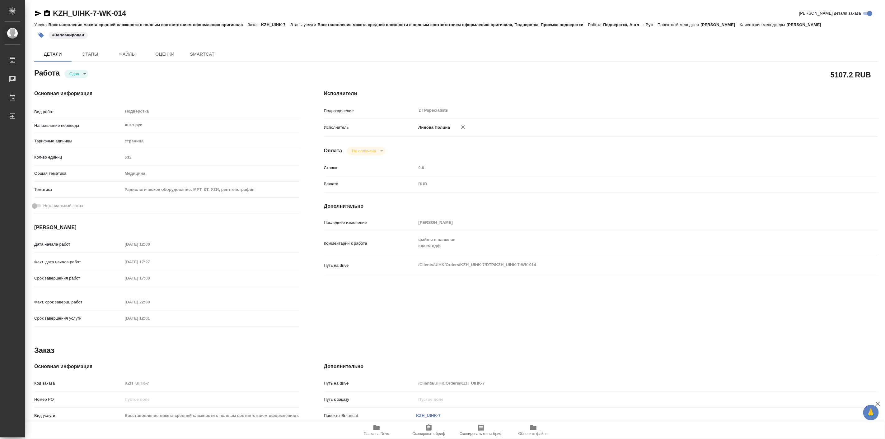
type textarea "x"
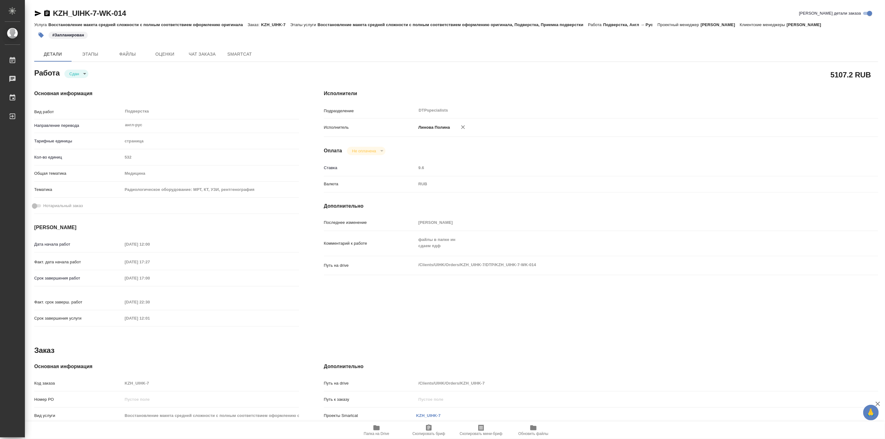
type textarea "x"
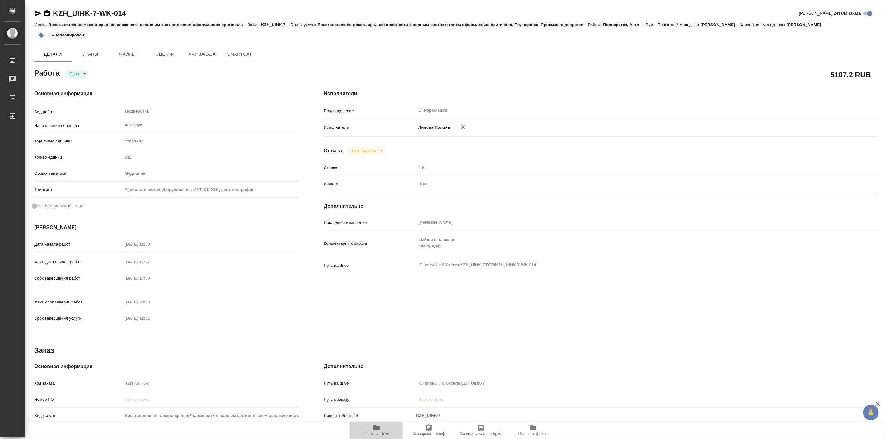
click at [378, 432] on span "Папка на Drive" at bounding box center [377, 434] width 26 height 4
type textarea "x"
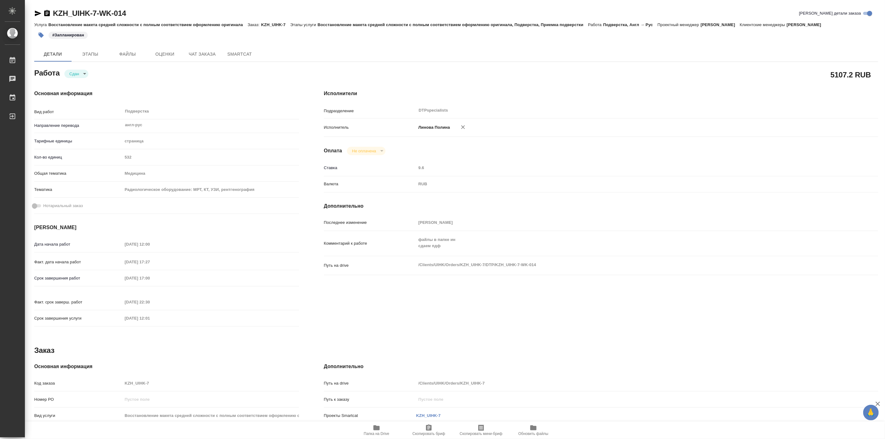
type textarea "x"
